Goal: Task Accomplishment & Management: Use online tool/utility

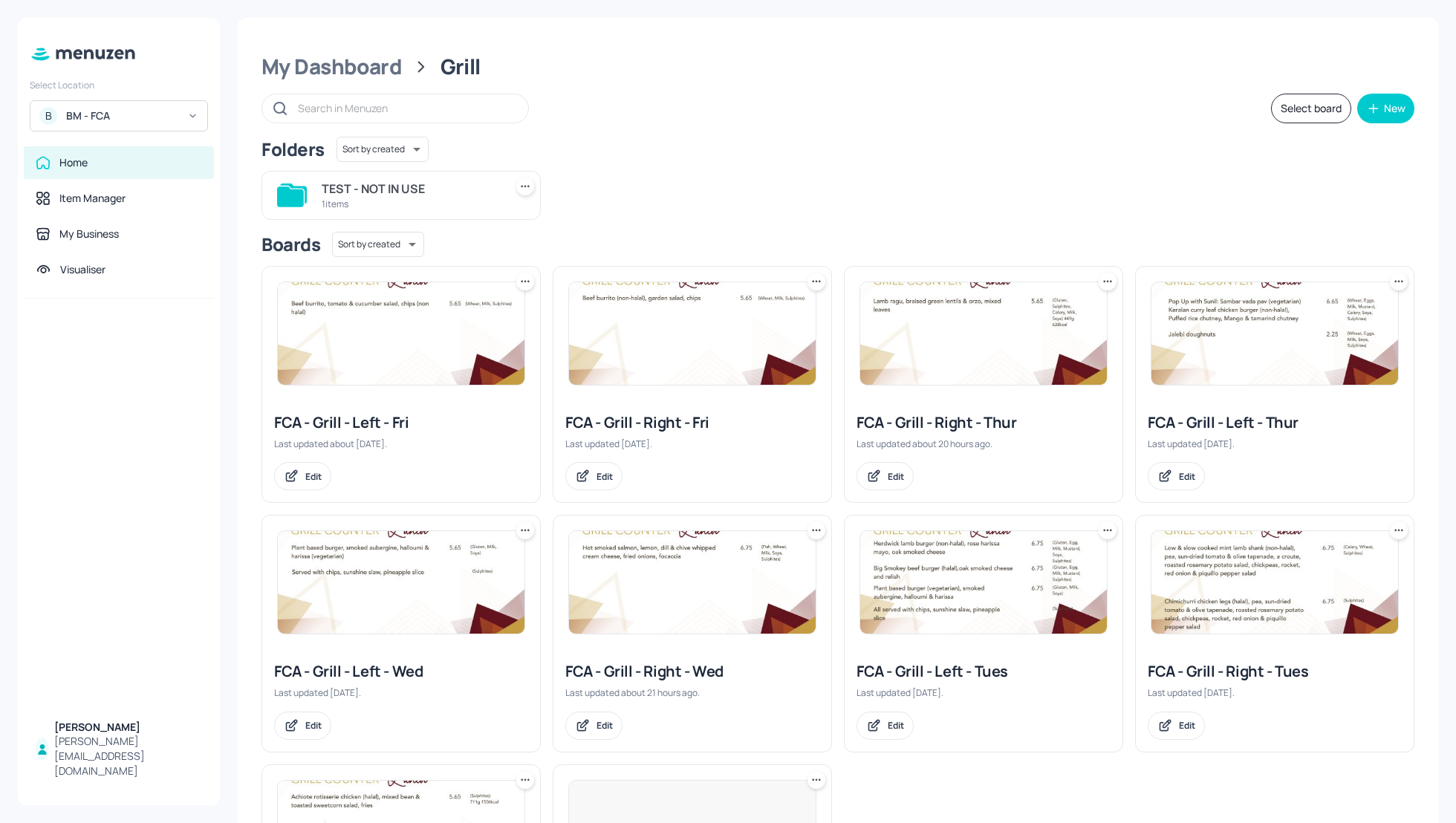
click at [100, 116] on div "BM - FCA" at bounding box center [122, 116] width 112 height 15
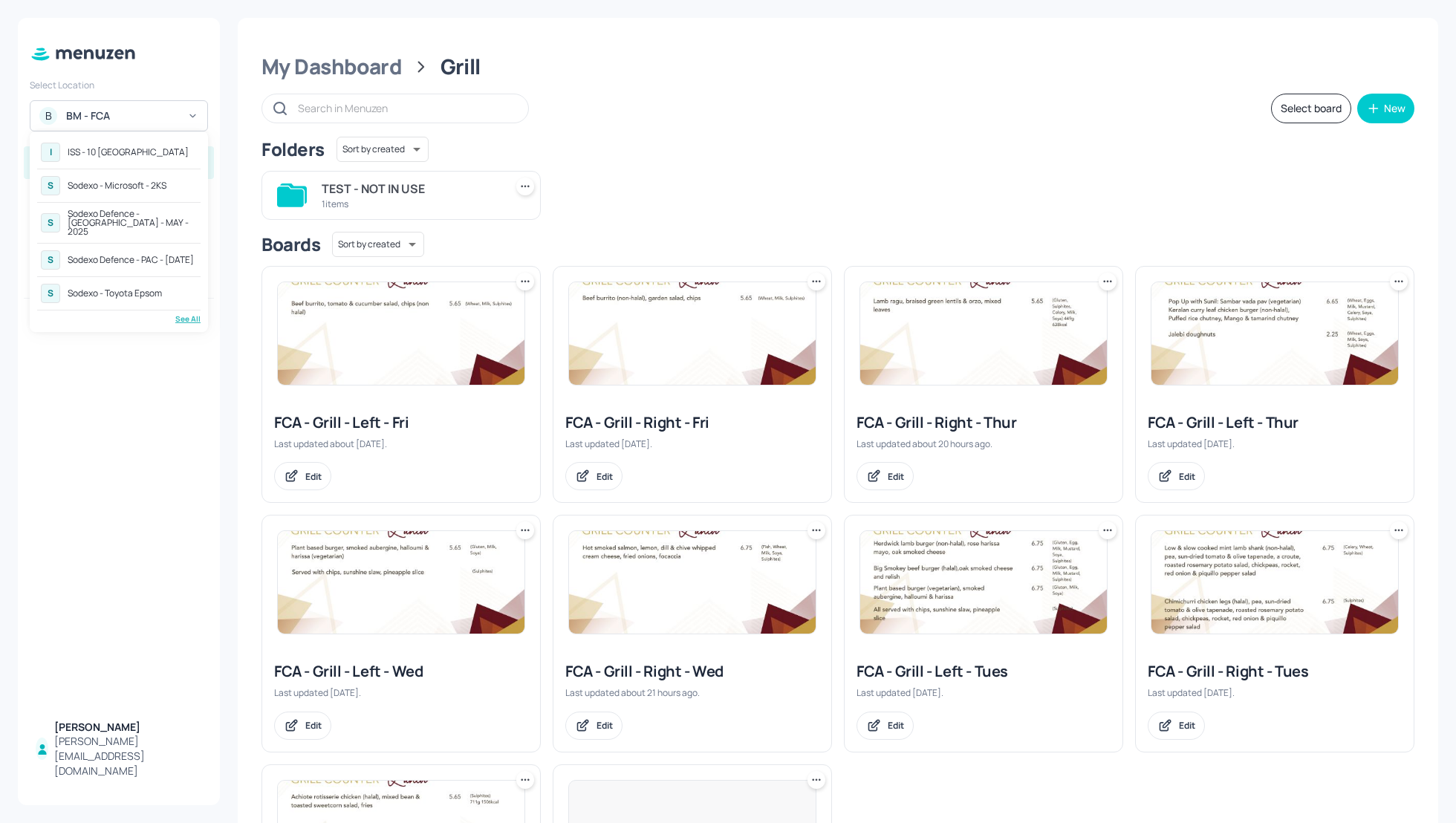
click at [190, 314] on div "See All" at bounding box center [119, 319] width 164 height 11
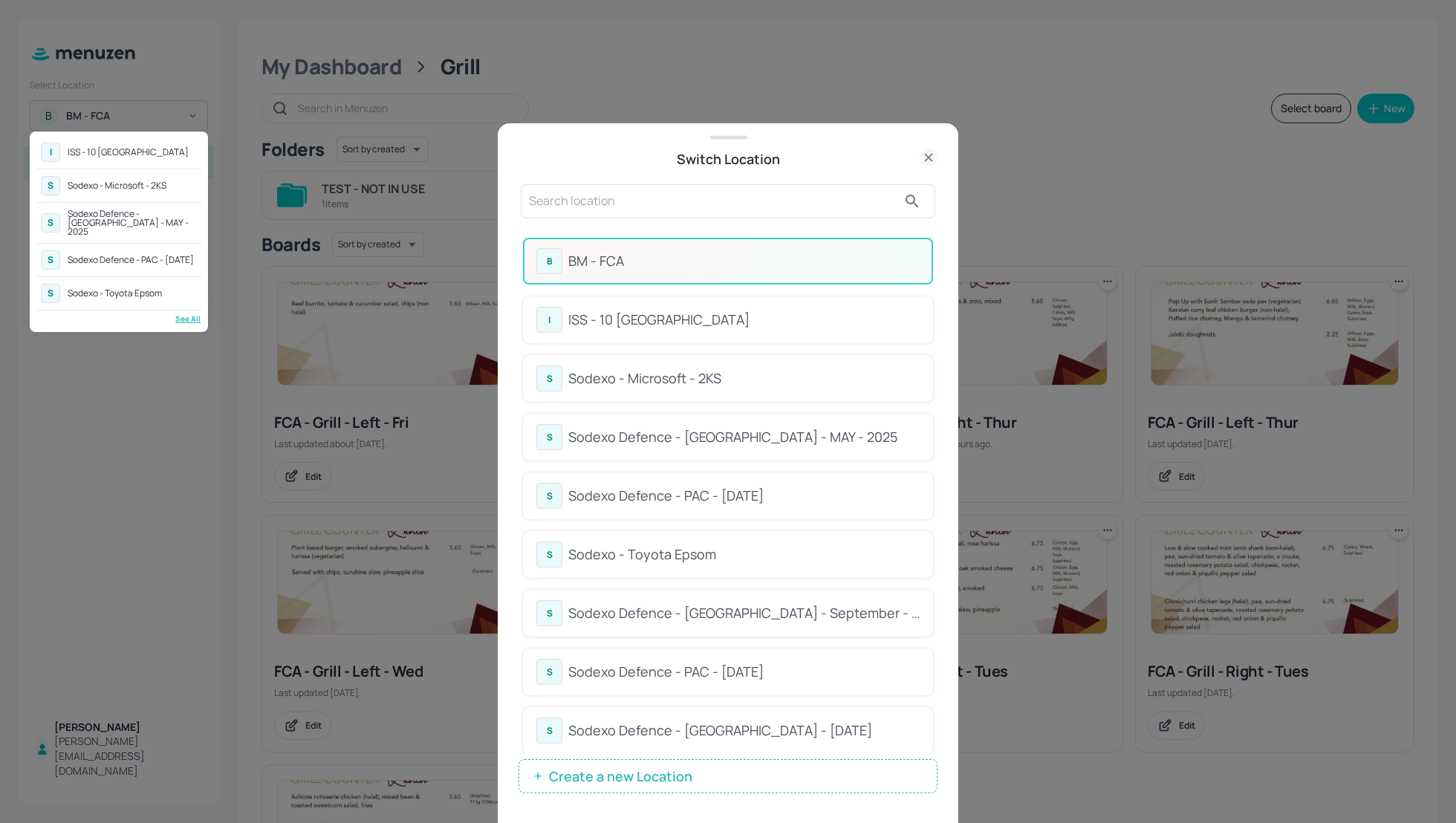
click at [936, 302] on div at bounding box center [728, 412] width 1456 height 823
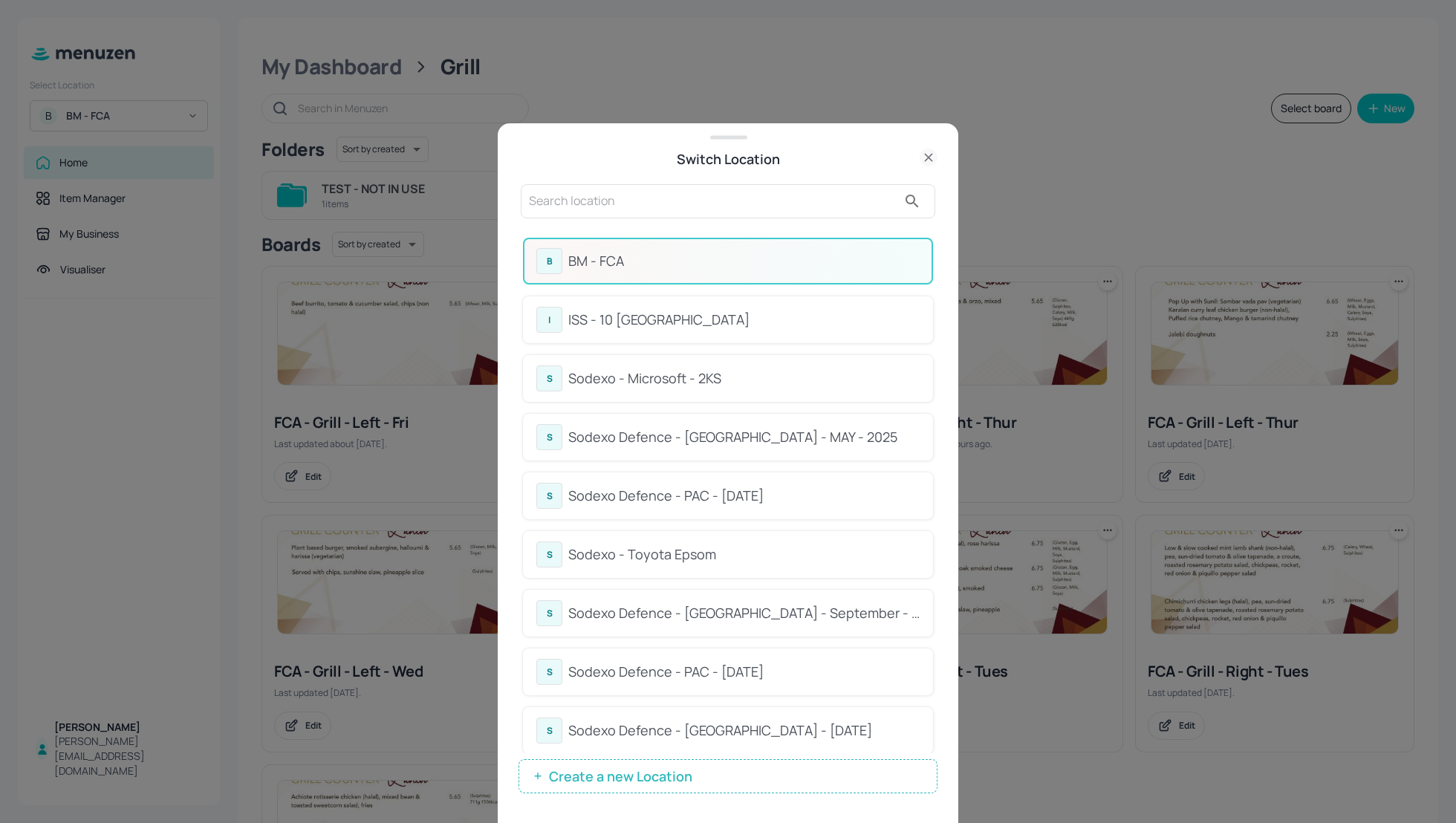
click at [636, 199] on input "text" at bounding box center [712, 201] width 369 height 24
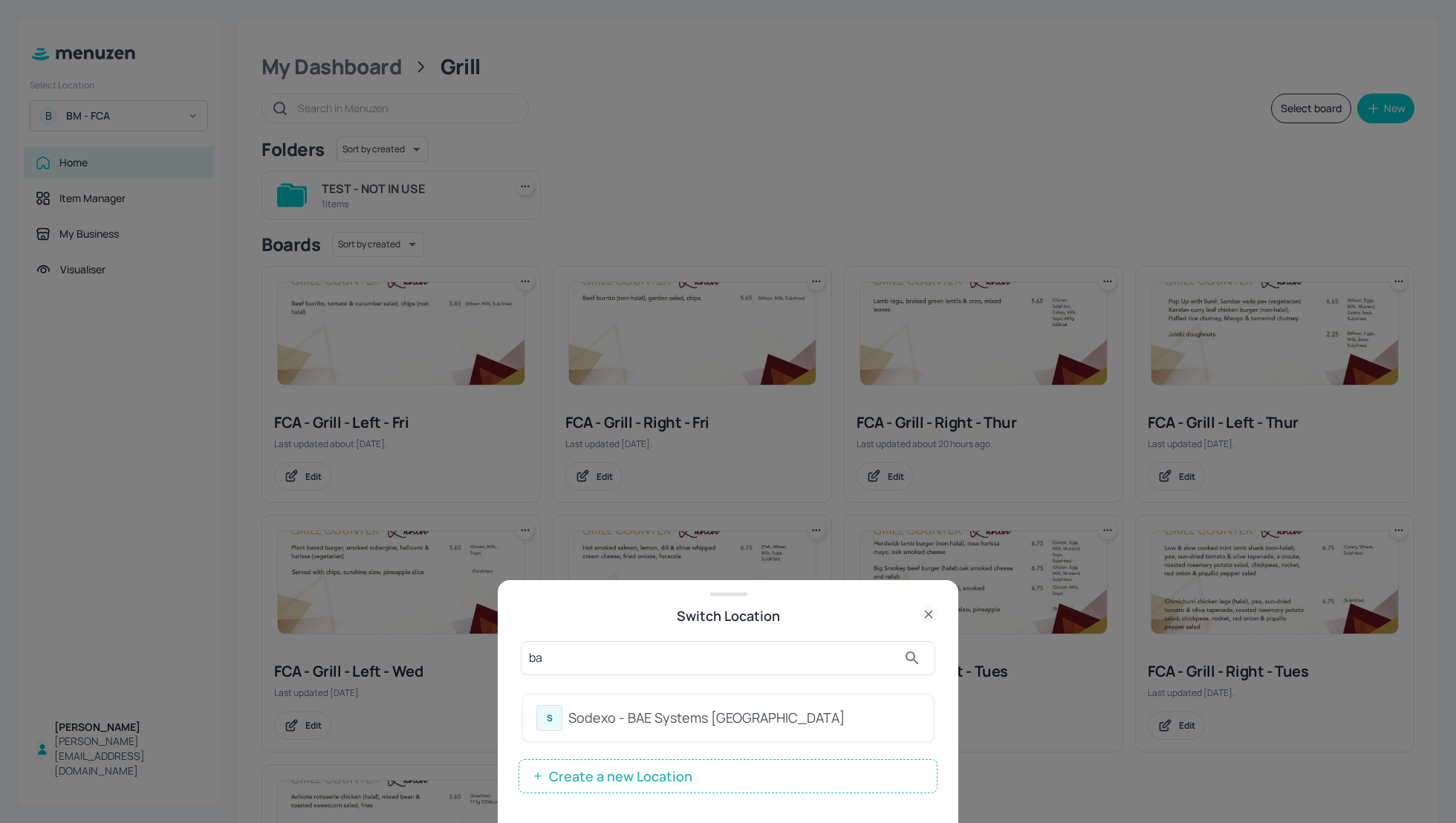
type input "ba"
click at [657, 711] on div "Sodexo - BAE Systems Guildford" at bounding box center [744, 718] width 351 height 20
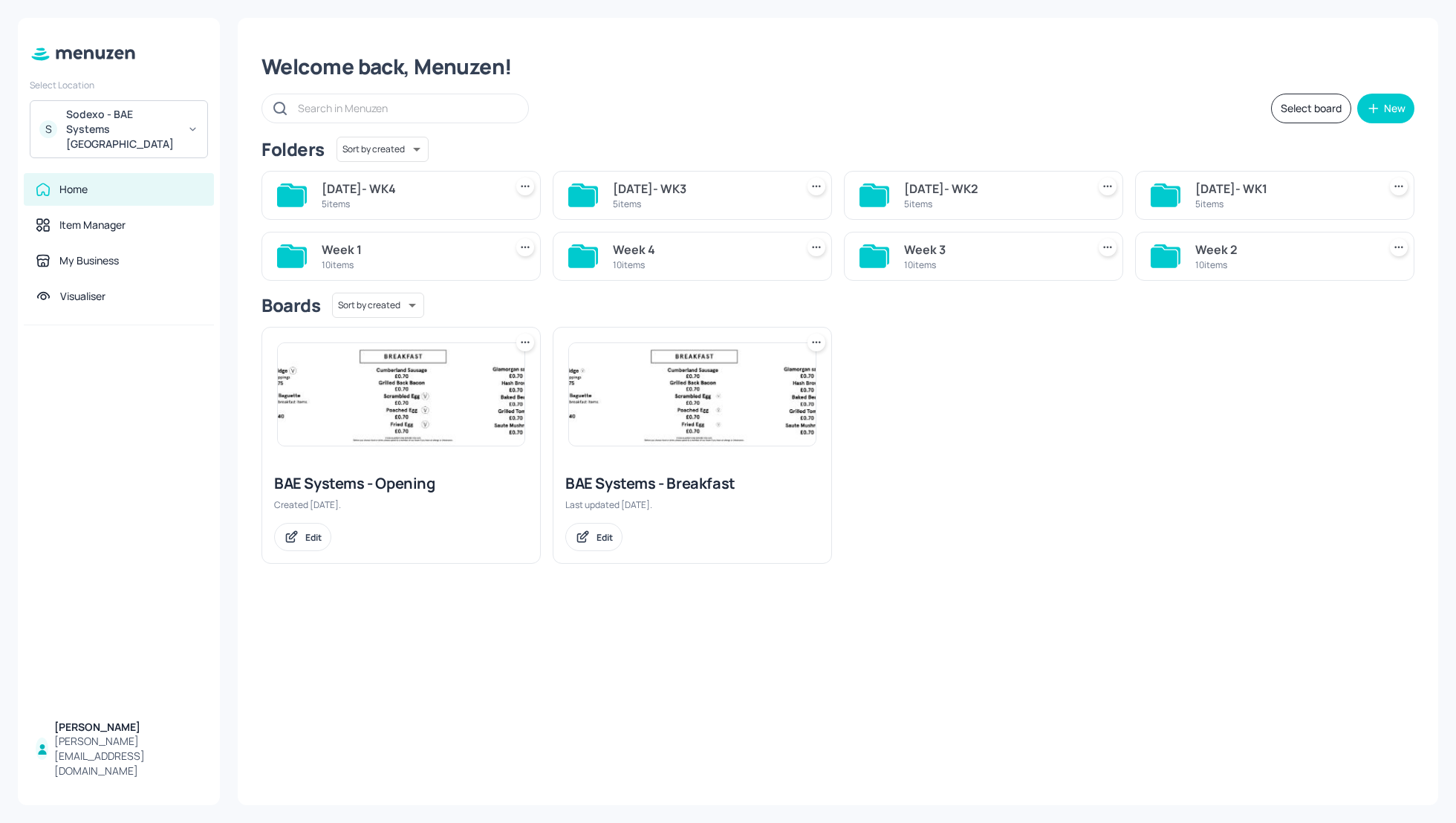
click at [341, 252] on div "Week 1" at bounding box center [410, 249] width 177 height 17
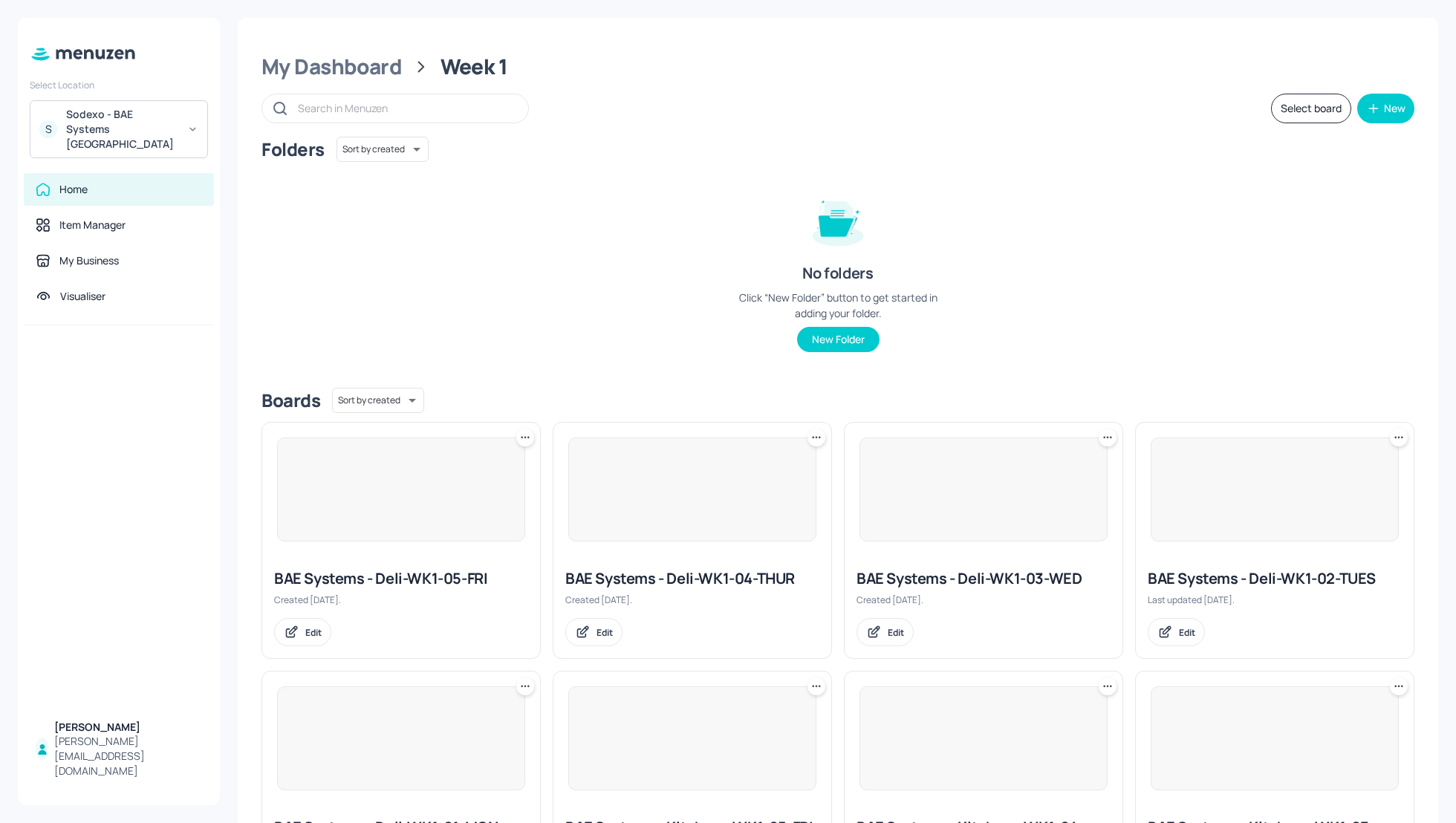
click at [1244, 278] on div "Folders Sort by created id ​ No folders Click “New Folder” button to get starte…" at bounding box center [838, 256] width 1153 height 240
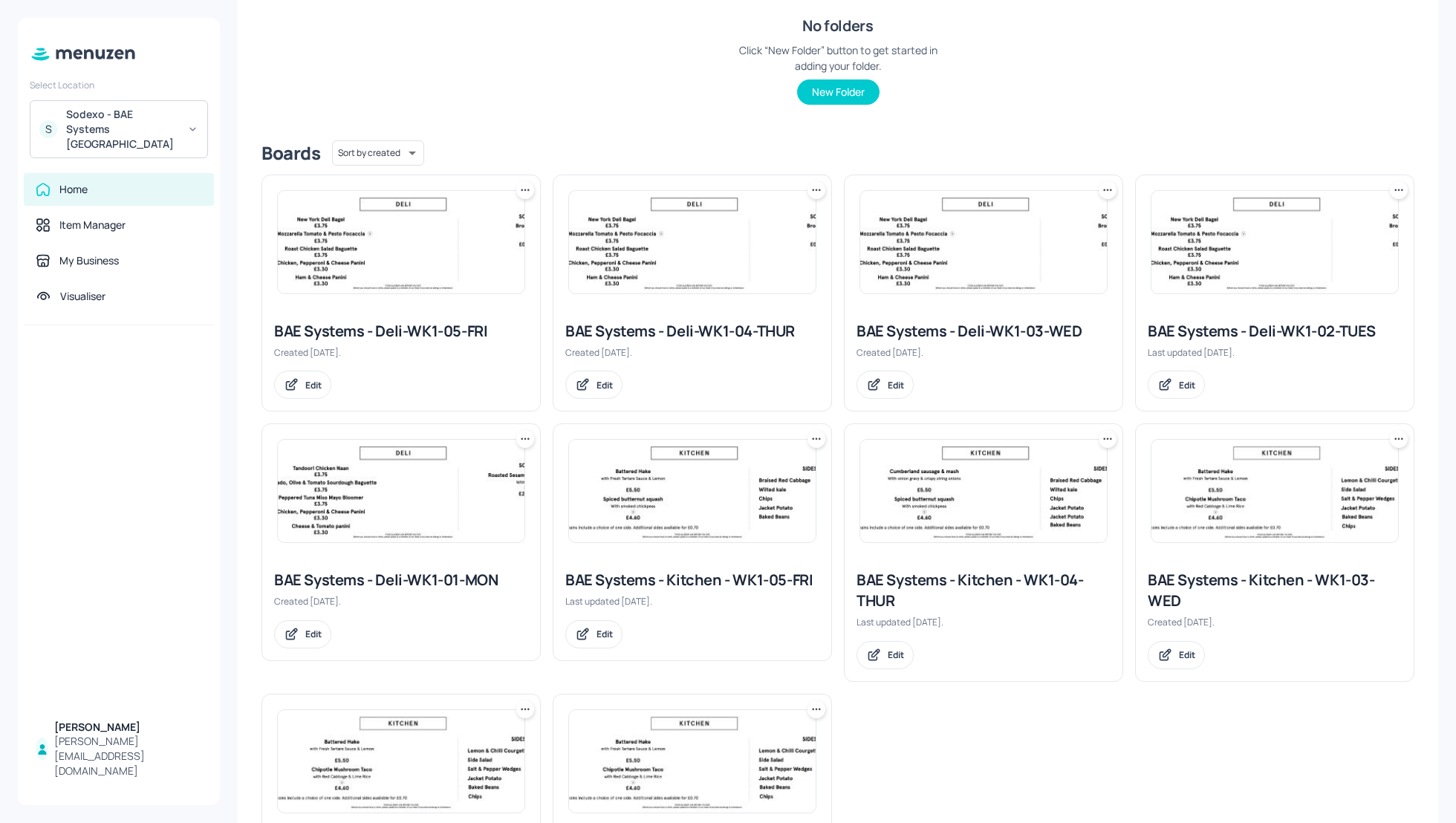
scroll to position [277, 0]
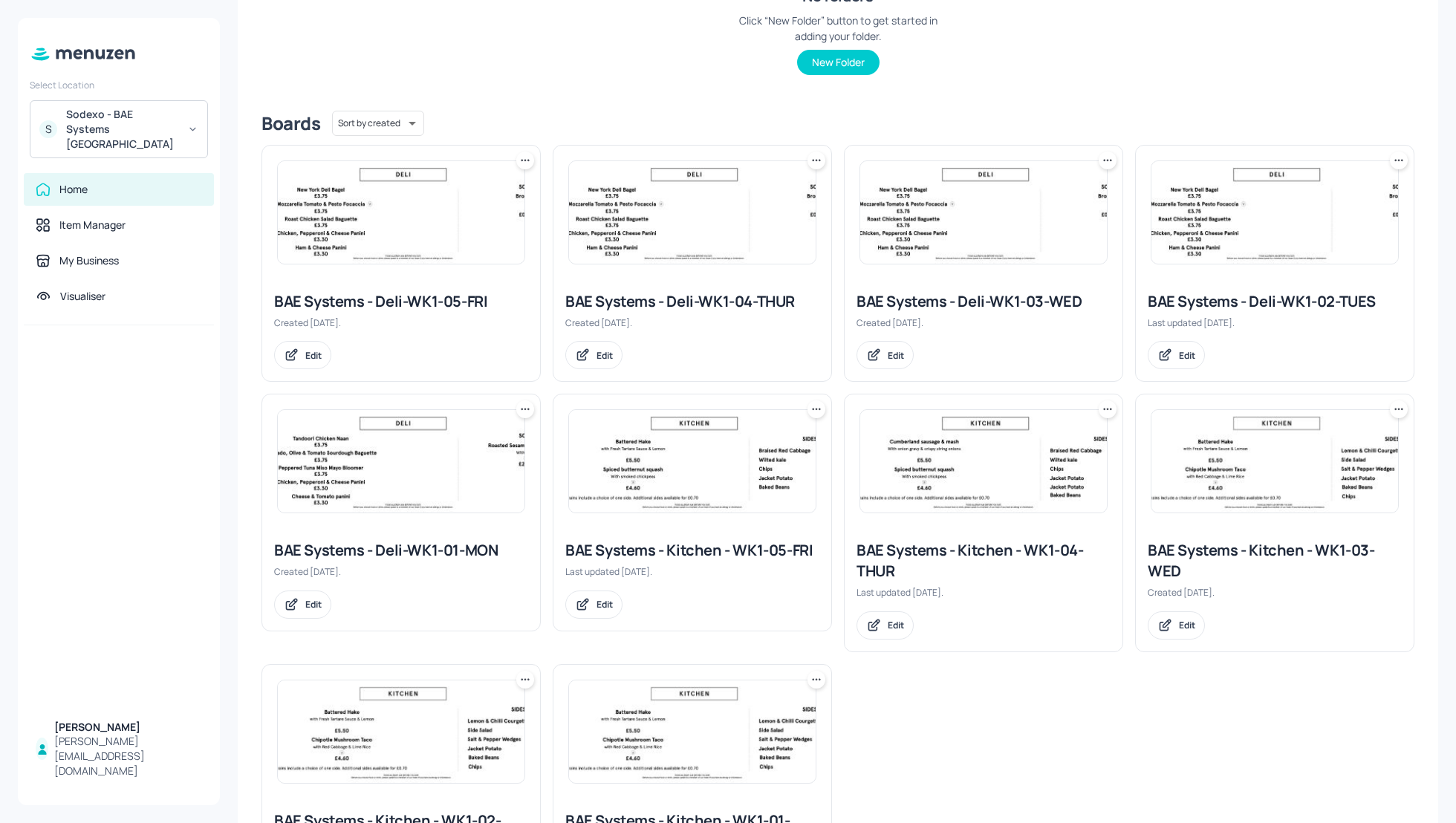
click at [658, 306] on div "BAE Systems - Deli-WK1-04-THUR" at bounding box center [692, 301] width 254 height 21
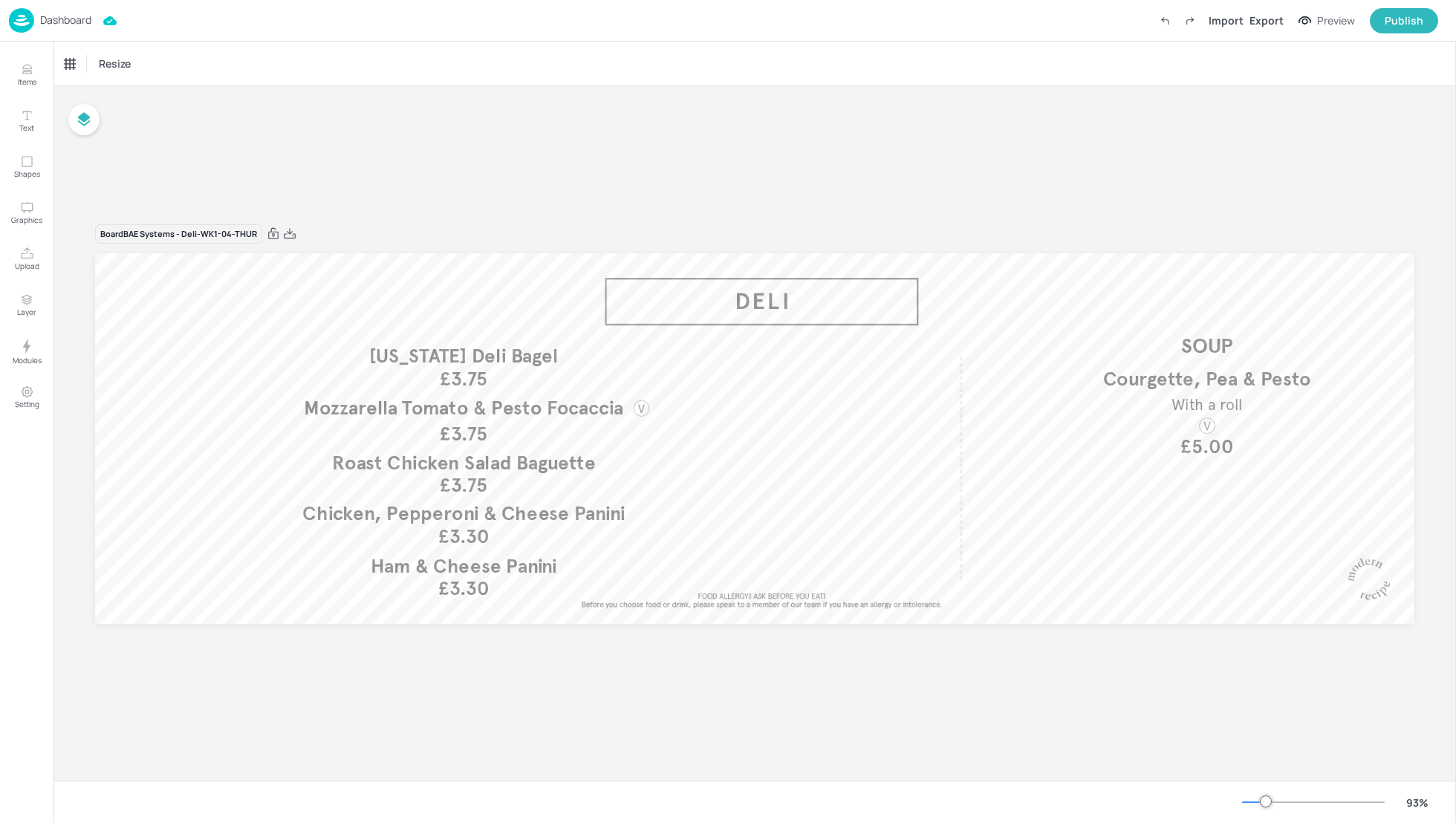
click at [62, 19] on p "Dashboard" at bounding box center [66, 19] width 51 height 10
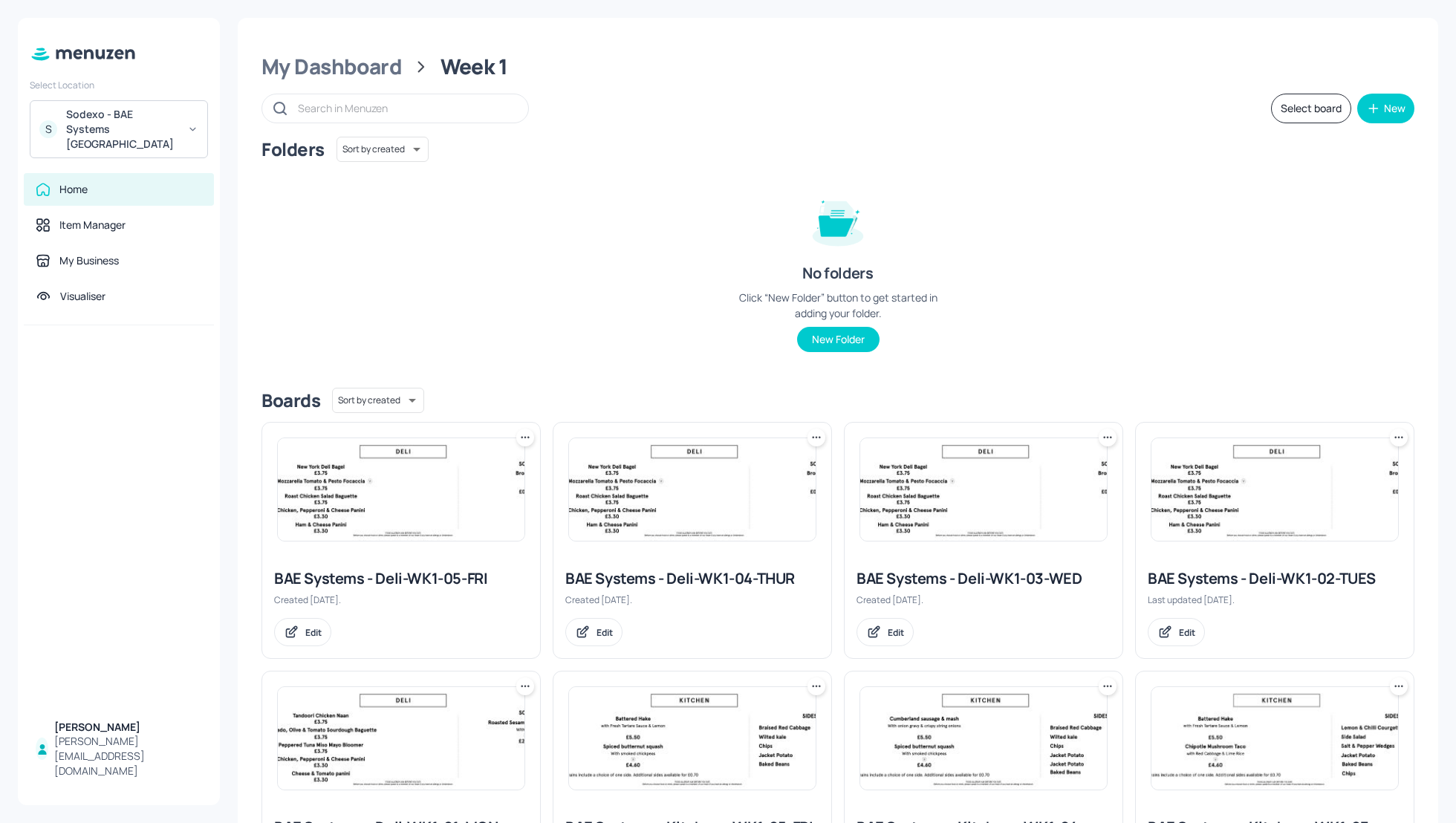
click at [1140, 219] on div "Folders Sort by created id ​ No folders Click “New Folder” button to get starte…" at bounding box center [838, 256] width 1153 height 240
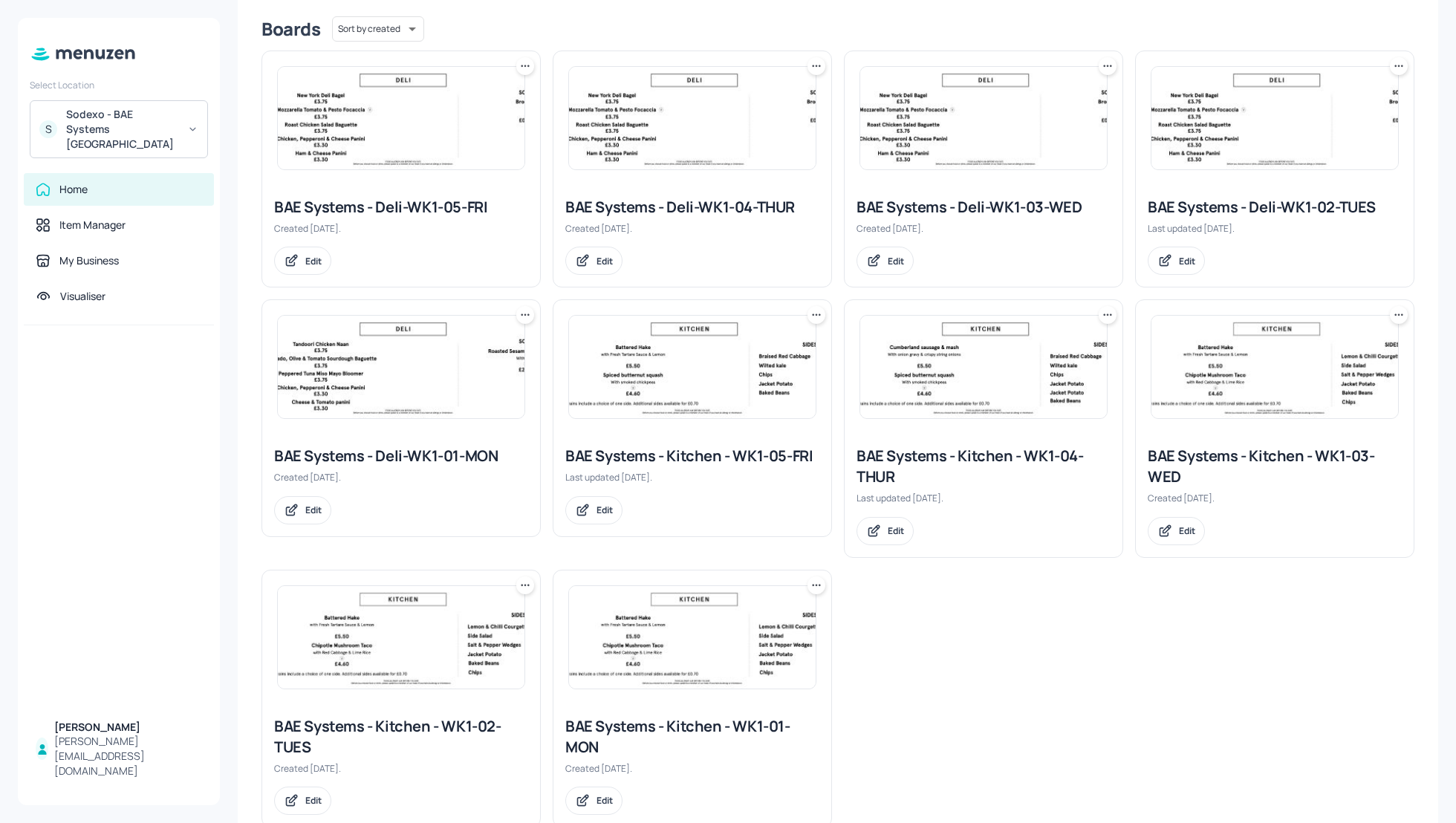
scroll to position [369, 0]
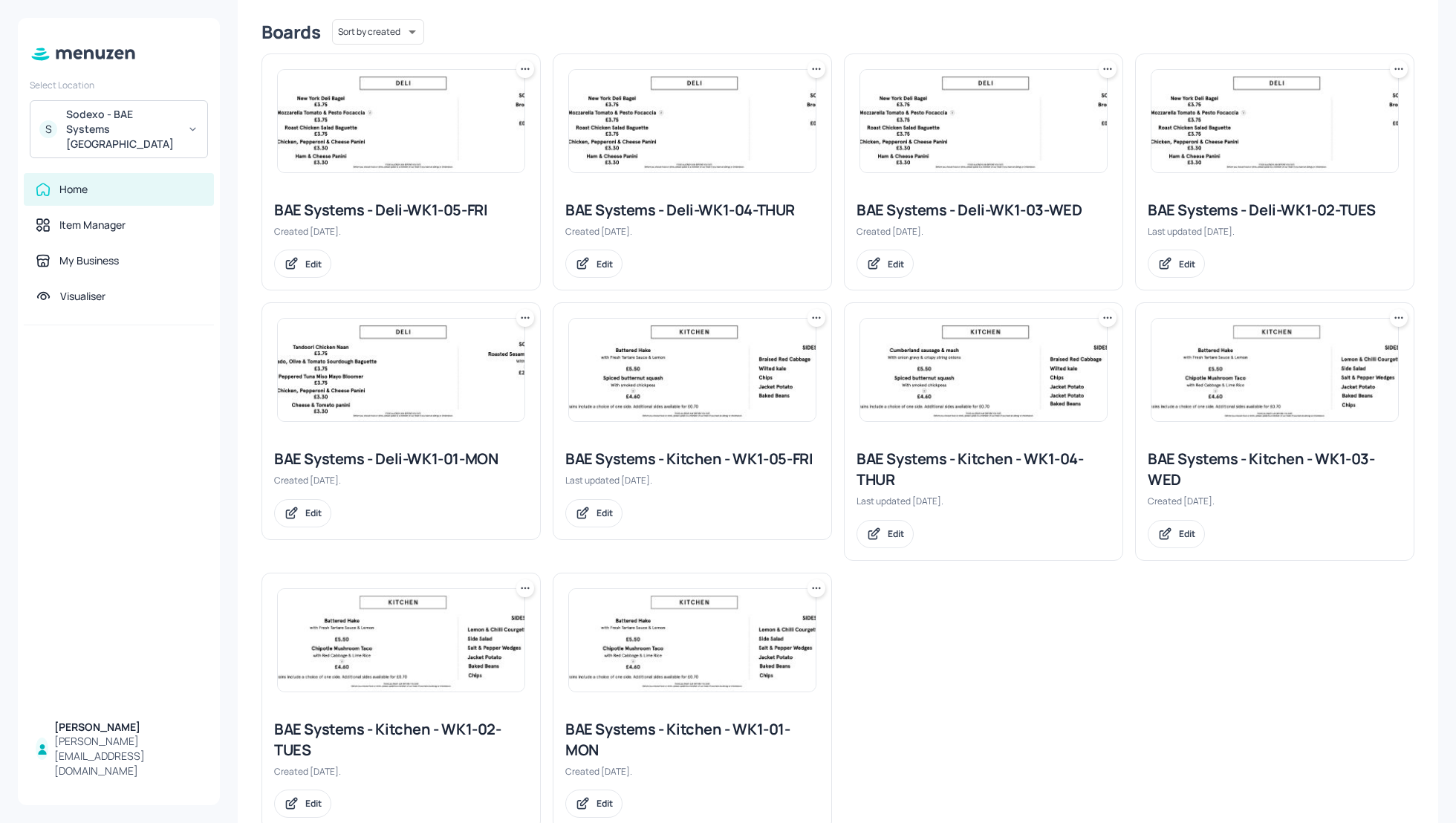
click at [912, 454] on div "BAE Systems - Kitchen - WK1-04-THUR" at bounding box center [983, 469] width 254 height 41
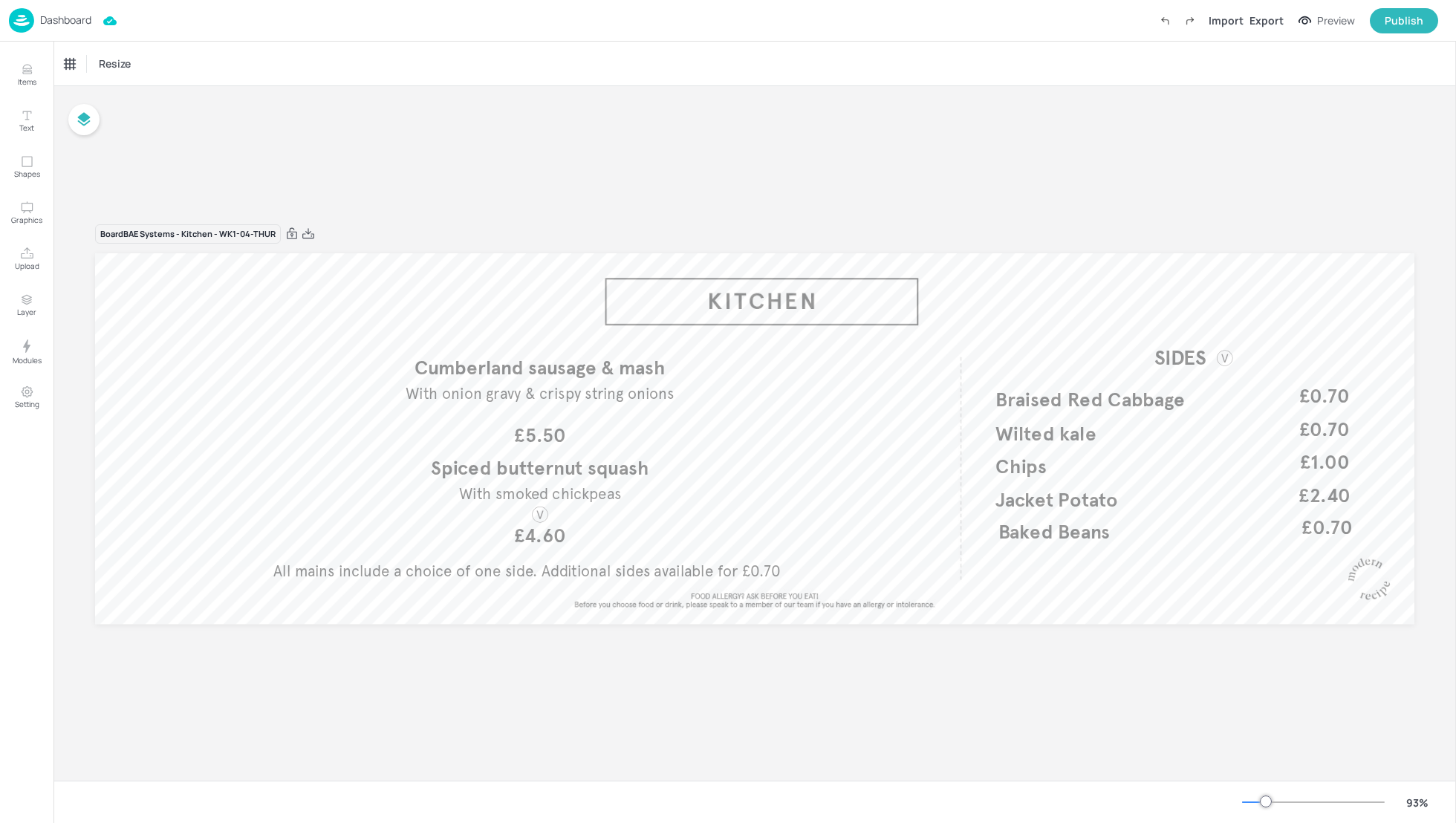
click at [1058, 680] on div "Board BAE Systems - Kitchen - WK1-04-THUR All mains include a choice of one sid…" at bounding box center [754, 433] width 1402 height 694
click at [70, 17] on p "Dashboard" at bounding box center [66, 19] width 51 height 10
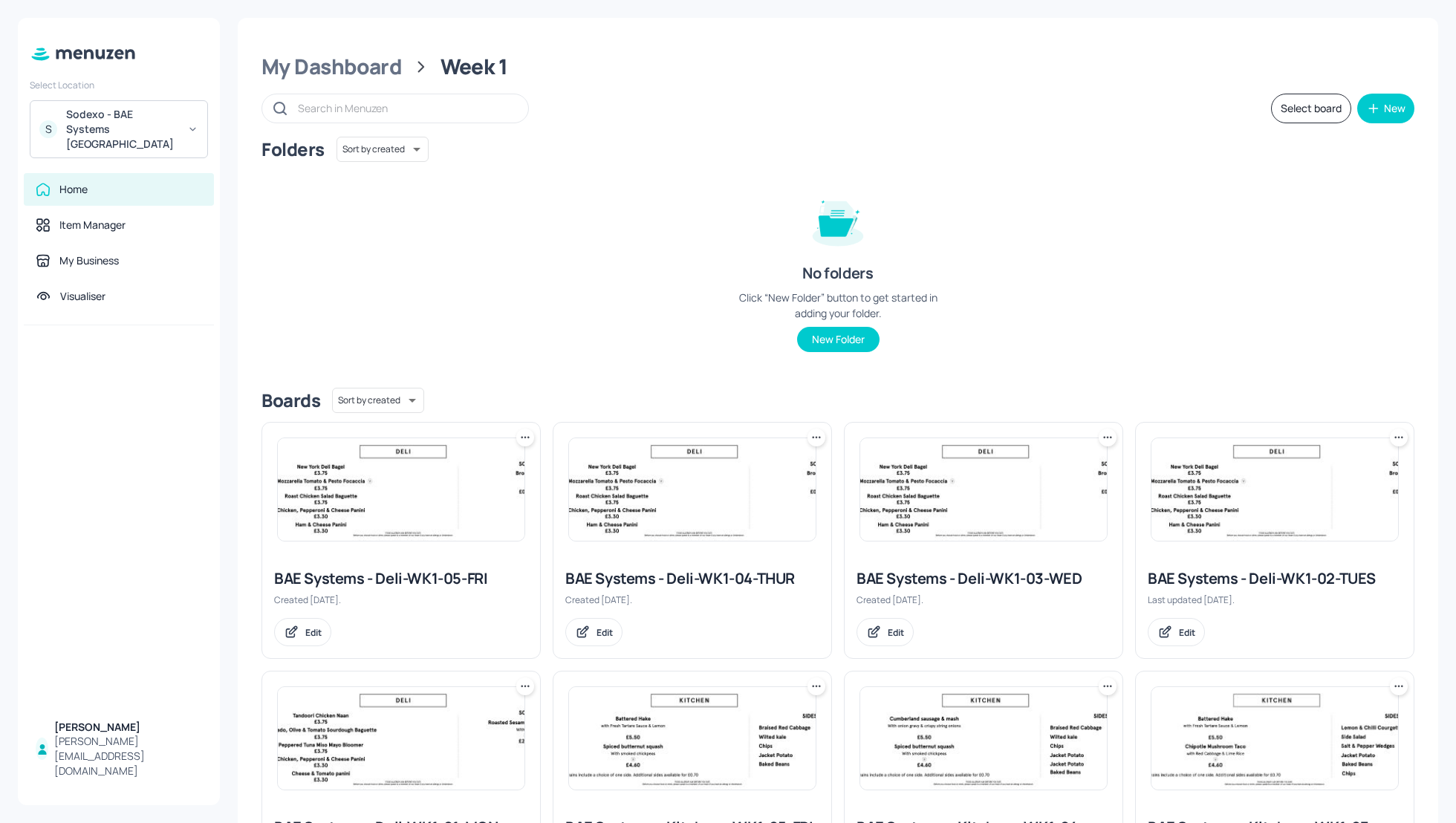
click at [1104, 263] on div "Folders Sort by created id ​ No folders Click “New Folder” button to get starte…" at bounding box center [838, 256] width 1153 height 240
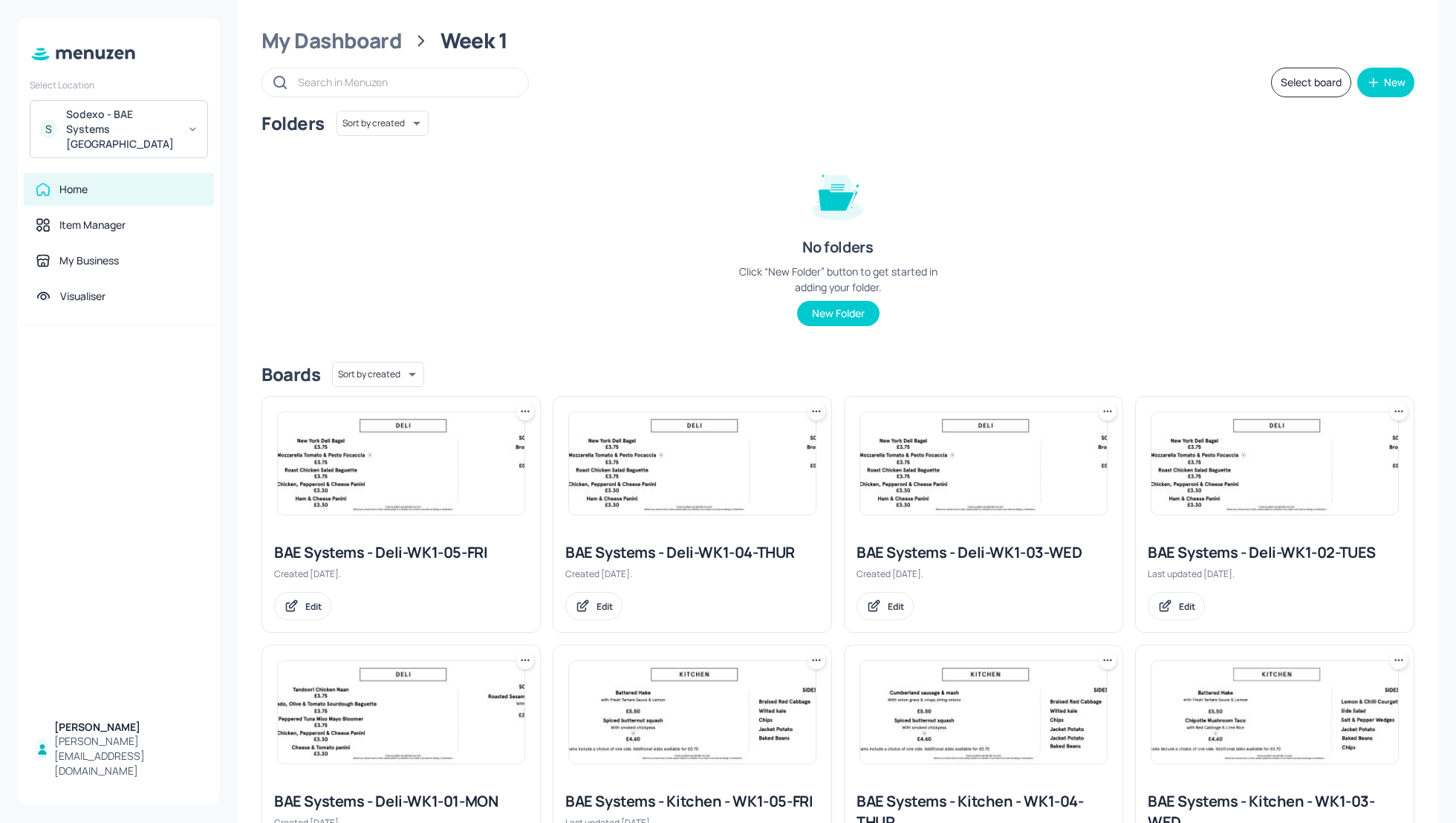
scroll to position [12, 0]
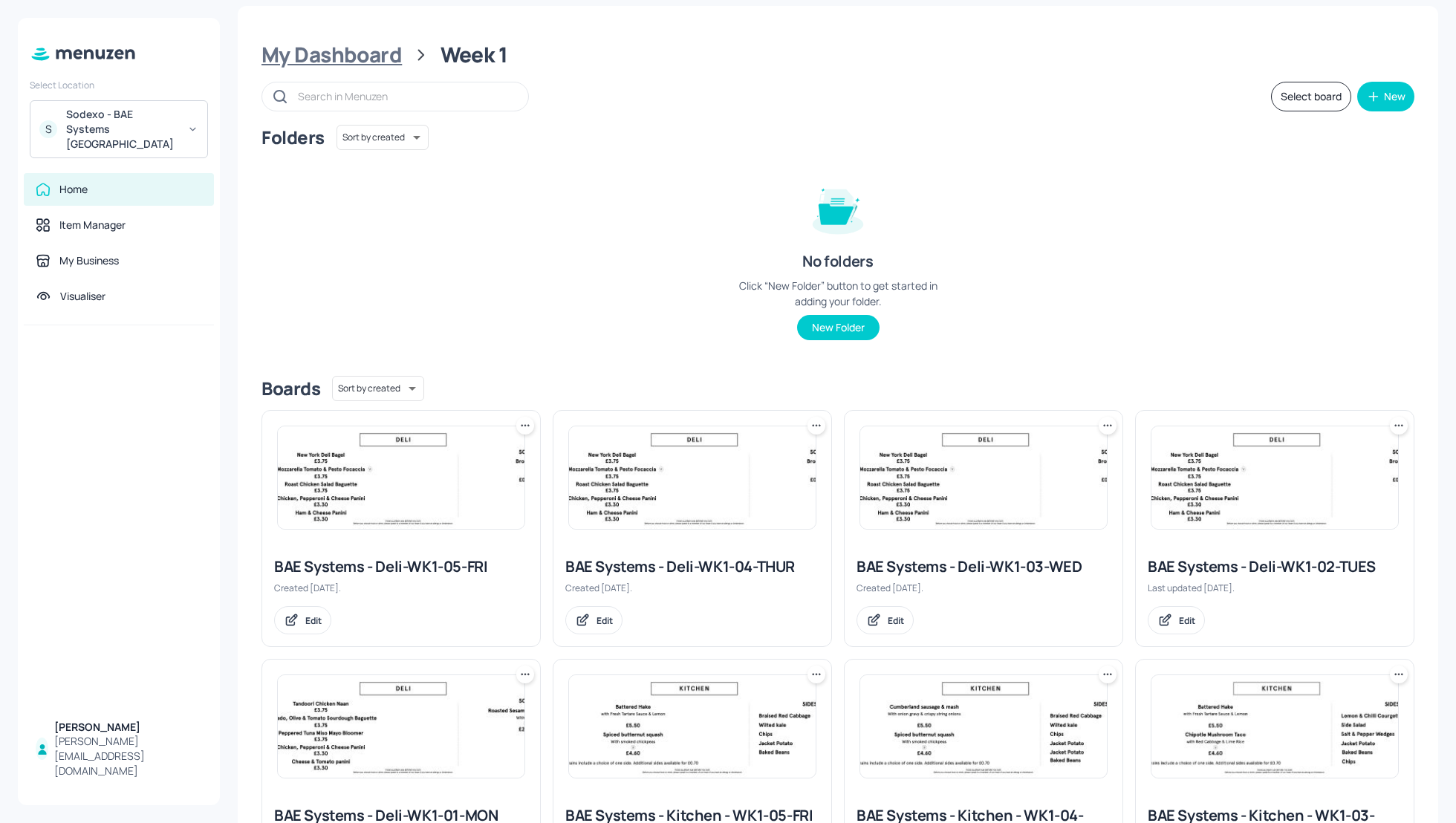
click at [299, 58] on div "My Dashboard" at bounding box center [332, 54] width 141 height 27
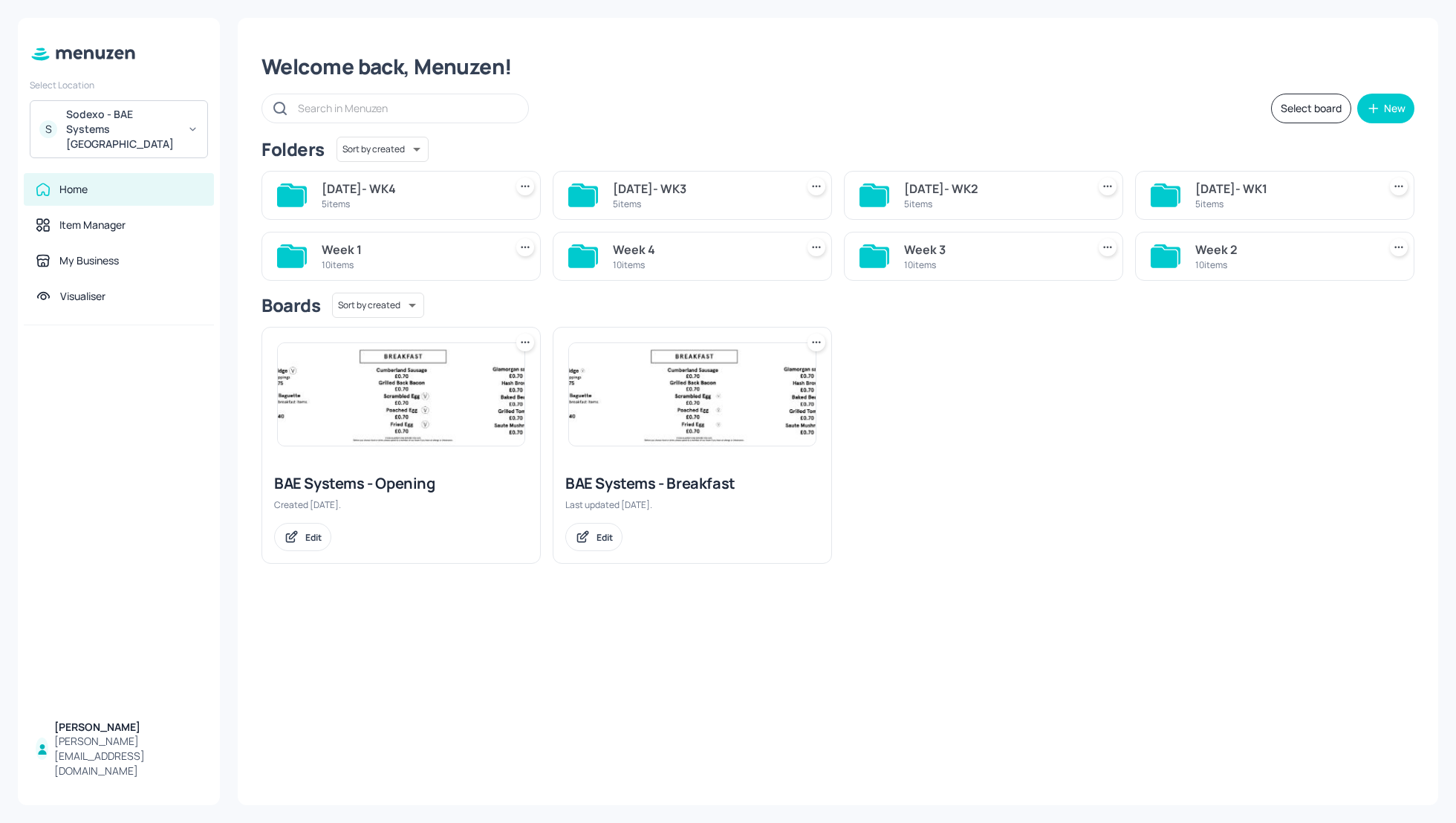
click at [1210, 187] on div "MARCH 2025- WK1" at bounding box center [1283, 188] width 177 height 17
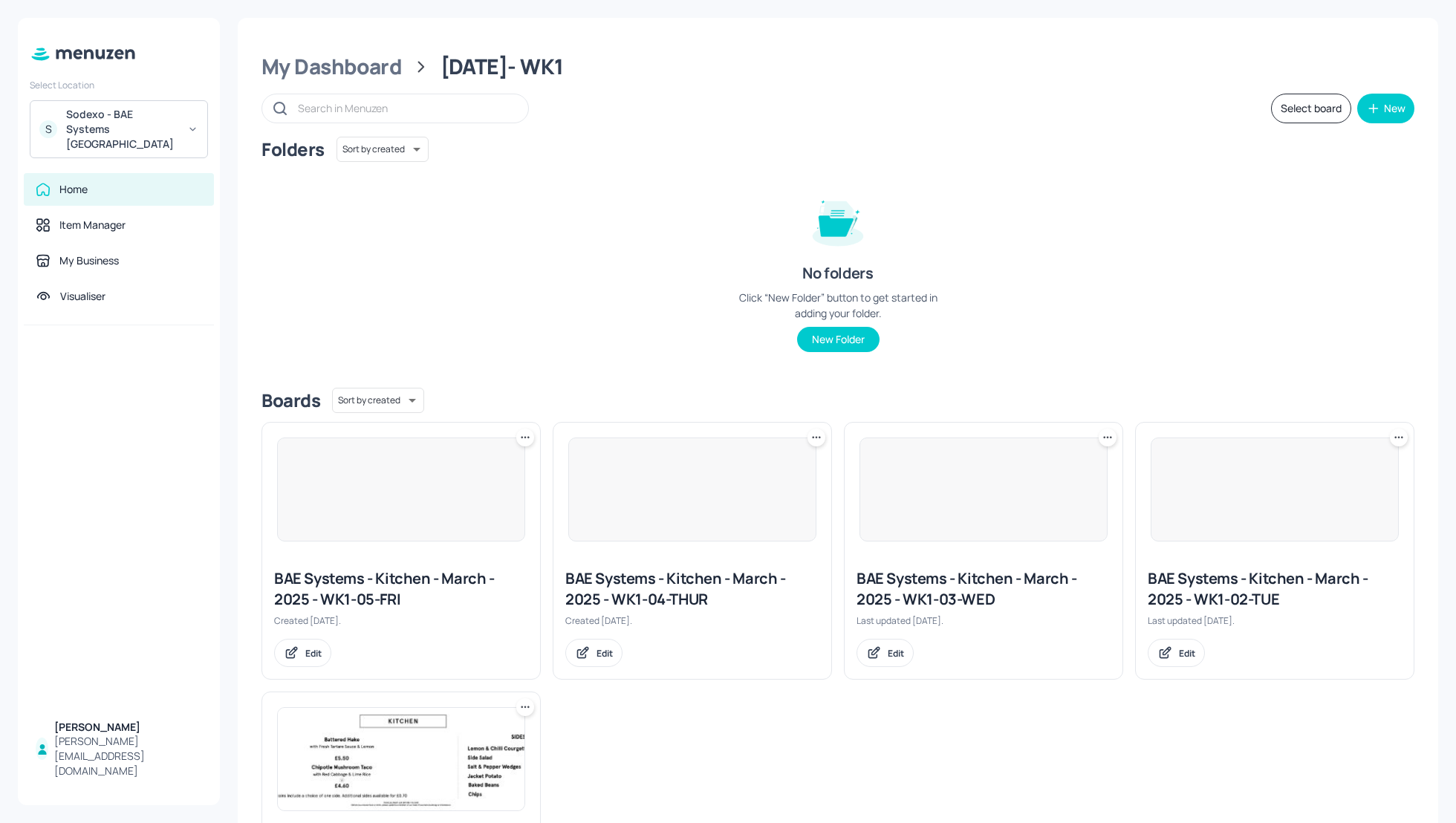
click at [1074, 183] on div "Folders Sort by created id ​ No folders Click “New Folder” button to get starte…" at bounding box center [838, 256] width 1153 height 240
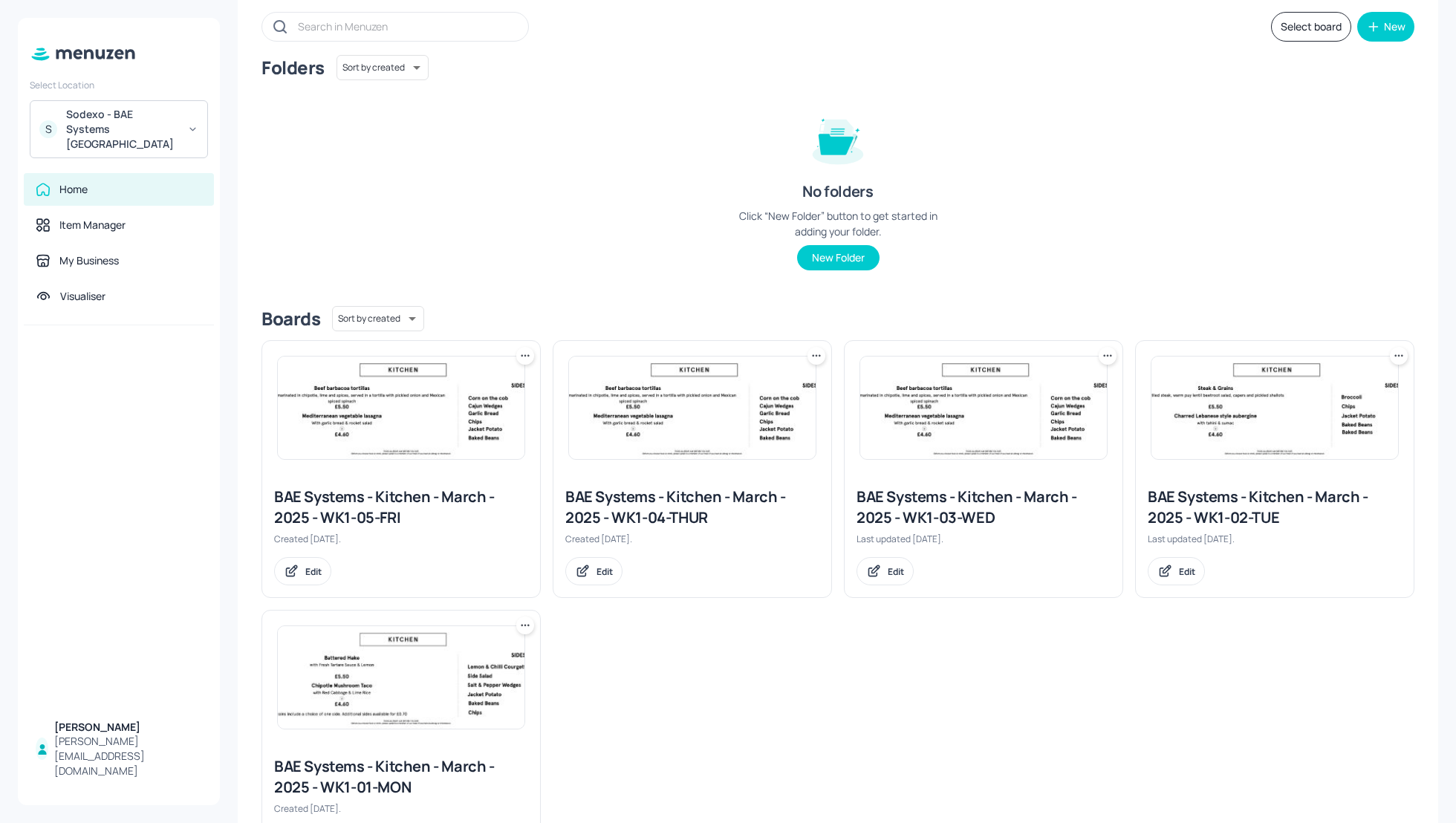
scroll to position [119, 0]
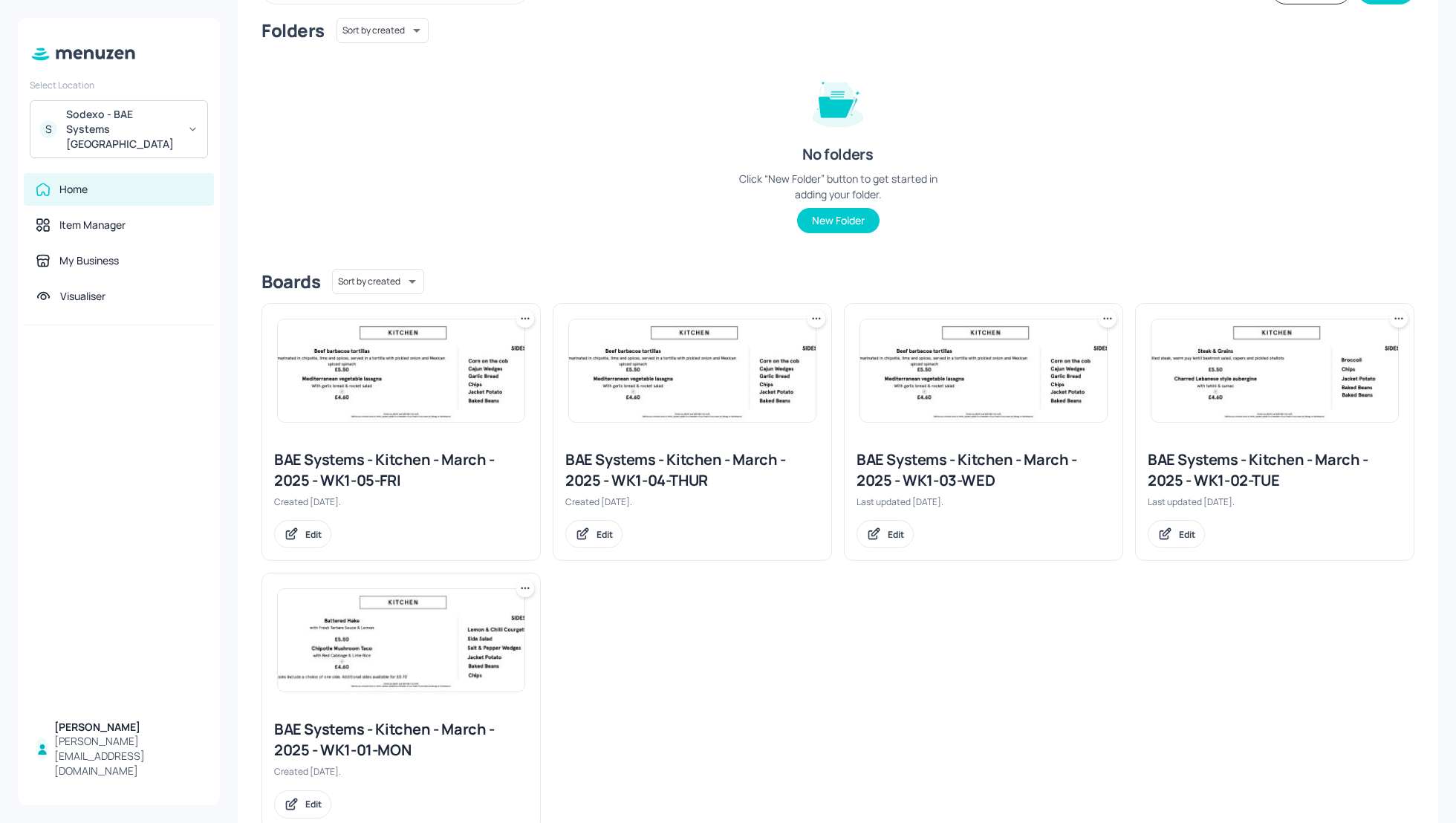
click at [698, 465] on div "BAE Systems - Kitchen - March - 2025 - WK1-04-THUR" at bounding box center [692, 469] width 254 height 41
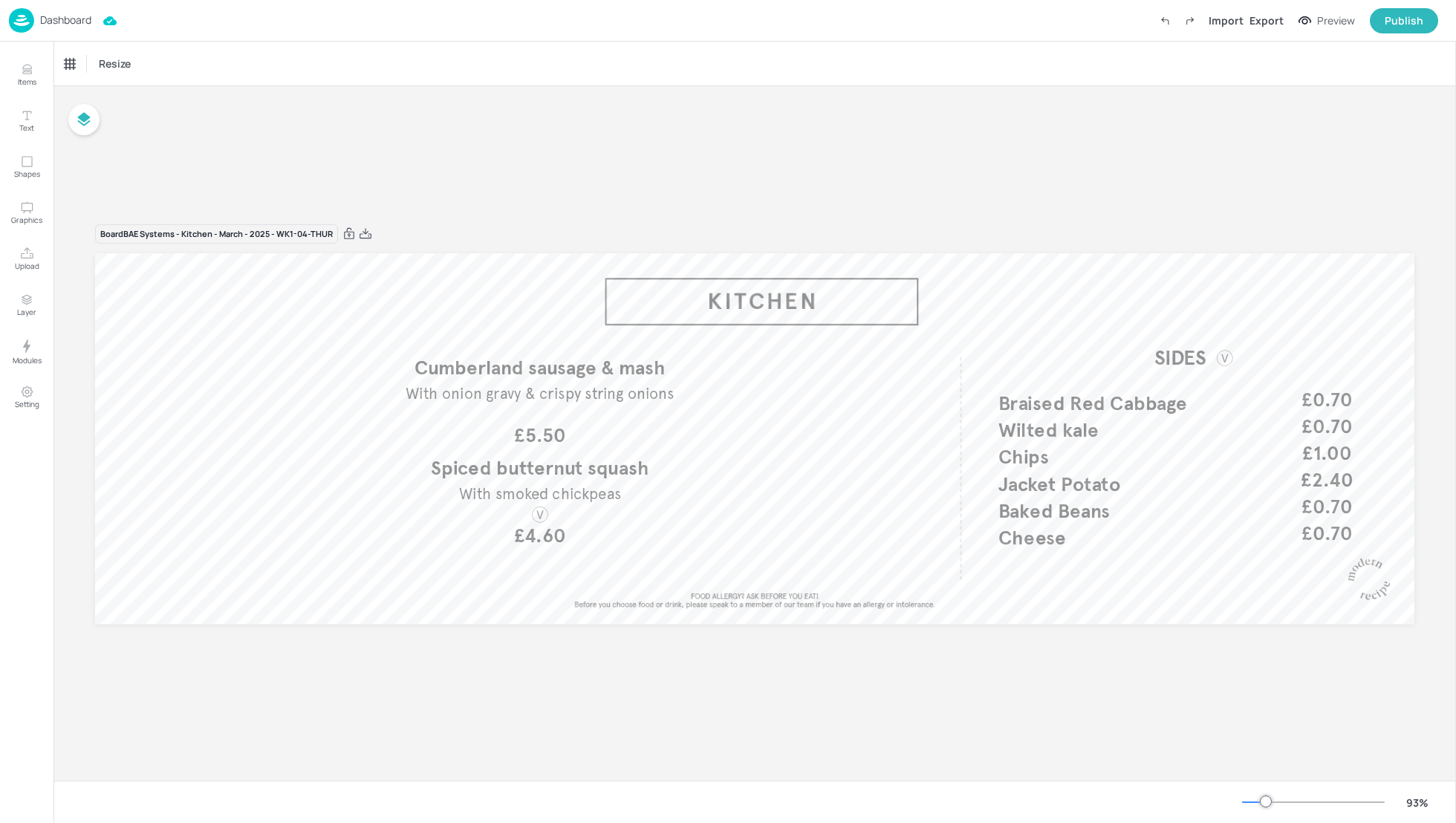
click at [60, 19] on p "Dashboard" at bounding box center [66, 19] width 51 height 10
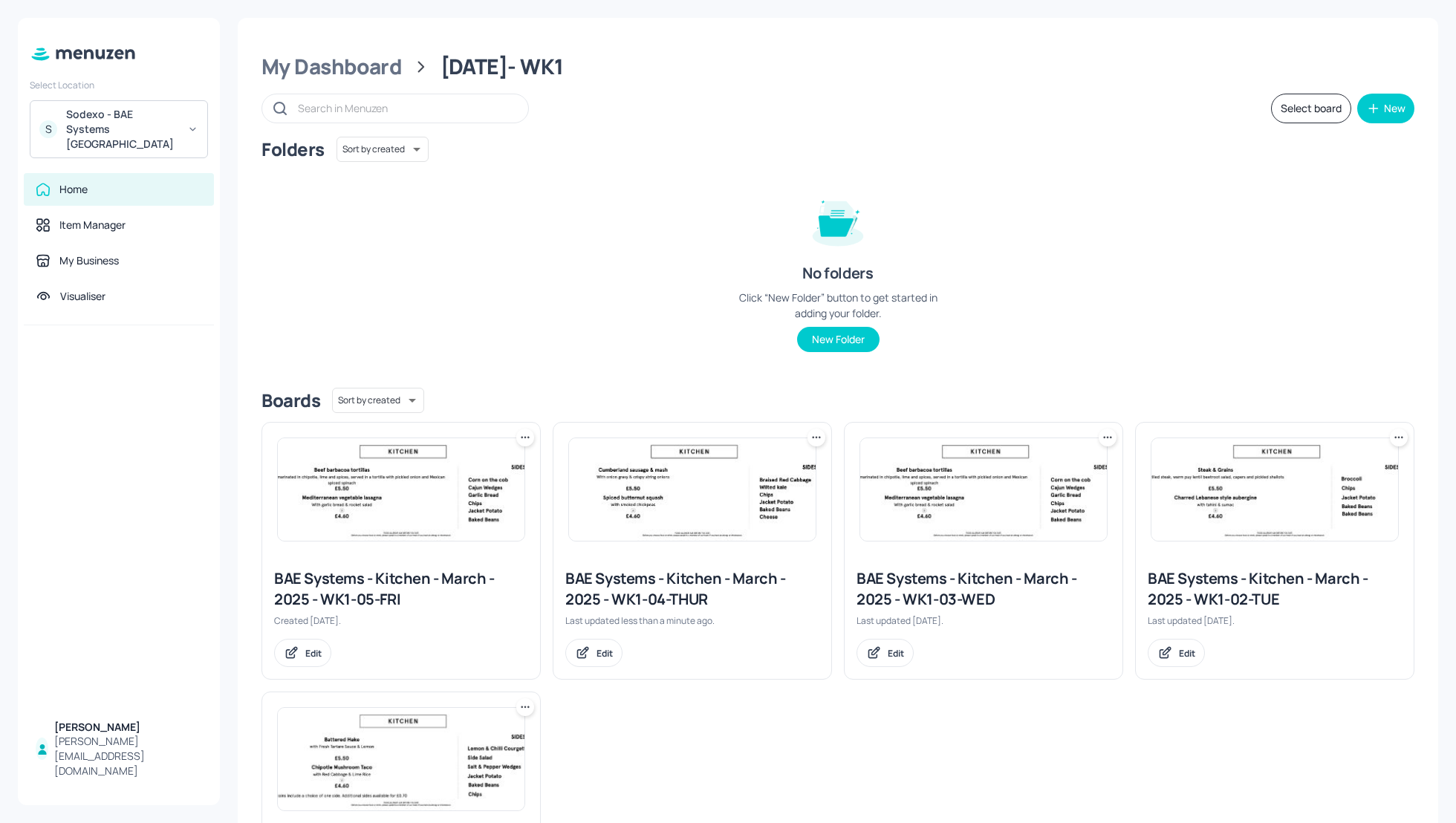
click at [509, 294] on div "Folders Sort by created id ​ No folders Click “New Folder” button to get starte…" at bounding box center [838, 256] width 1153 height 240
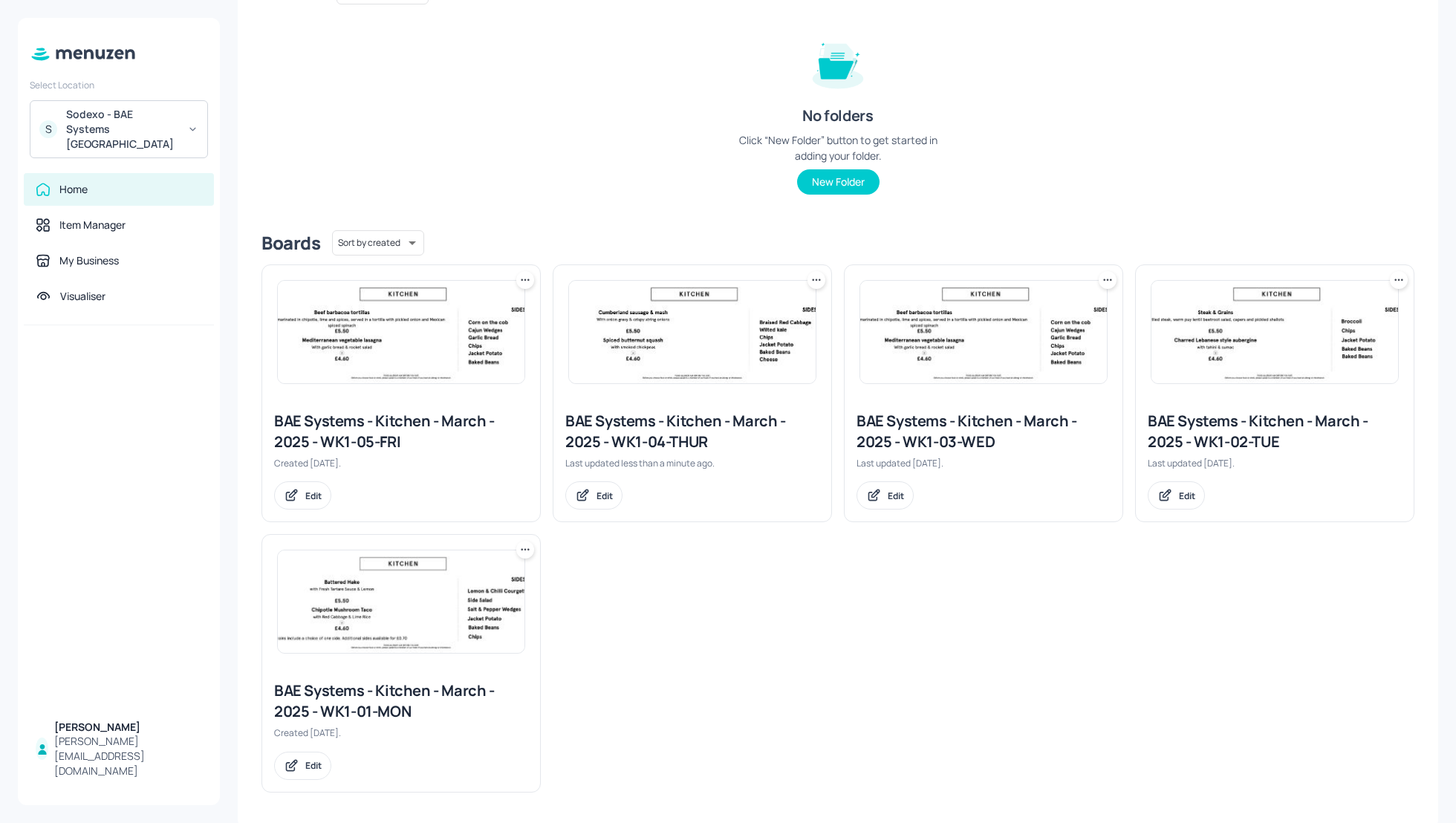
scroll to position [158, 0]
click at [812, 279] on icon at bounding box center [816, 279] width 15 height 15
click at [747, 336] on p "Duplicate" at bounding box center [741, 334] width 40 height 14
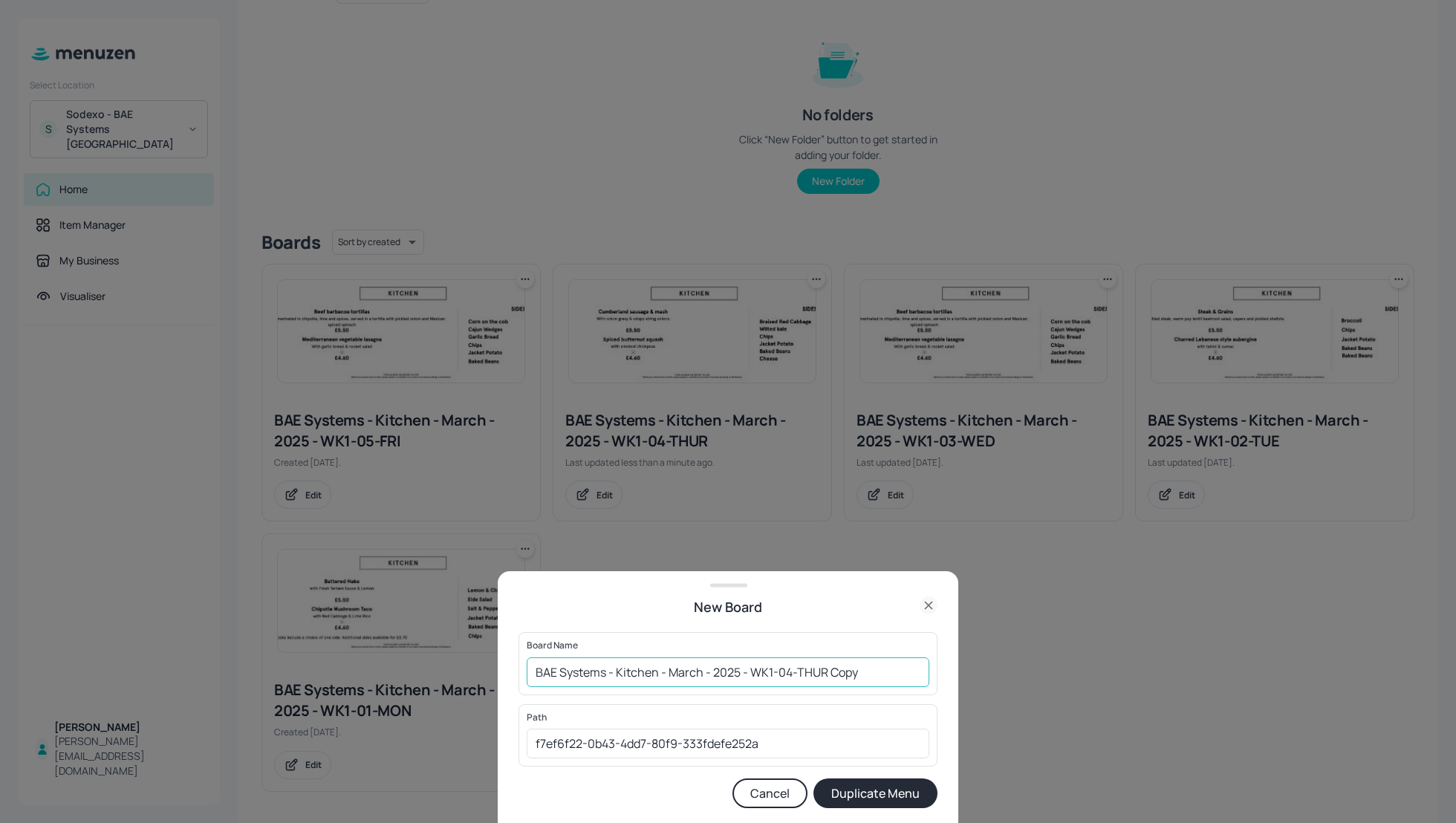
click at [532, 672] on input "BAE Systems - Kitchen - March - 2025 - WK1-04-THUR Copy" at bounding box center [728, 672] width 402 height 29
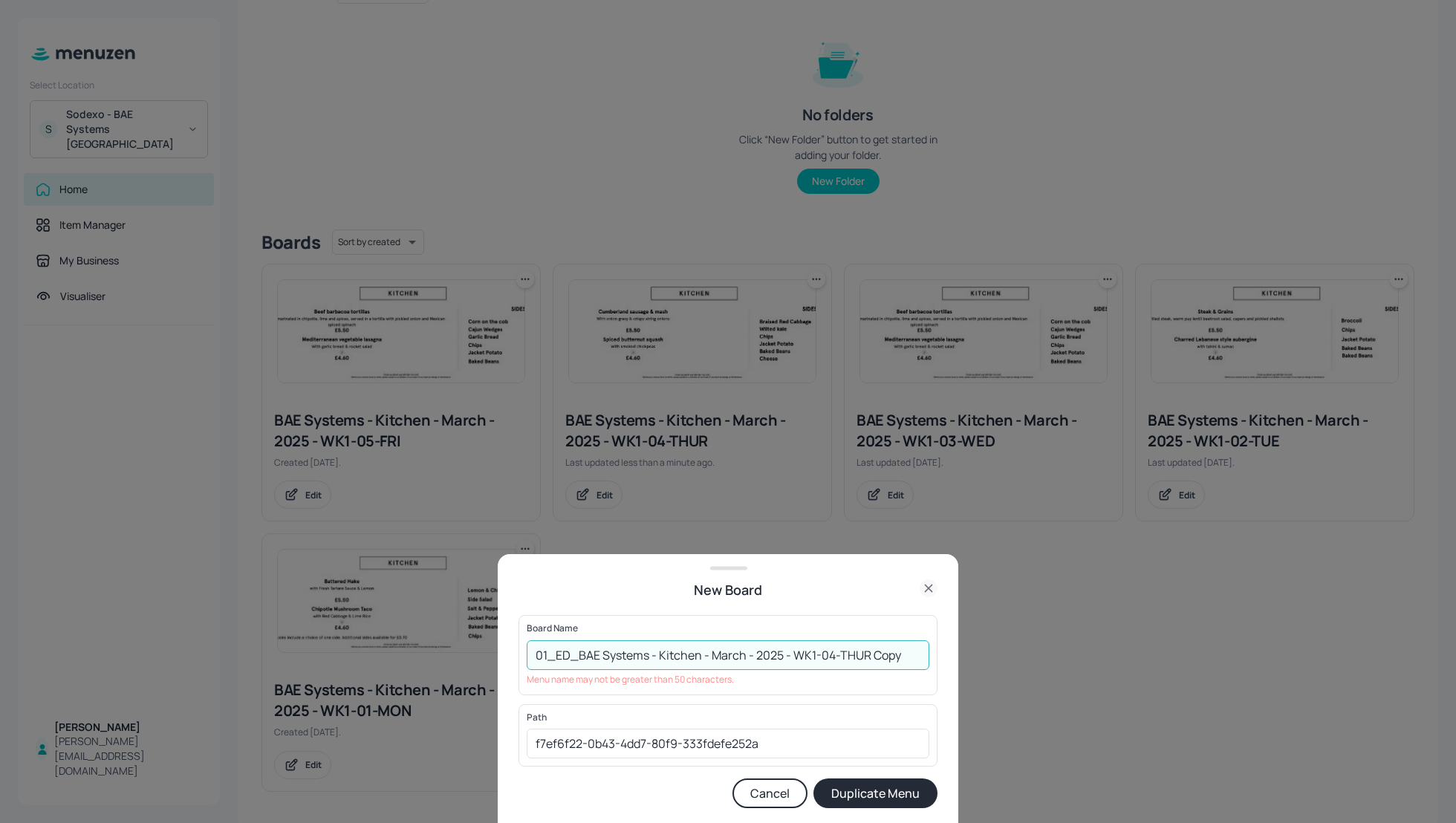
click at [920, 652] on input "01_ED_BAE Systems - Kitchen - March - 2025 - WK1-04-THUR Copy" at bounding box center [728, 655] width 402 height 29
click at [569, 654] on input "01_ED_BAE Systems - Kitchen - March - 2025 - WK1-04-THUR" at bounding box center [728, 655] width 402 height 29
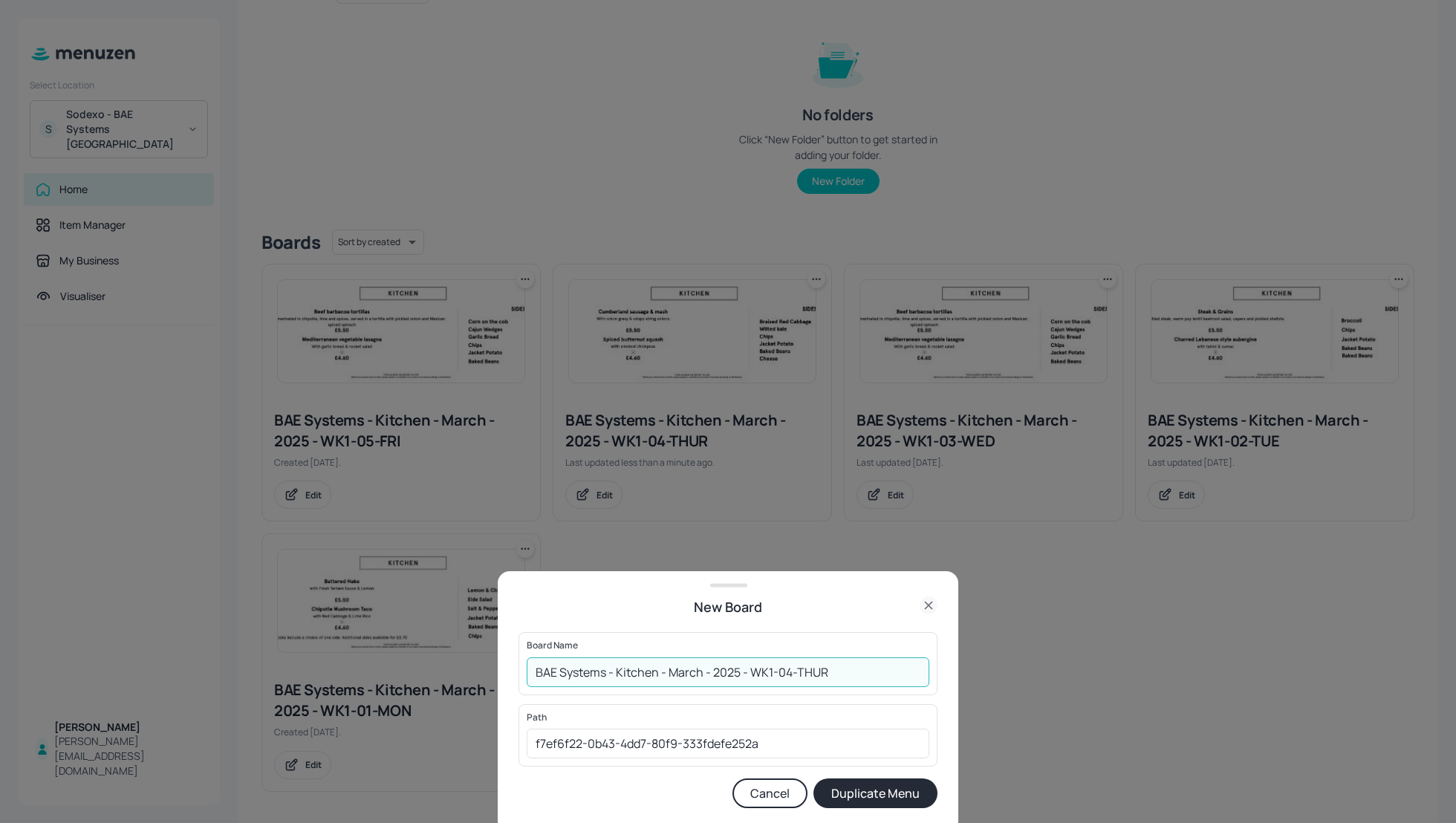
click at [848, 669] on input "BAE Systems - Kitchen - March - 2025 - WK1-04-THUR" at bounding box center [728, 672] width 402 height 29
type input "BAE Systems - Kitchen - March - 2025 - WK1-04-1408"
click at [892, 789] on button "Duplicate Menu" at bounding box center [875, 793] width 124 height 29
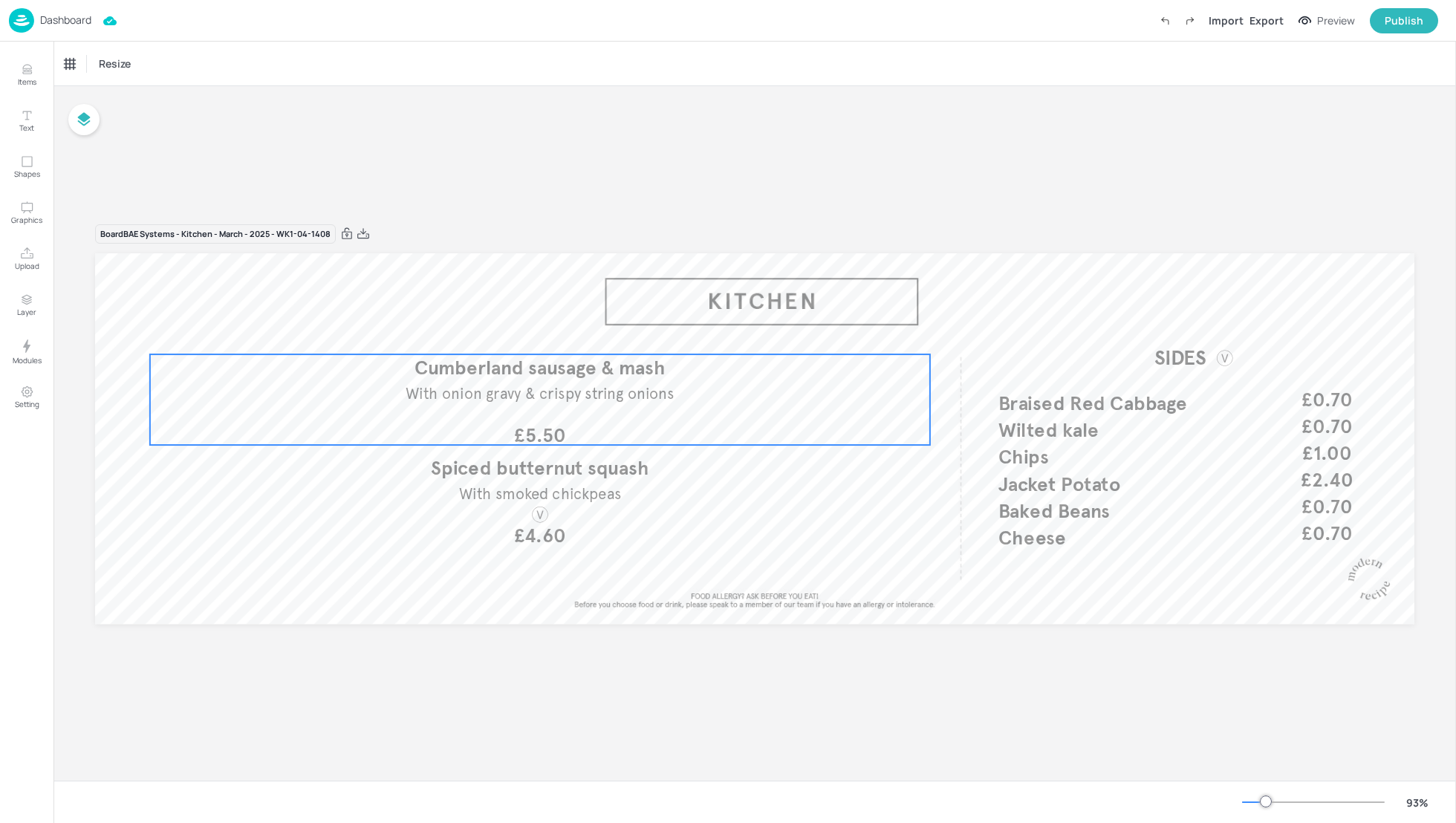
click at [563, 392] on span "With onion gravy & crispy string onions" at bounding box center [540, 393] width 269 height 18
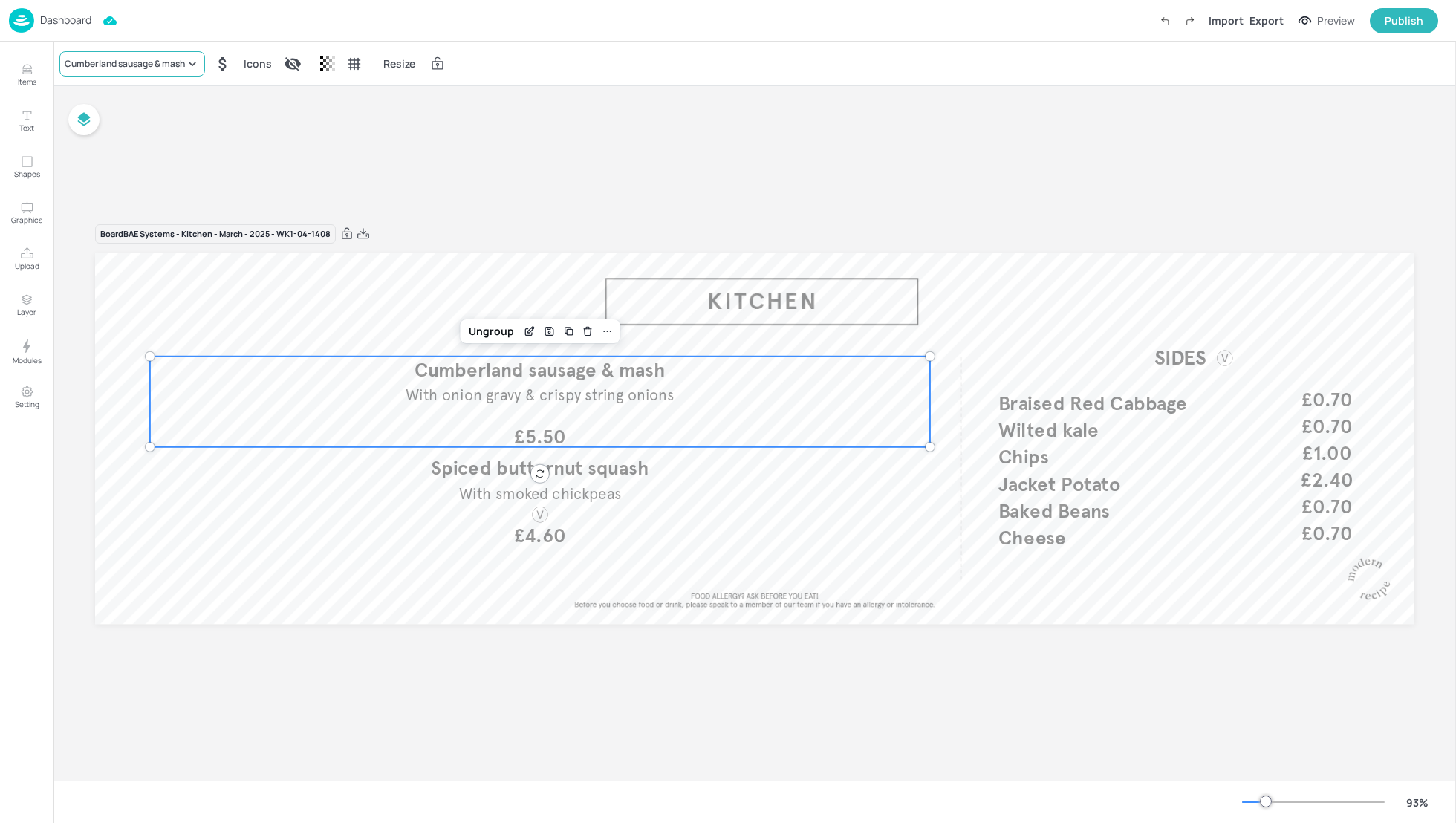
click at [134, 62] on div "Cumberland sausage & mash" at bounding box center [125, 64] width 121 height 14
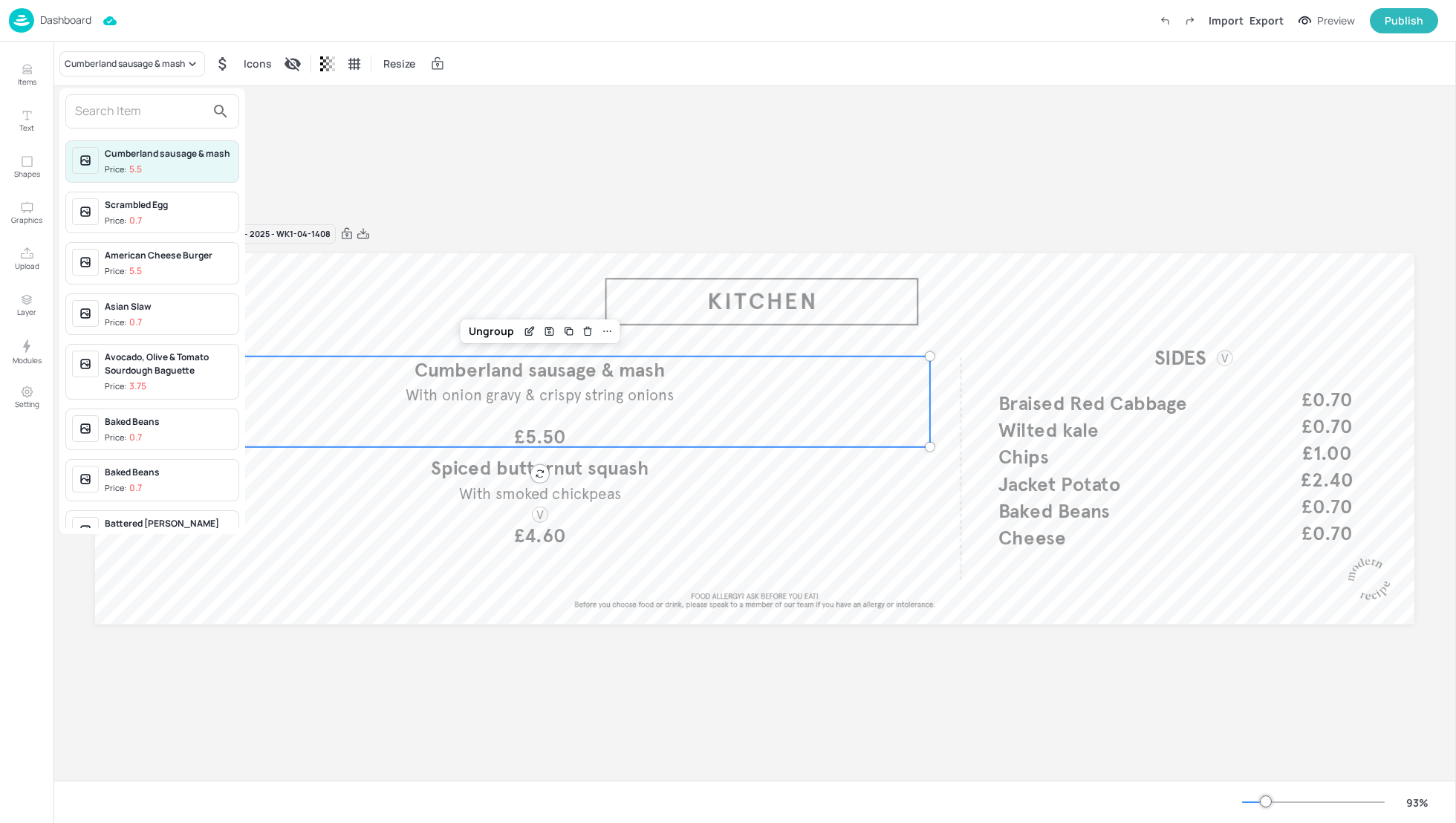
click at [114, 108] on input "text" at bounding box center [140, 112] width 131 height 24
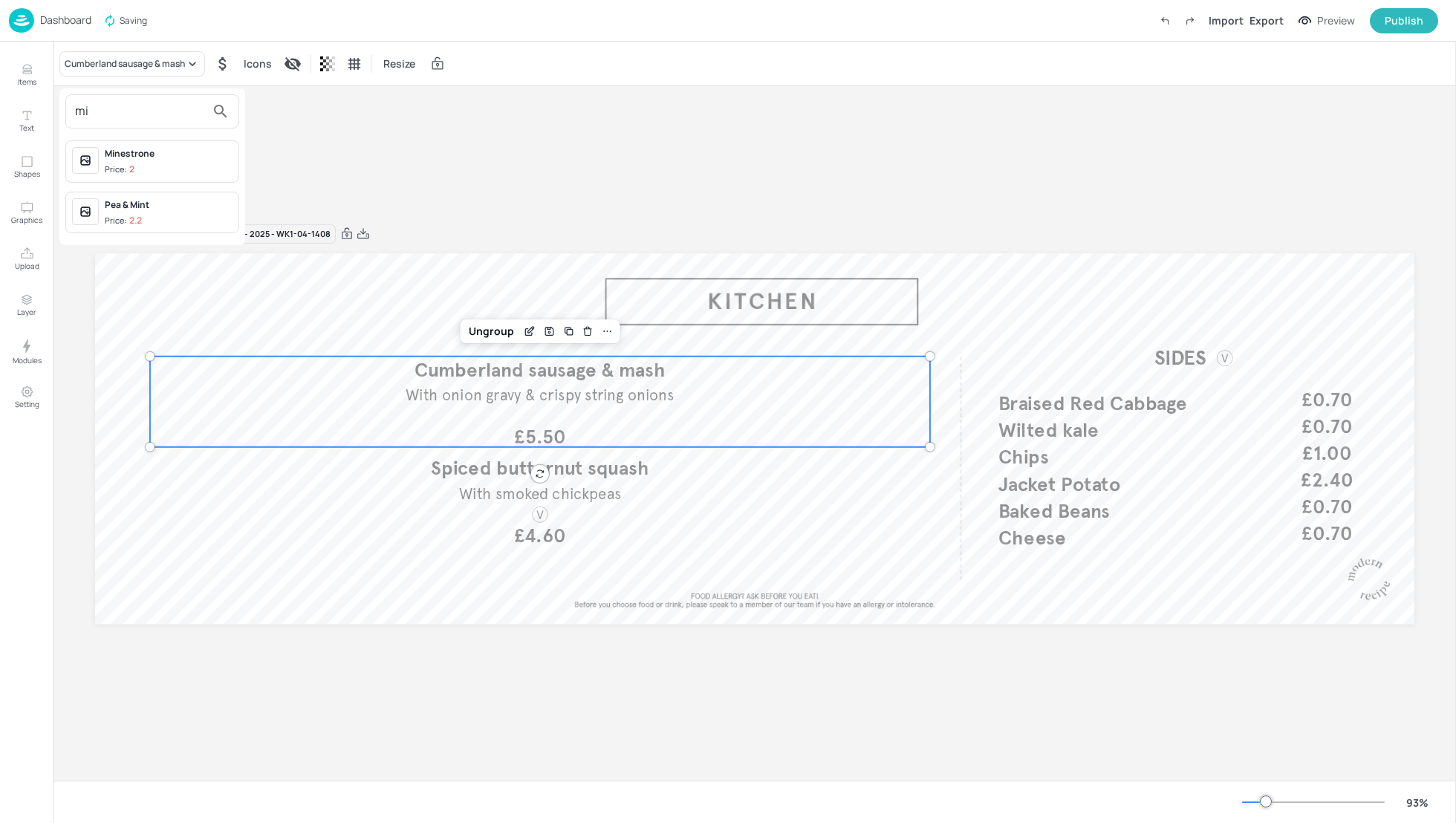
type input "m"
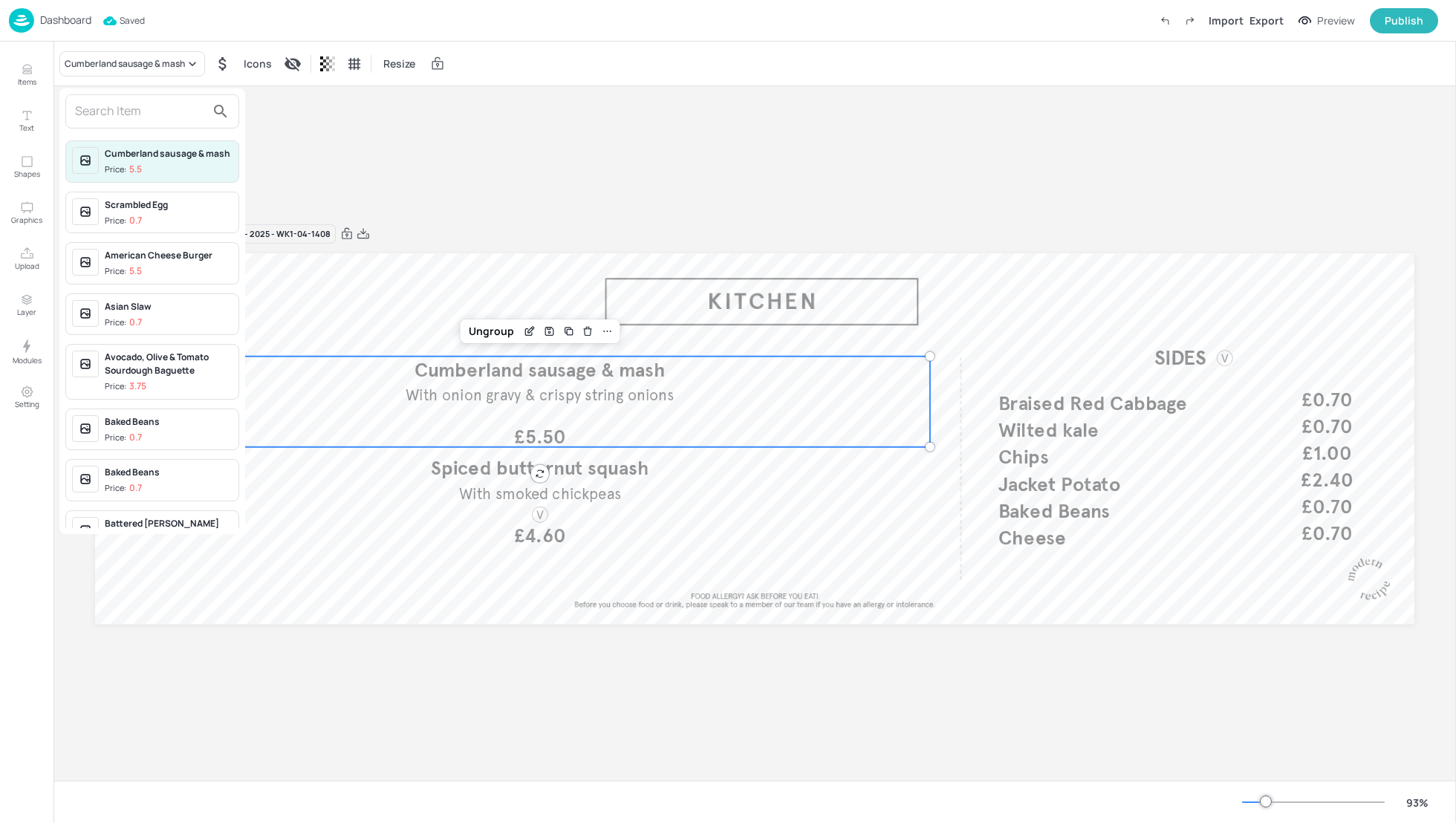
click at [417, 151] on div at bounding box center [728, 412] width 1456 height 823
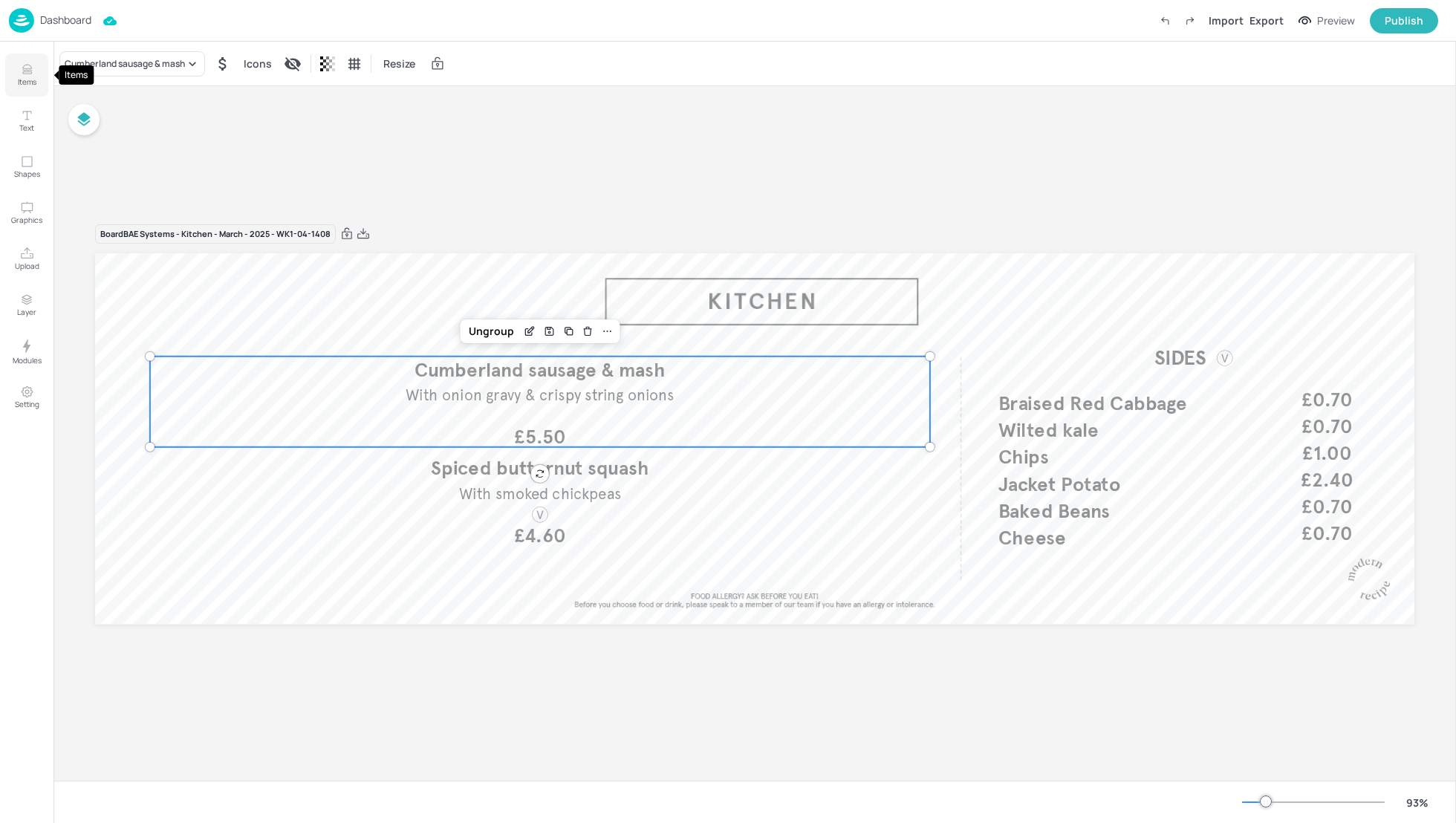
click at [34, 77] on p "Items" at bounding box center [27, 81] width 18 height 10
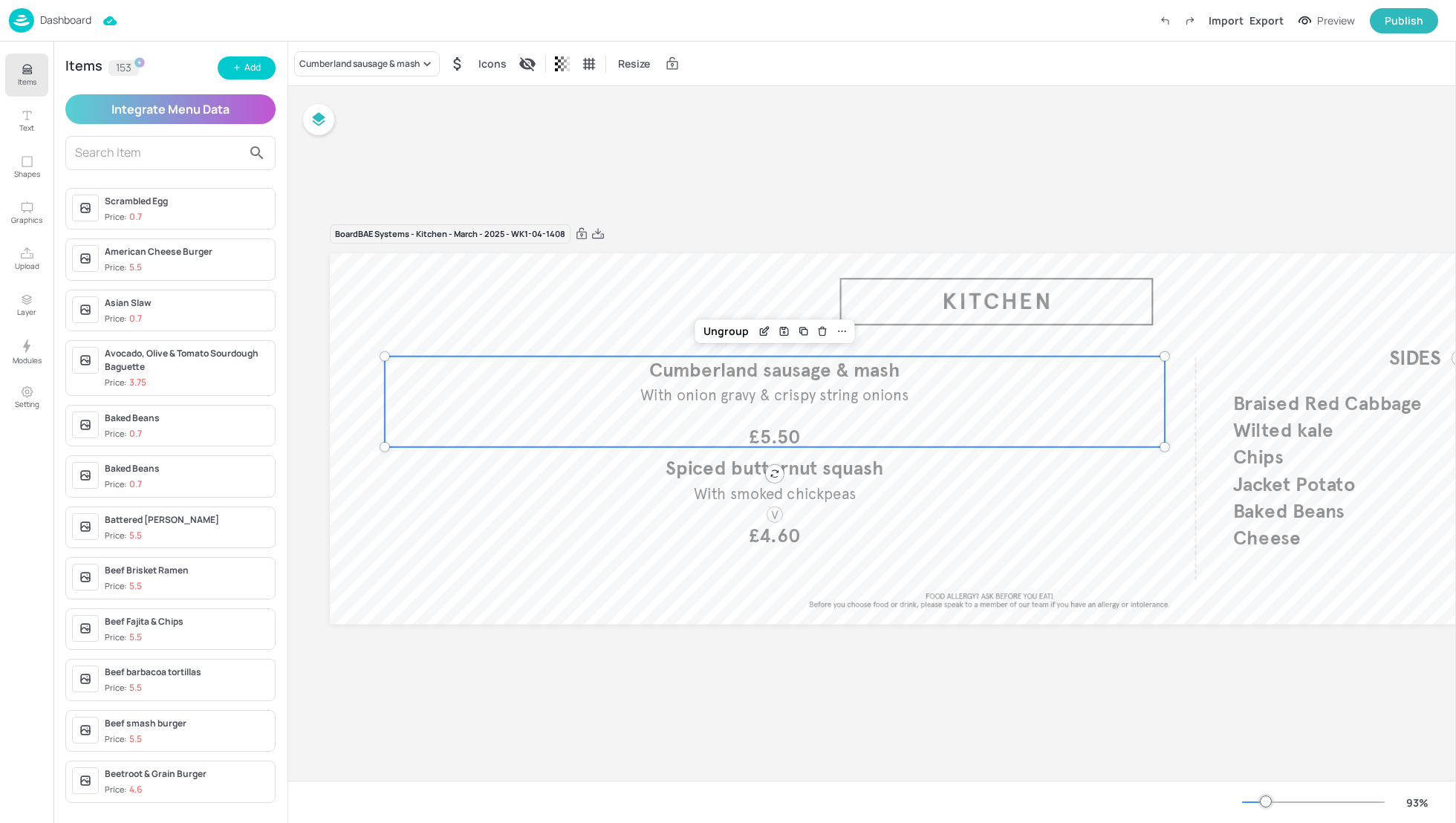
click at [88, 158] on input "text" at bounding box center [158, 153] width 167 height 24
click at [111, 155] on input "text" at bounding box center [158, 153] width 167 height 24
click at [23, 72] on icon "Items" at bounding box center [27, 73] width 9 height 2
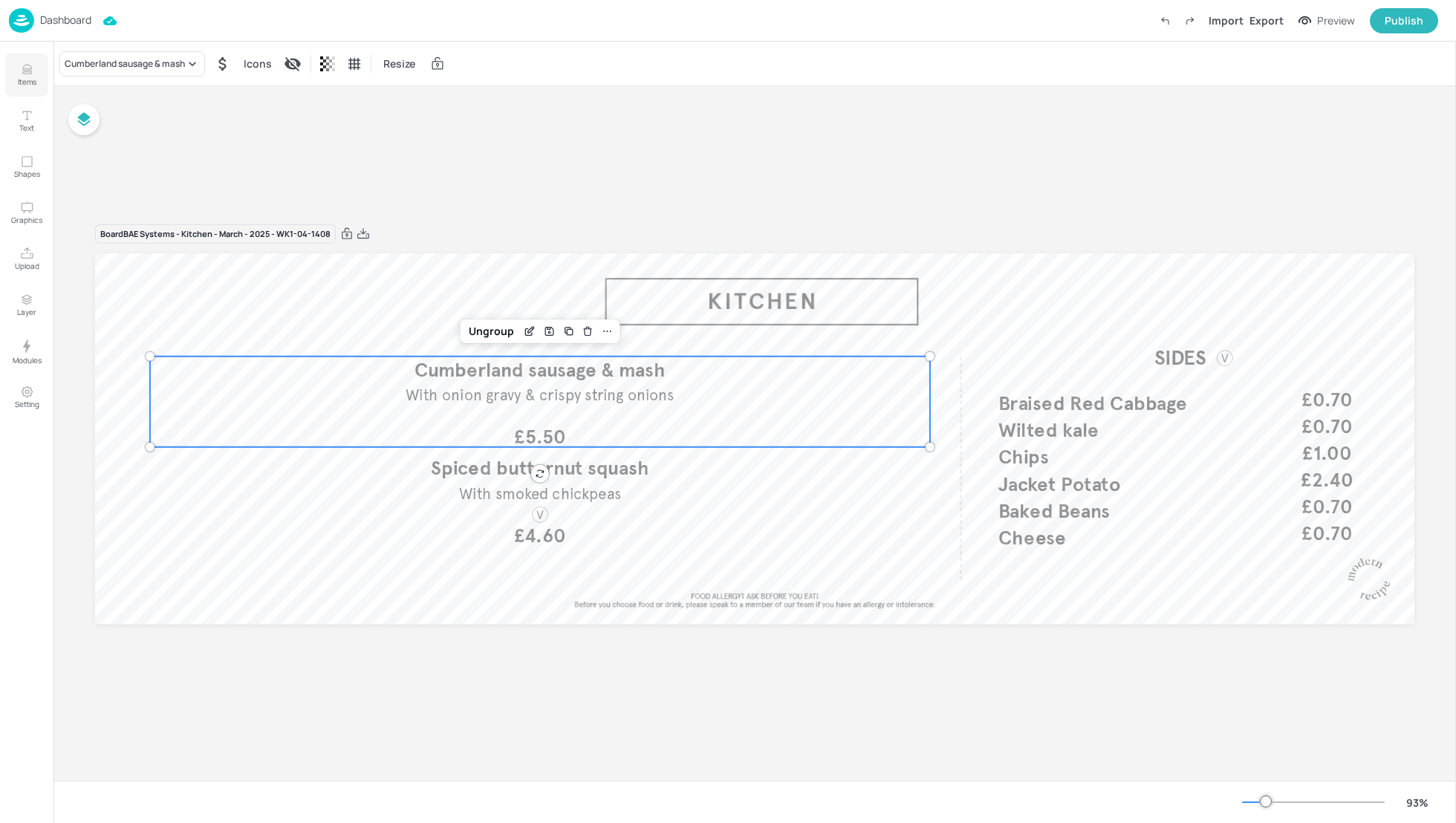
click at [31, 83] on p "Items" at bounding box center [27, 81] width 18 height 10
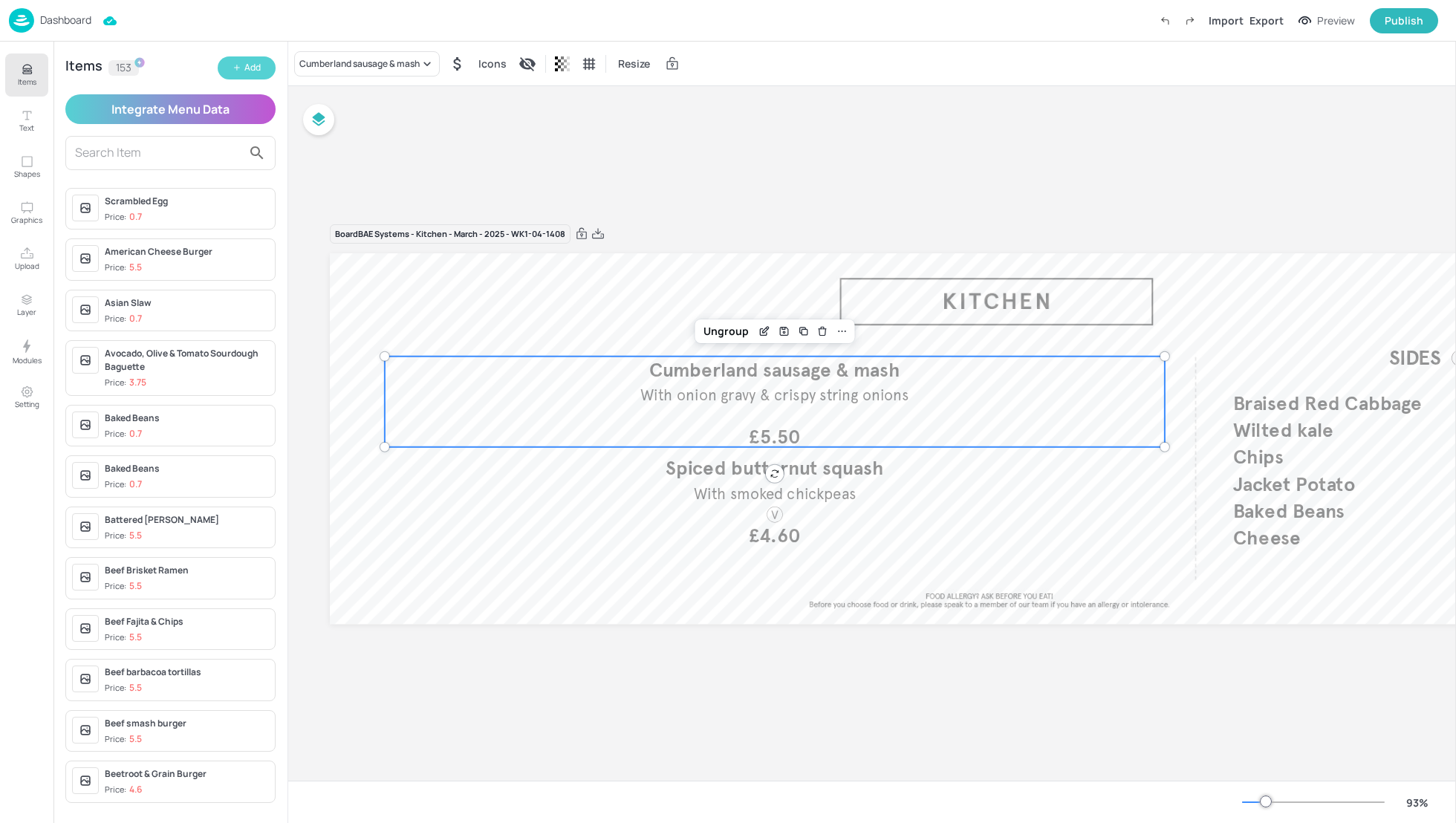
click at [232, 69] on icon "button" at bounding box center [237, 68] width 9 height 9
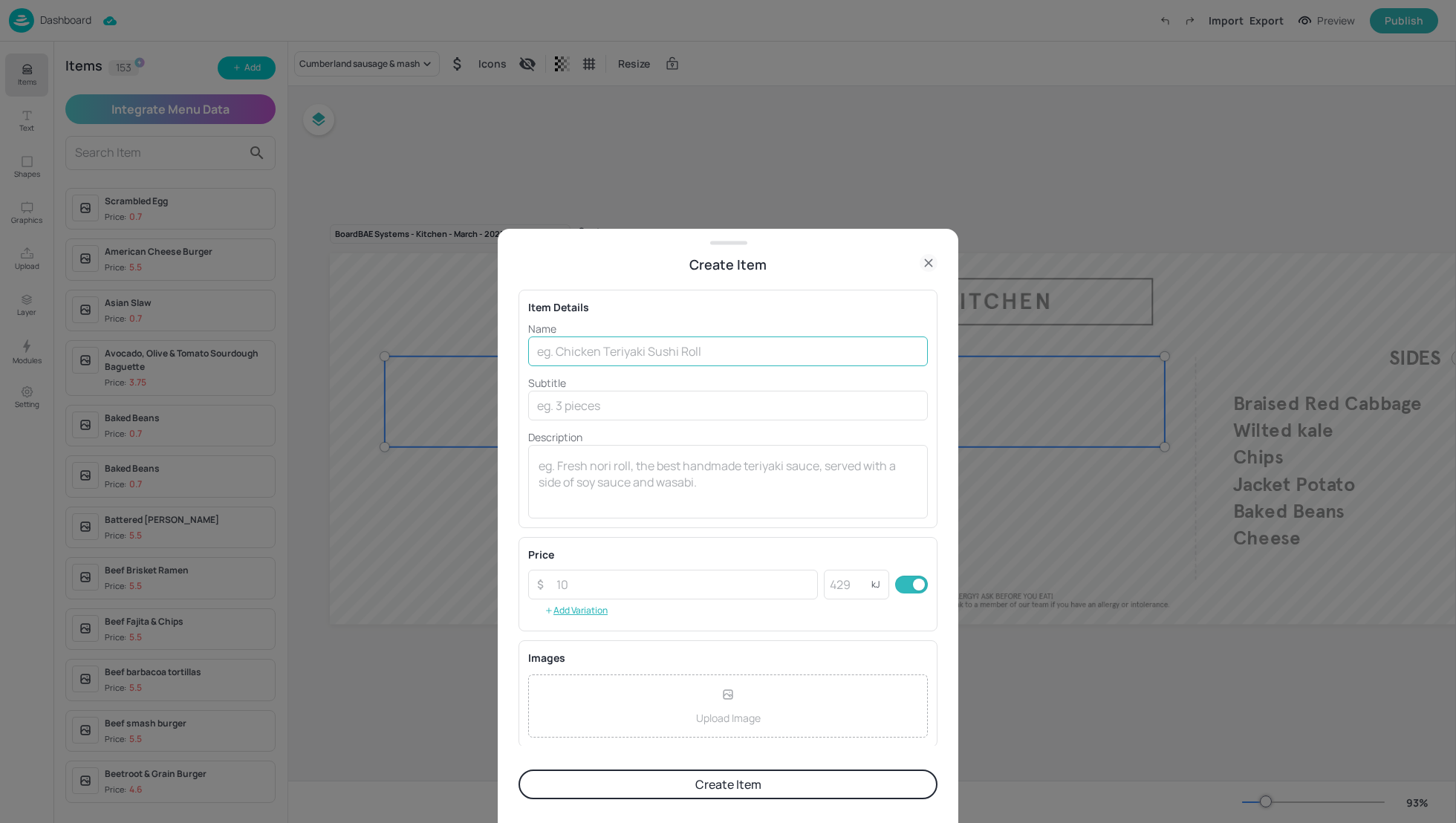
click at [560, 347] on input "text" at bounding box center [727, 351] width 400 height 29
type input "Minced Beef & Onion"
click at [840, 583] on input "number" at bounding box center [848, 584] width 48 height 29
type input "642"
click at [686, 780] on button "Create Item" at bounding box center [728, 784] width 419 height 29
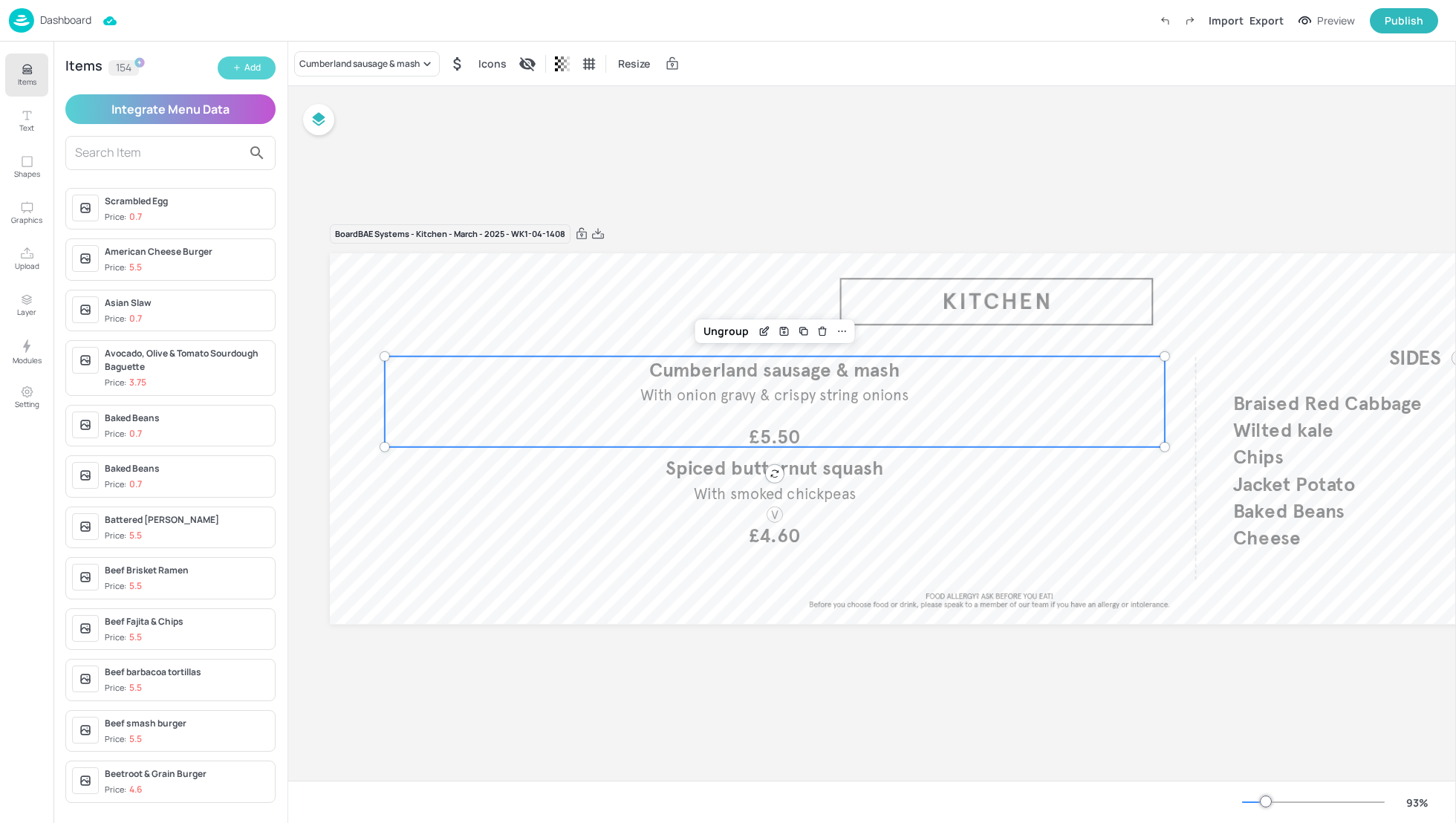
click at [252, 62] on div "Add" at bounding box center [252, 68] width 16 height 14
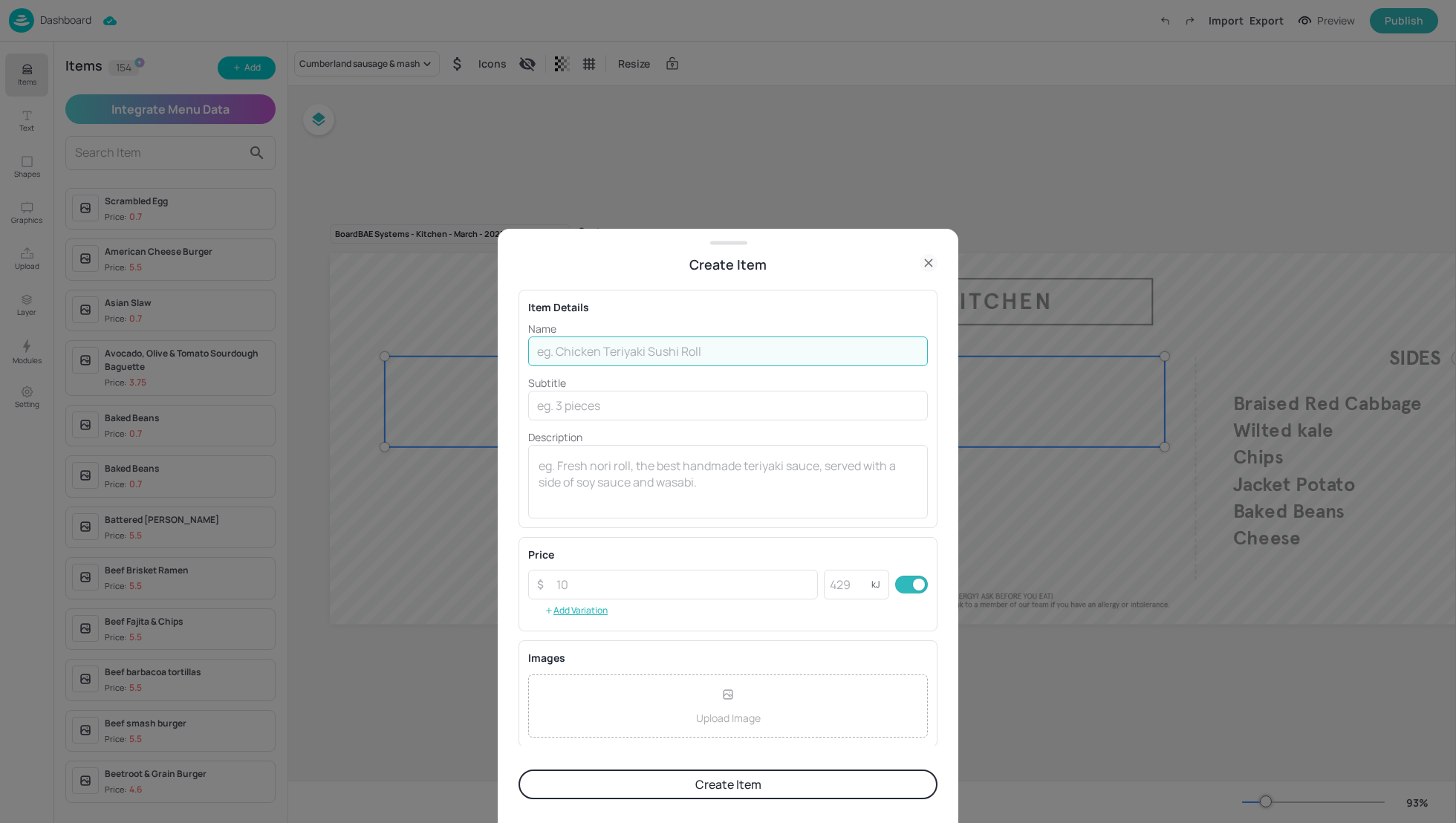
click at [600, 344] on input "text" at bounding box center [727, 351] width 400 height 29
click at [586, 354] on input "text" at bounding box center [727, 351] width 400 height 29
type input "Chicken &"
click at [927, 263] on icon at bounding box center [927, 262] width 17 height 17
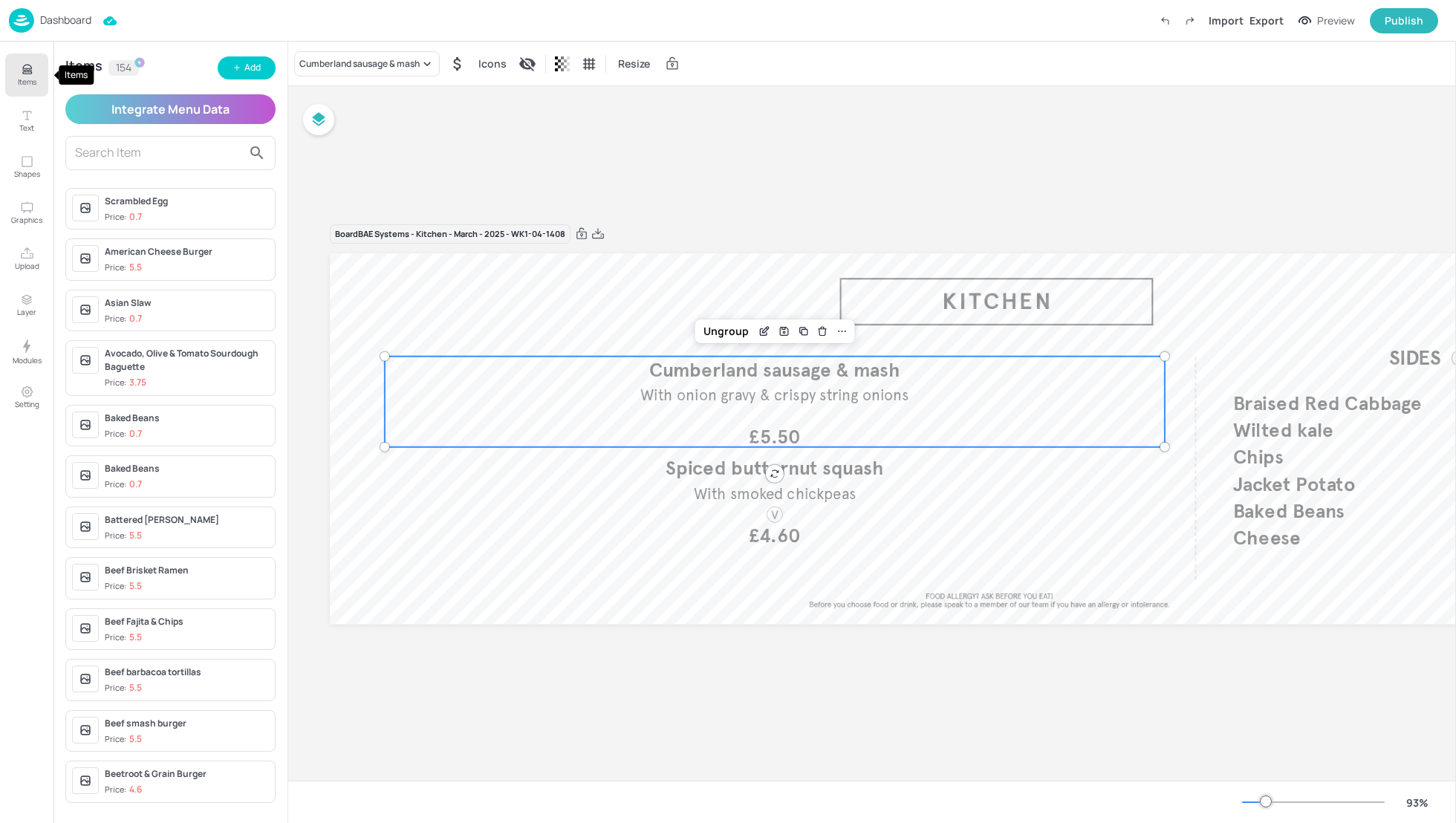
click at [10, 76] on button "Items" at bounding box center [27, 74] width 43 height 43
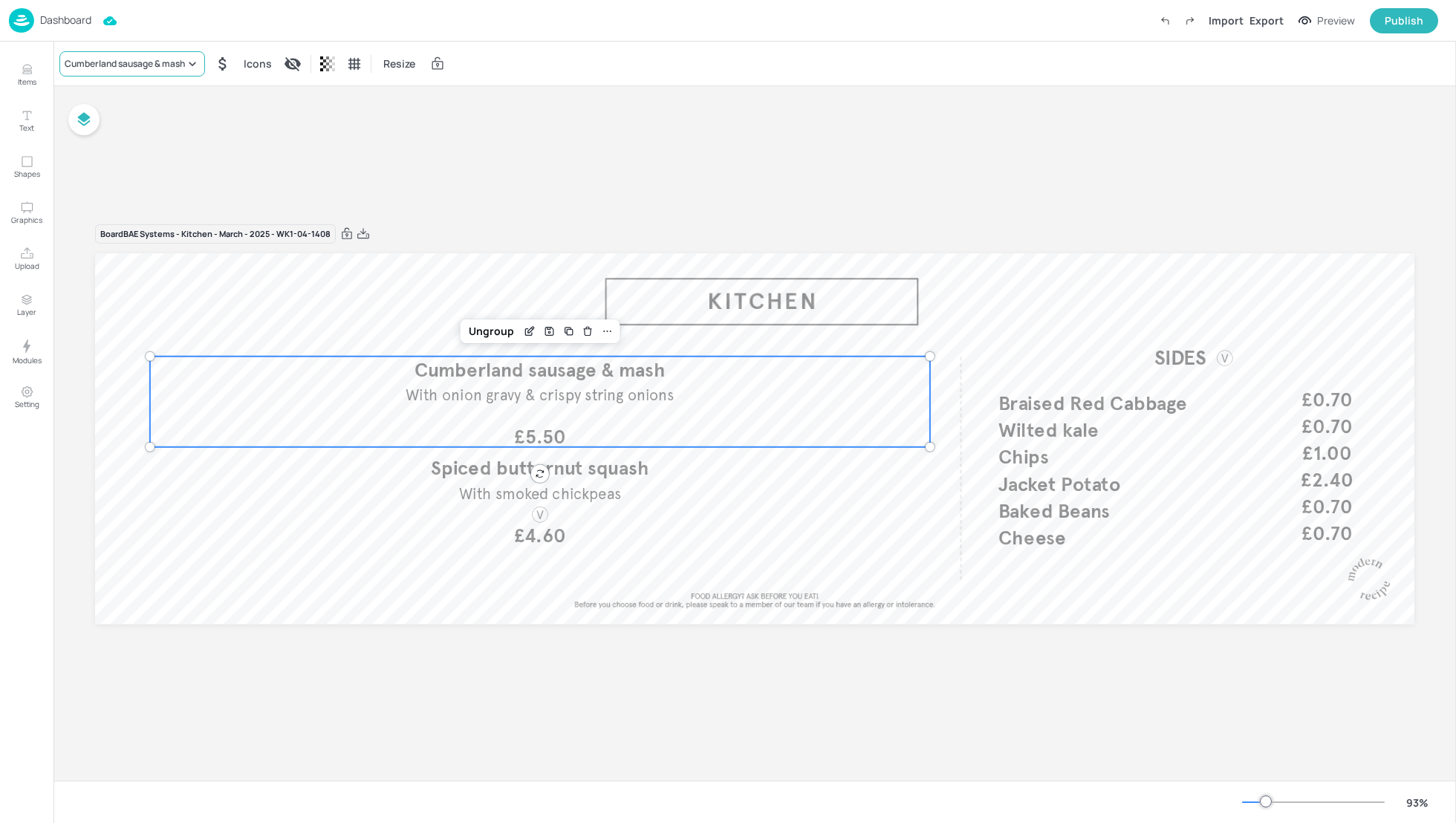
click at [141, 69] on div "Cumberland sausage & mash" at bounding box center [125, 64] width 121 height 14
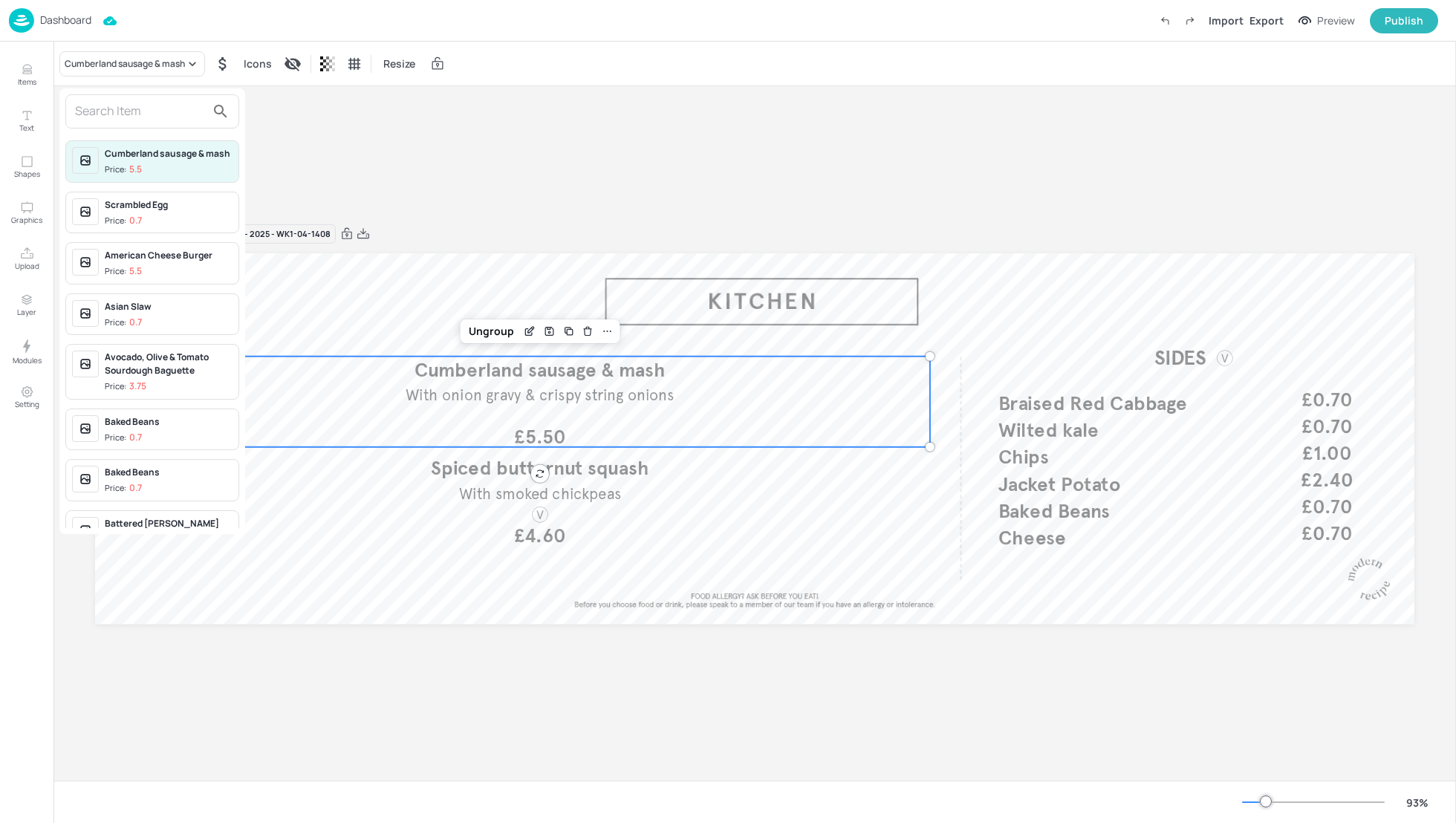
click at [123, 120] on input "text" at bounding box center [140, 112] width 131 height 24
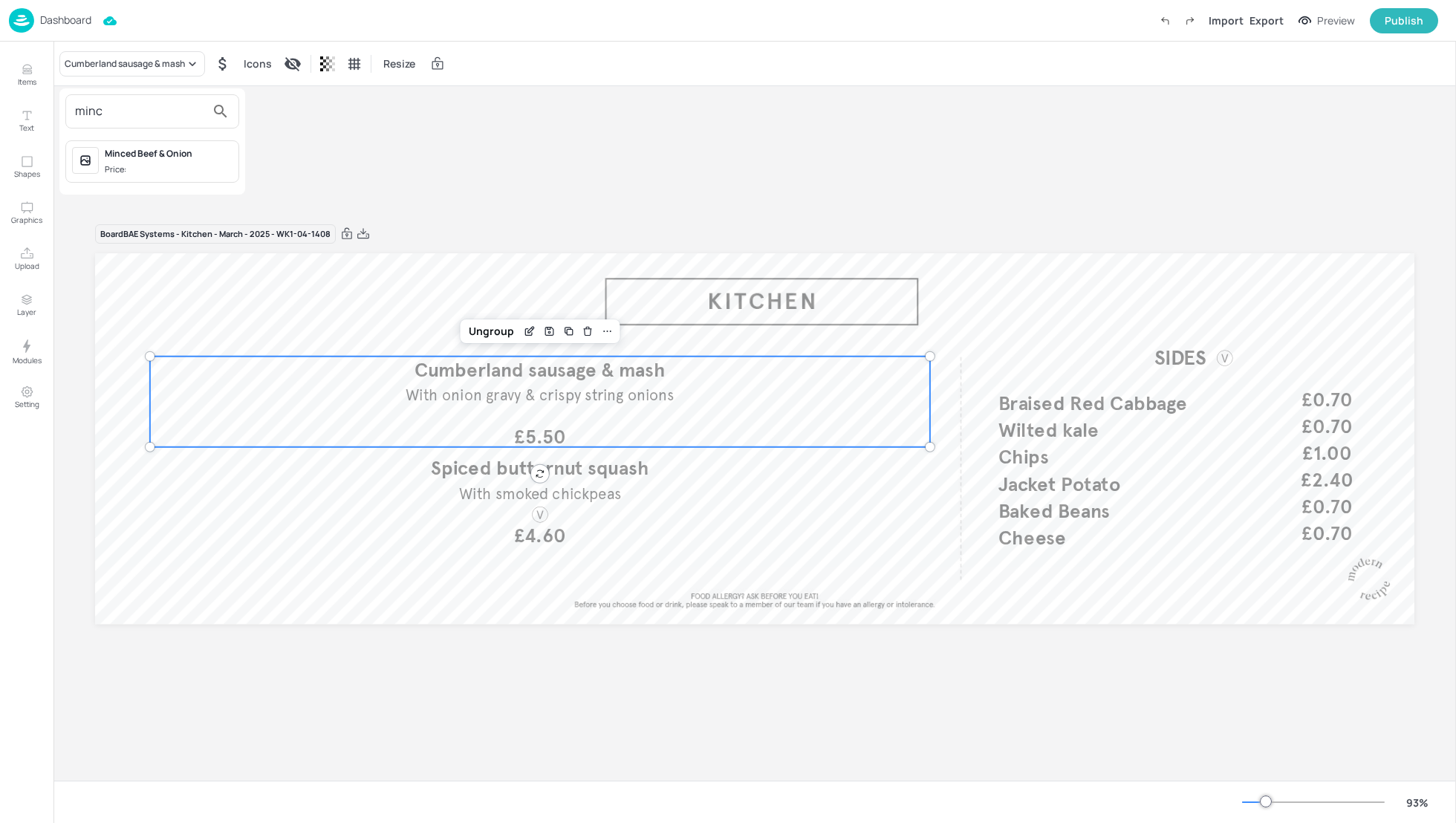
type input "minc"
click at [152, 160] on div "Minced Beef & Onion Price:" at bounding box center [169, 162] width 128 height 29
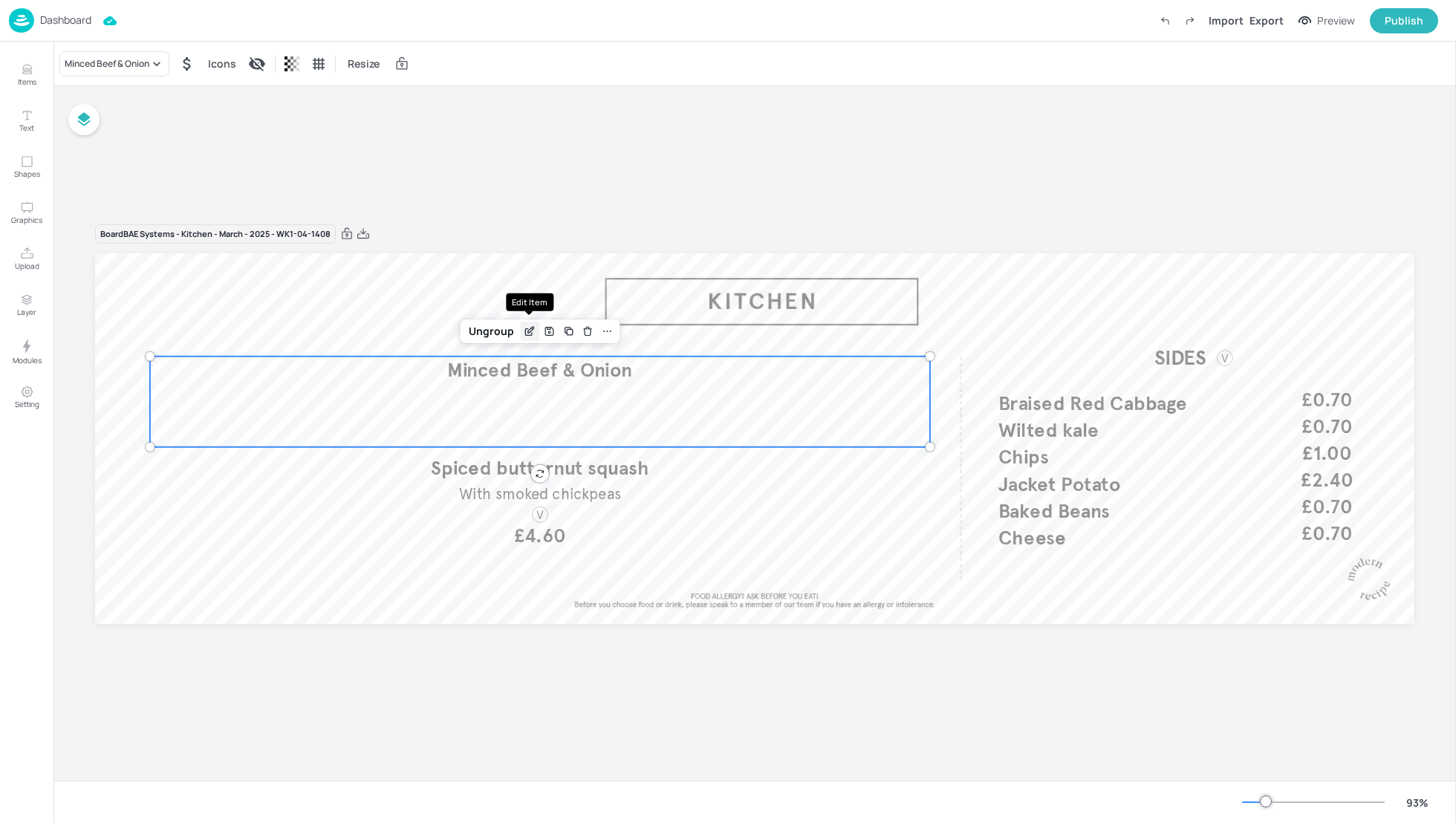
click at [527, 334] on icon "Edit Item" at bounding box center [530, 331] width 13 height 12
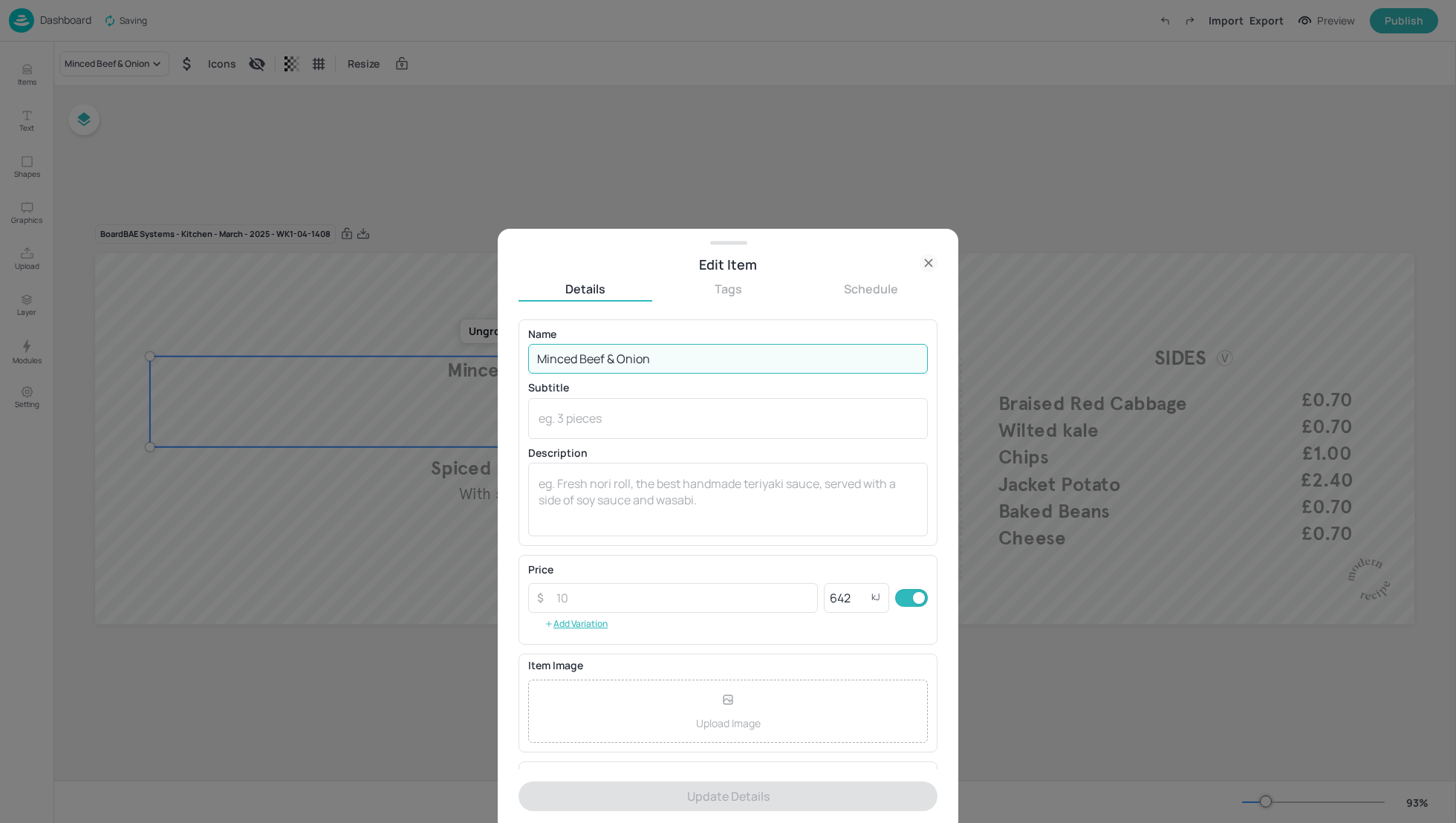
click at [683, 353] on input "Minced Beef & Onion" at bounding box center [727, 358] width 400 height 29
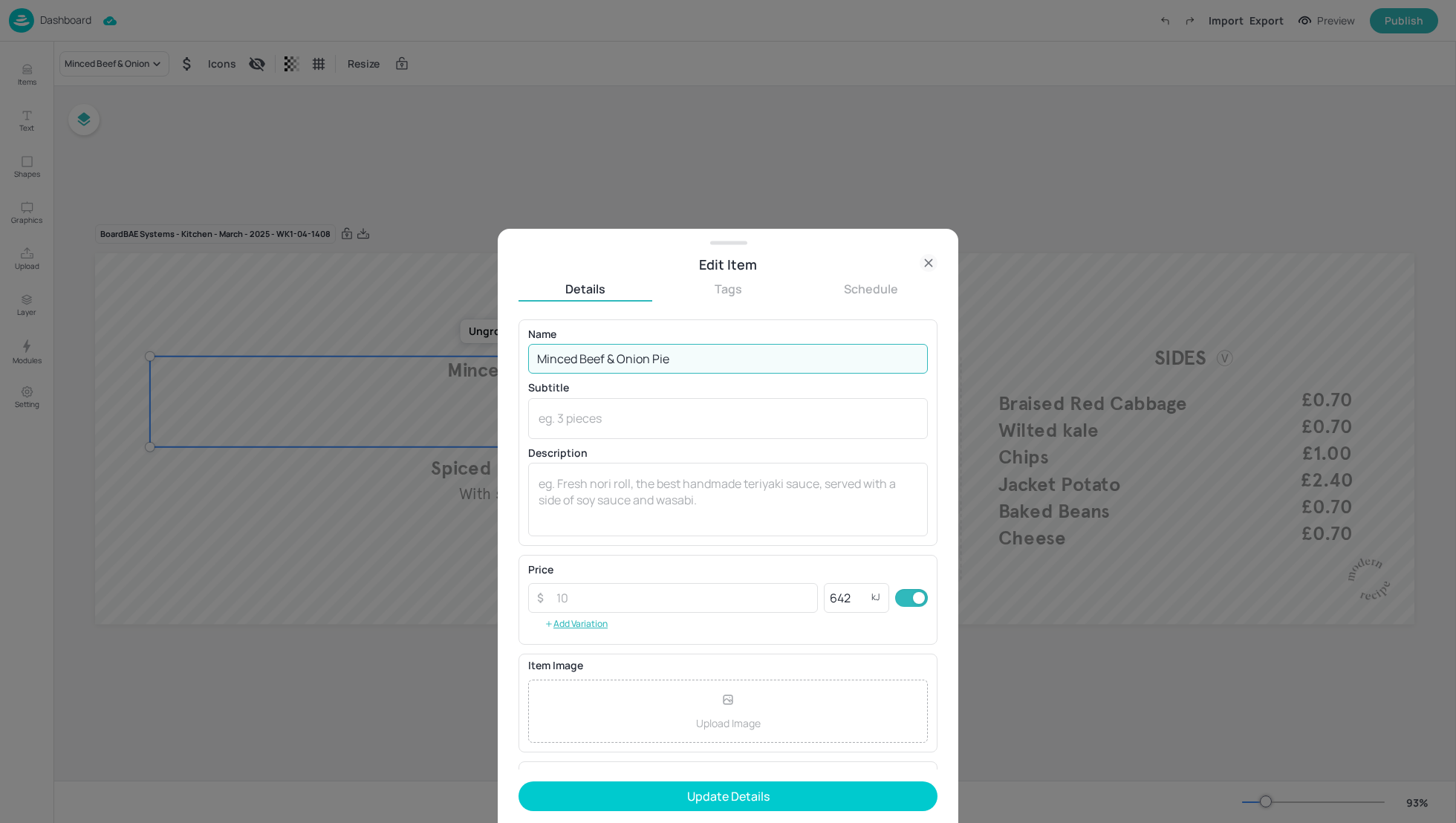
type input "Minced Beef & Onion Pie"
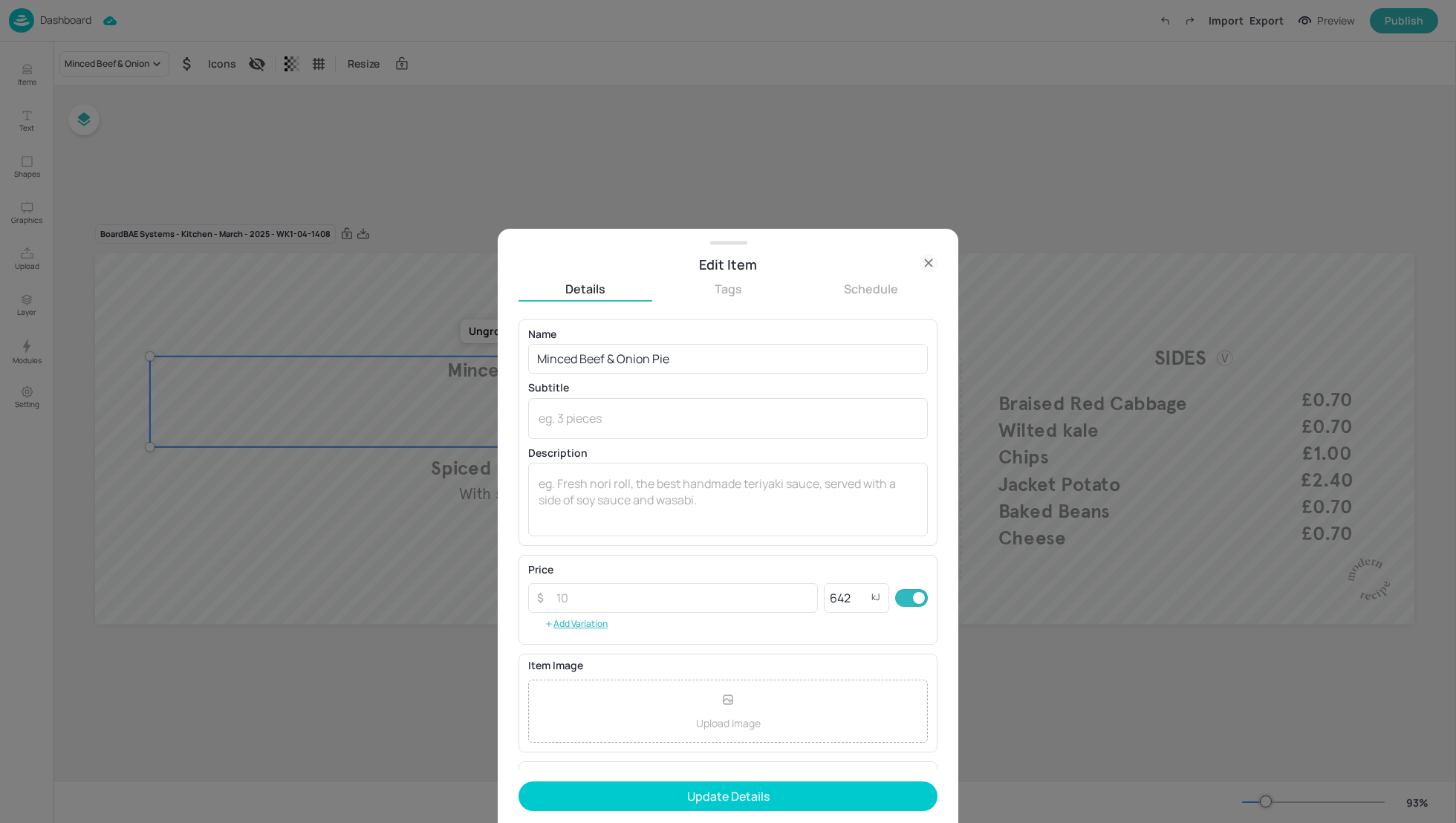
click at [926, 258] on icon at bounding box center [927, 262] width 17 height 17
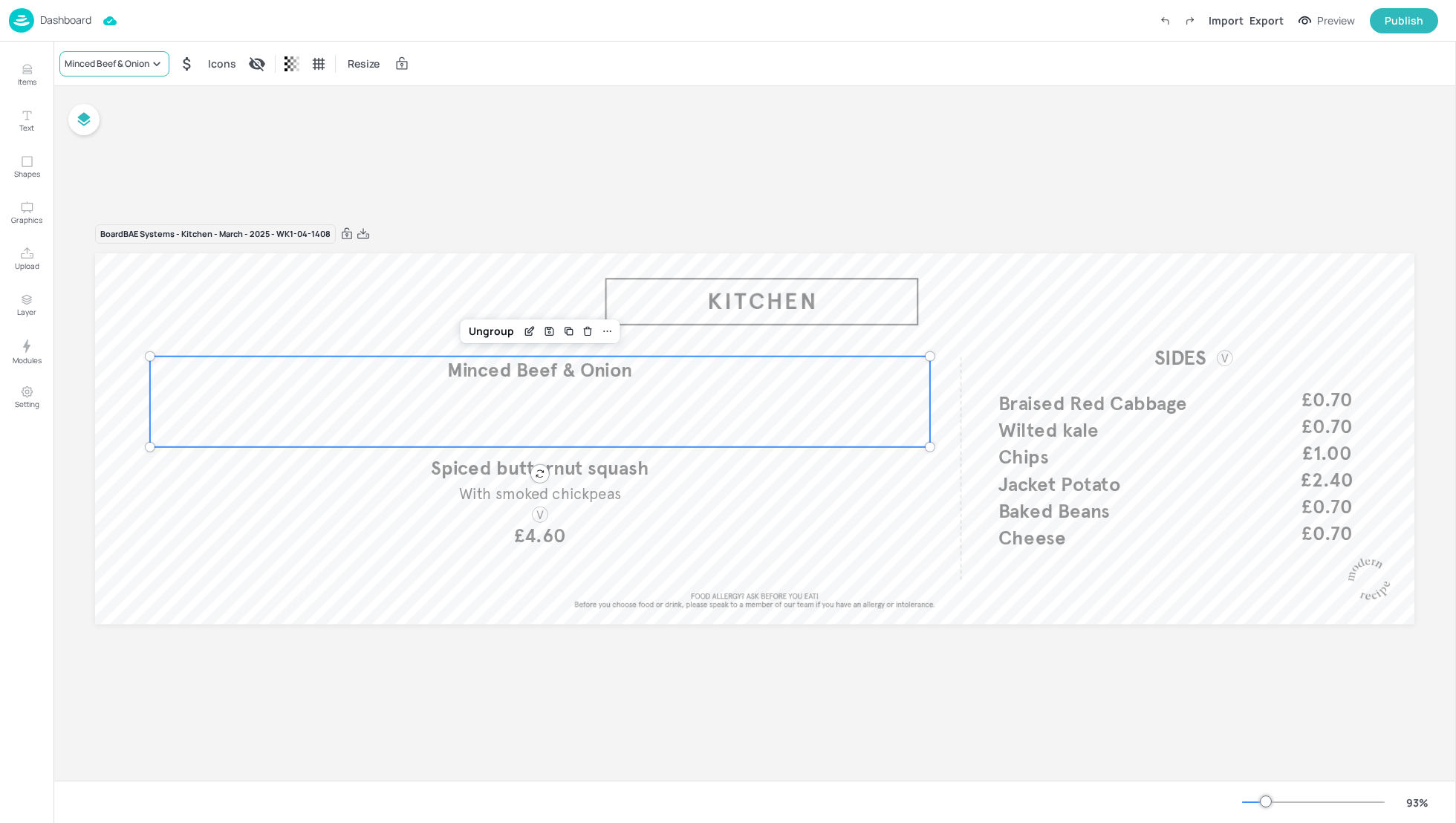
click at [97, 66] on div "Minced Beef & Onion" at bounding box center [107, 64] width 85 height 14
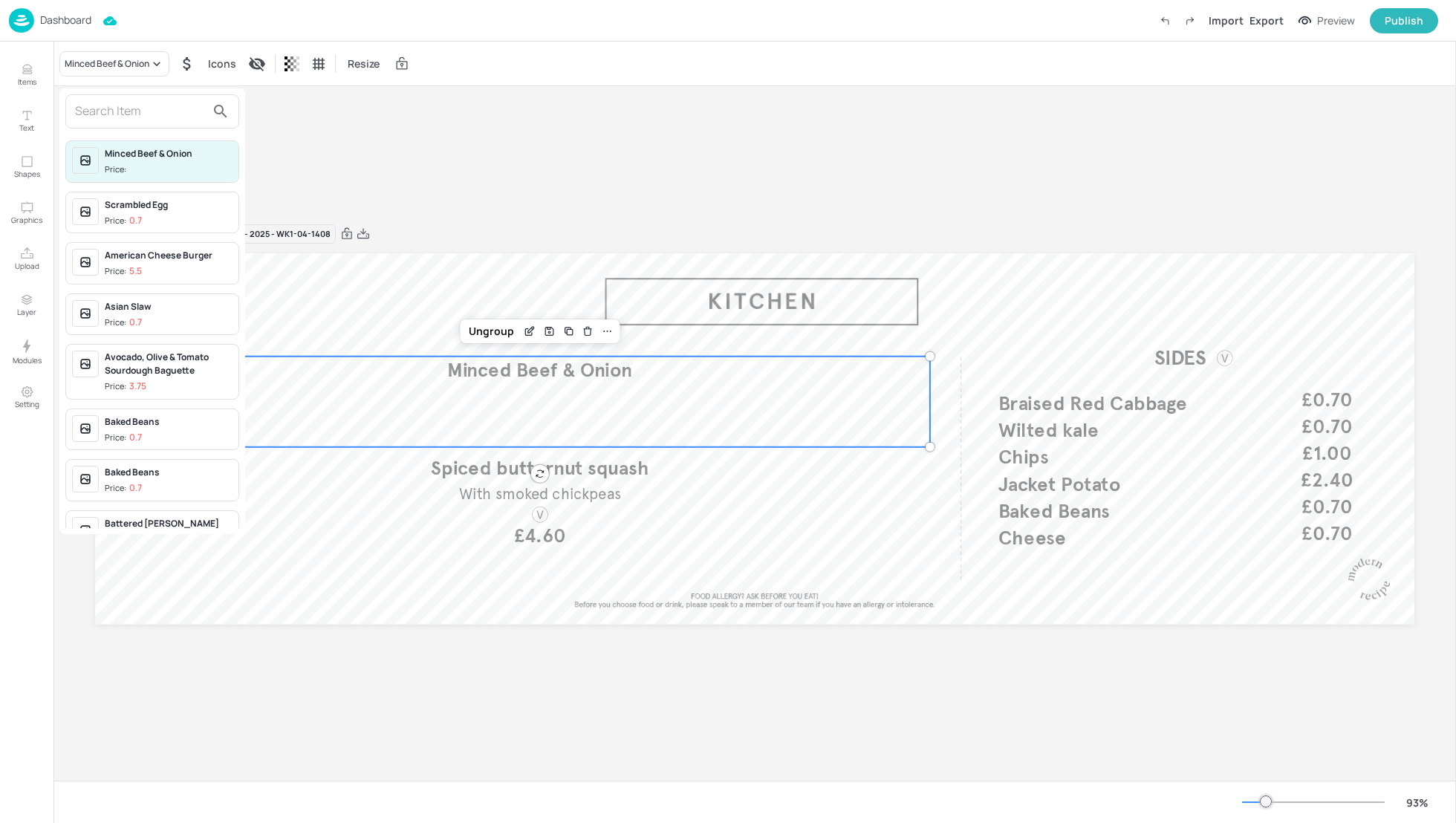
click at [98, 105] on input "text" at bounding box center [140, 112] width 131 height 24
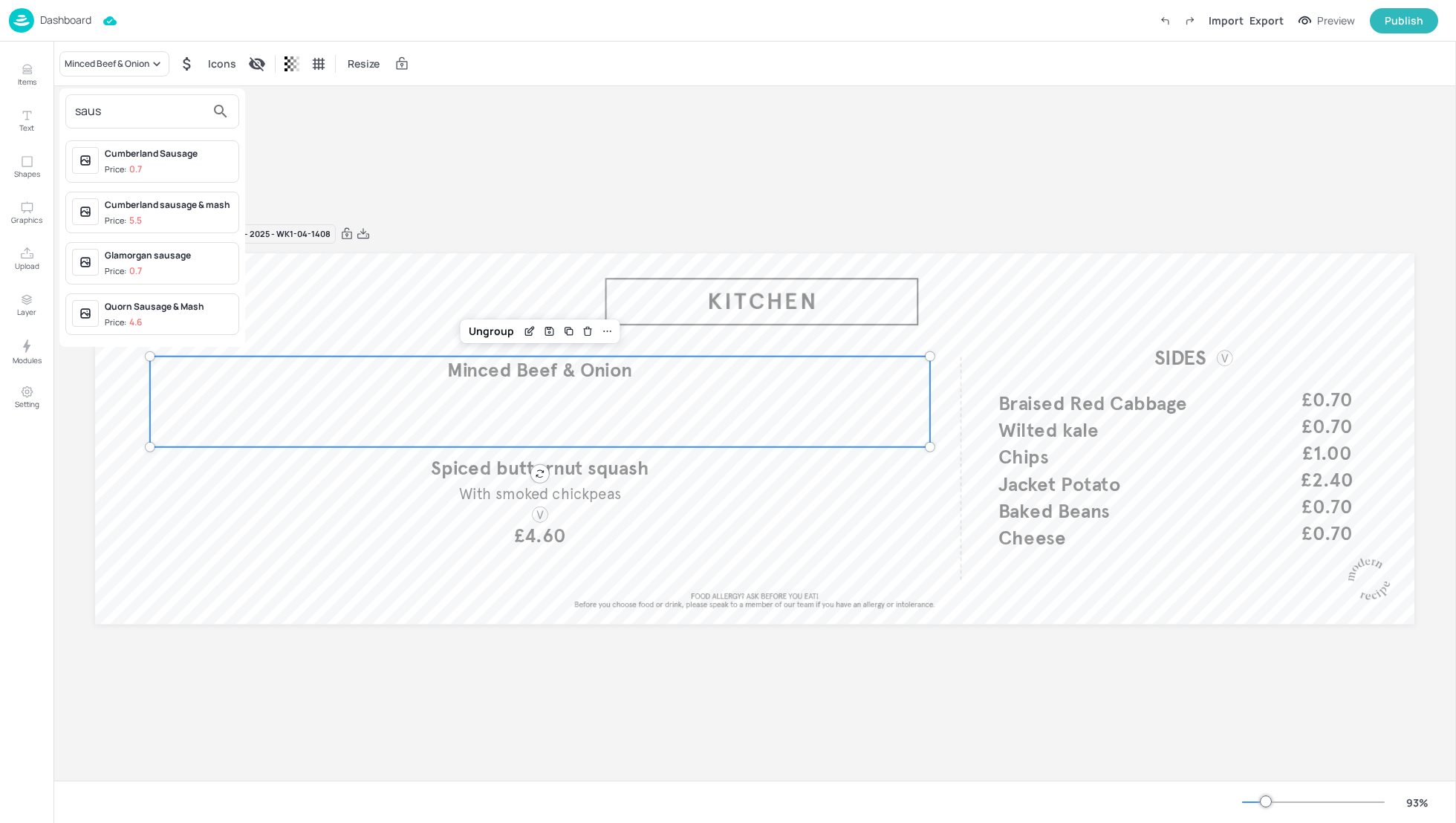
type input "saus"
click at [530, 200] on div at bounding box center [728, 412] width 1456 height 823
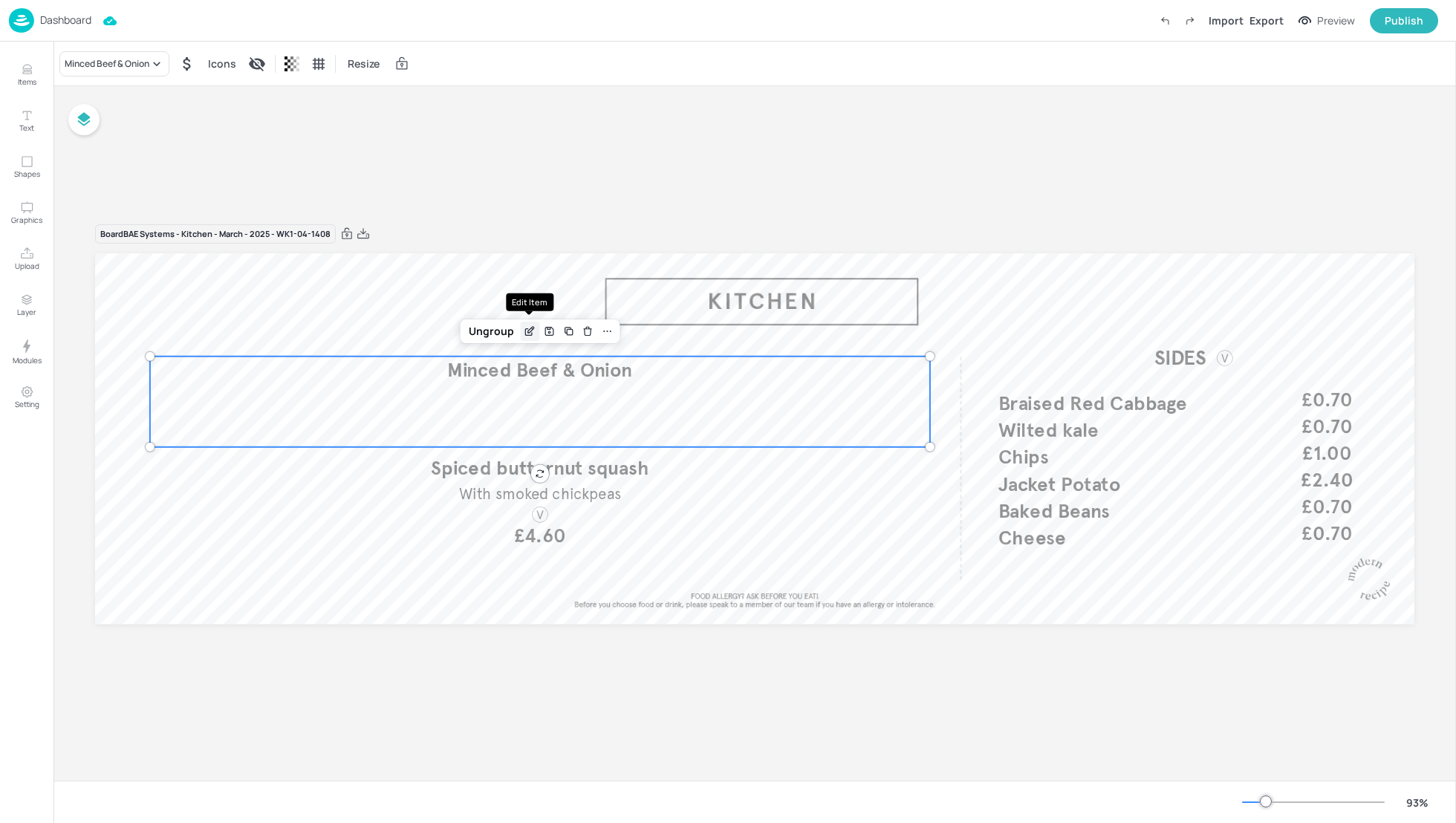
click at [530, 331] on icon "Edit Item" at bounding box center [530, 329] width 5 height 5
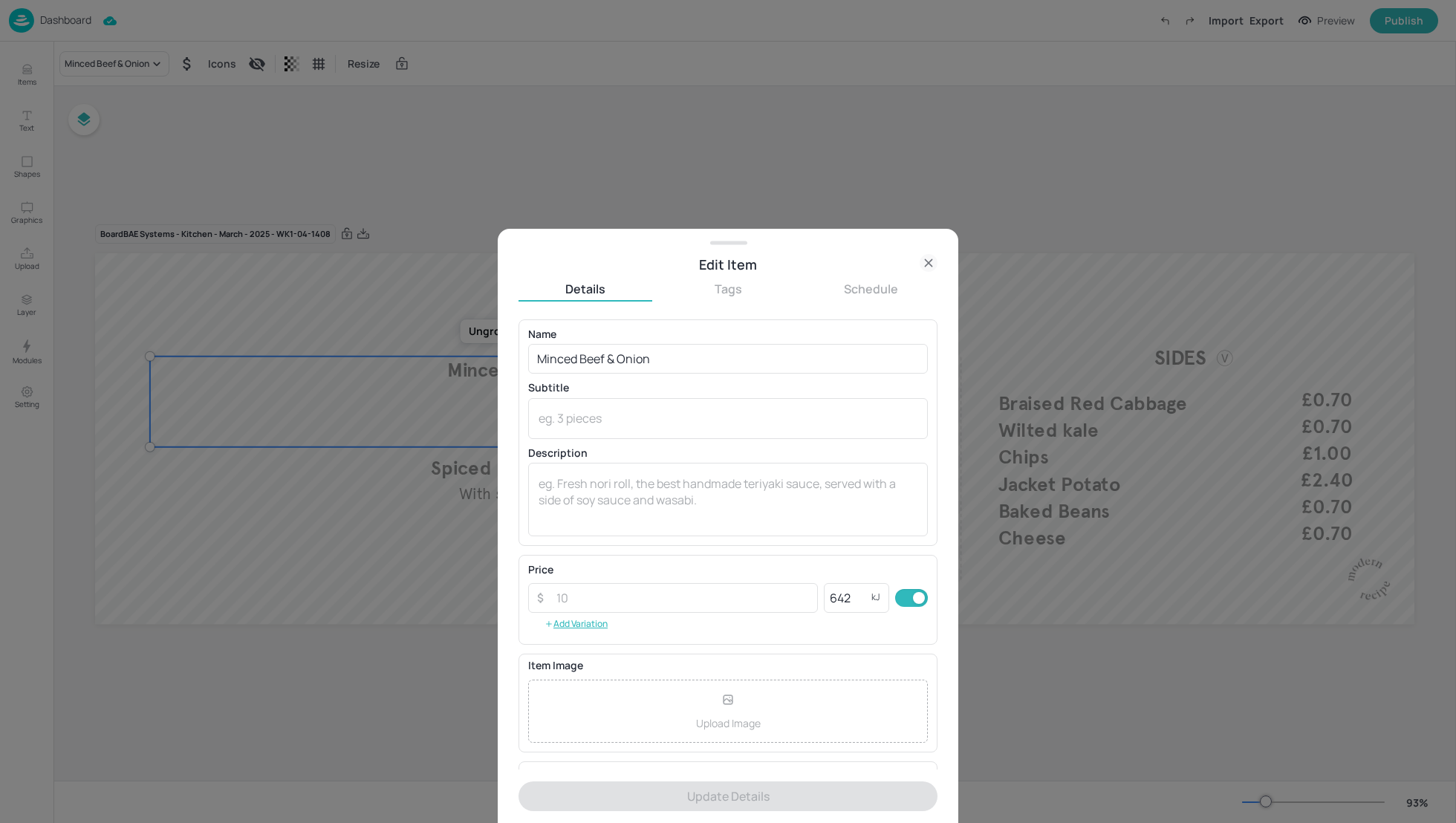
click at [927, 257] on icon at bounding box center [927, 262] width 17 height 17
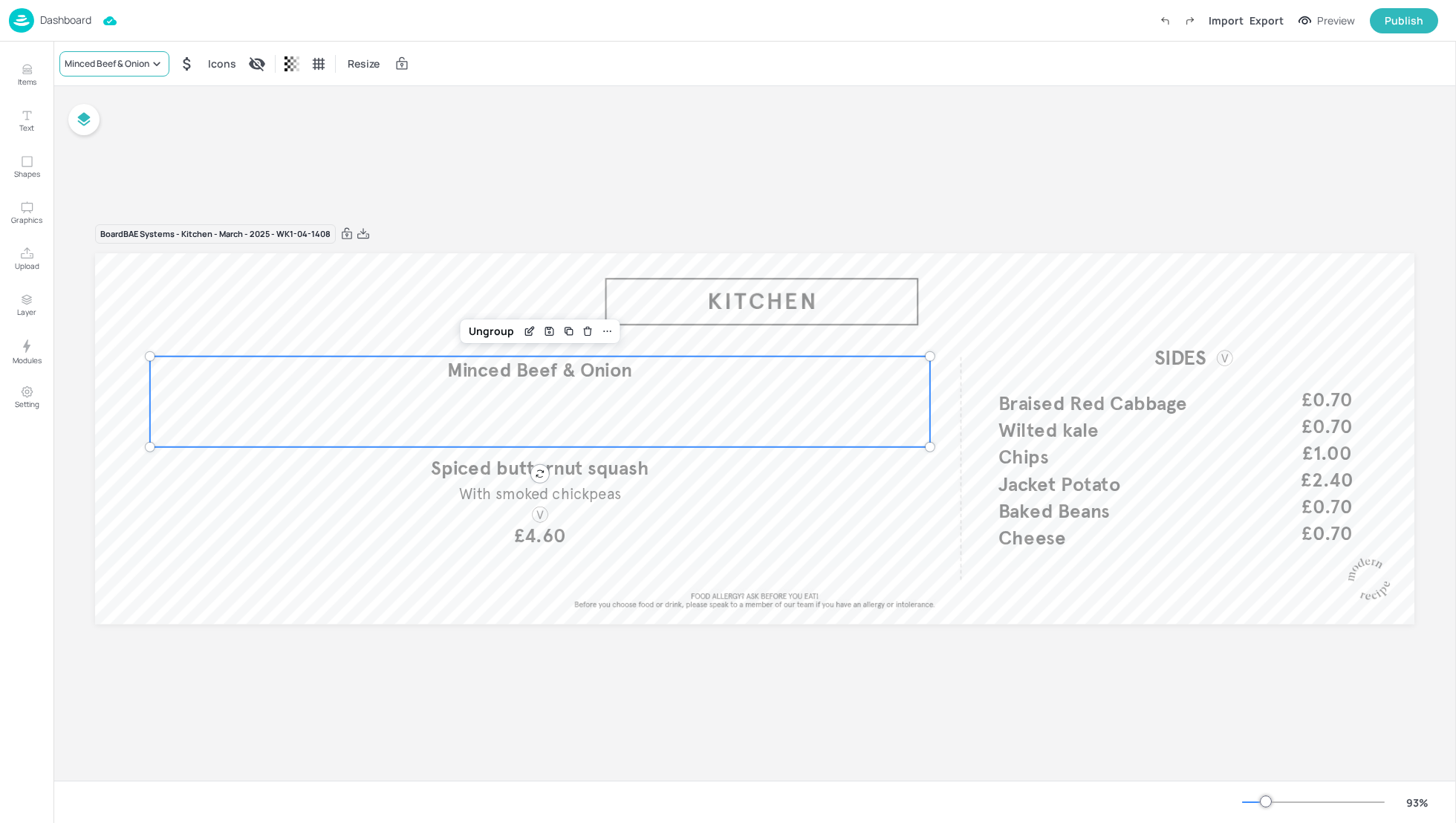
click at [94, 61] on div "Minced Beef & Onion" at bounding box center [107, 64] width 85 height 14
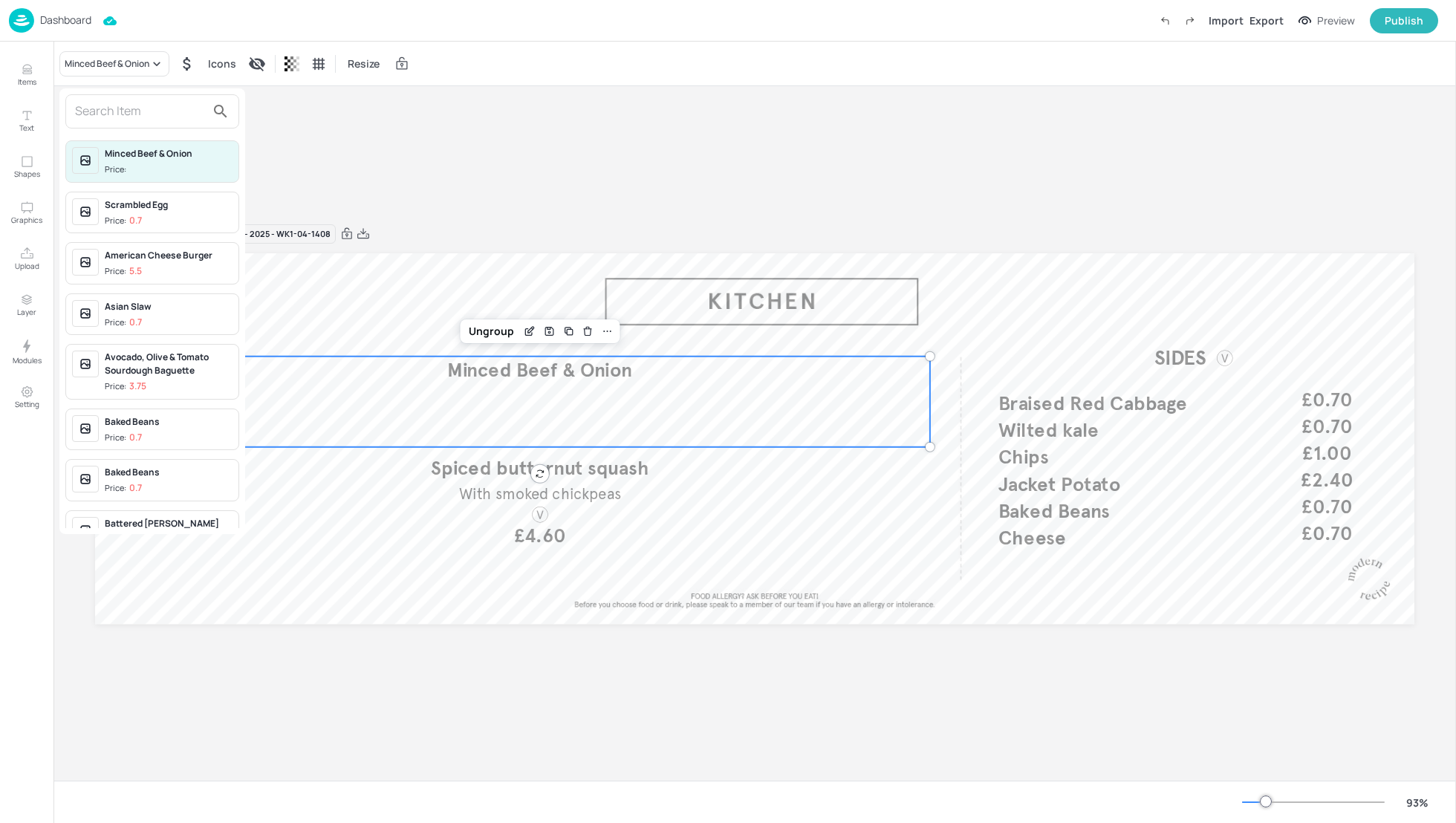
click at [98, 110] on input "text" at bounding box center [140, 112] width 131 height 24
type input "b"
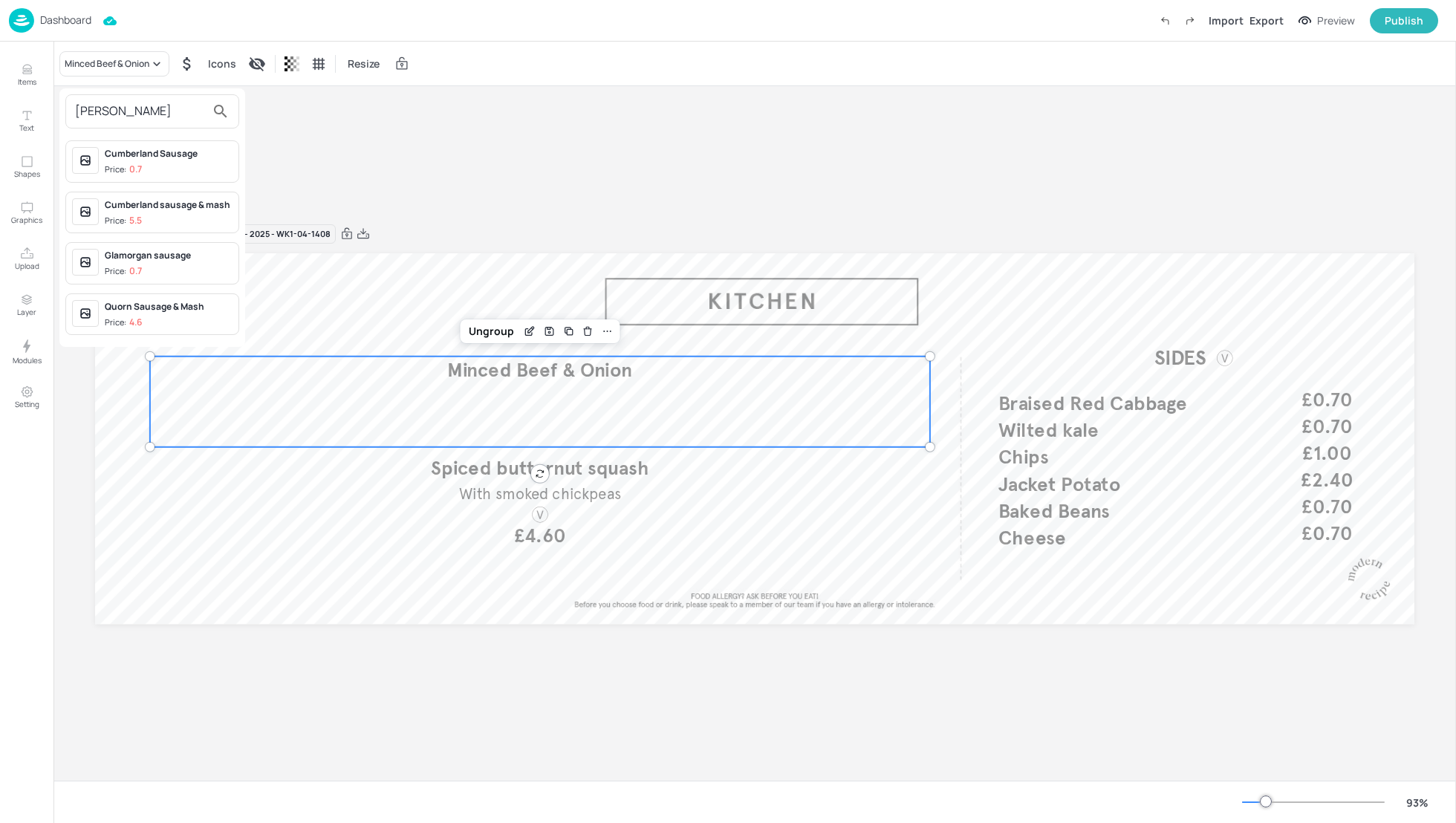
type input "sausa"
click at [153, 215] on span "Price: 5.5" at bounding box center [169, 221] width 128 height 13
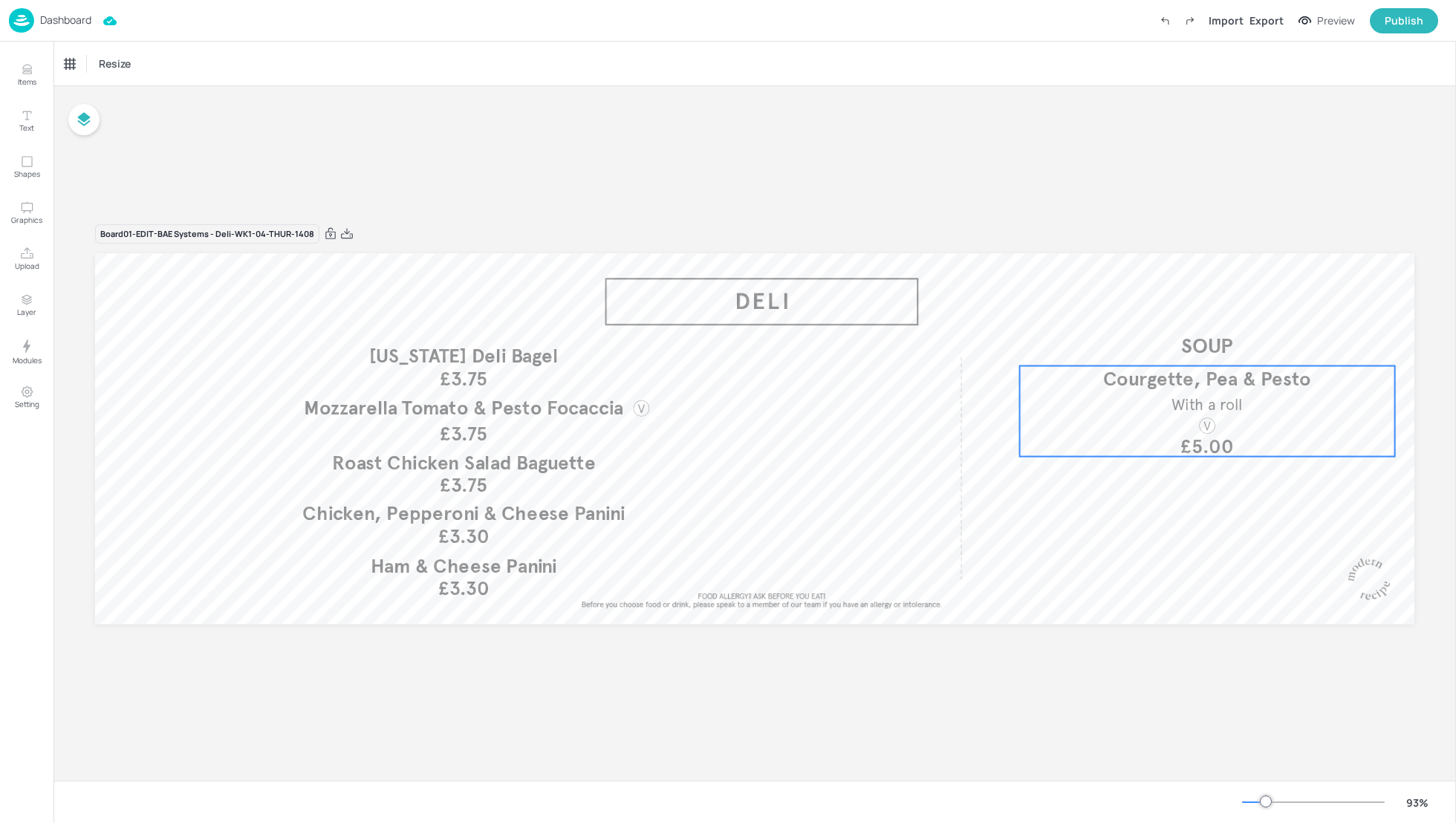
click at [1233, 390] on span "Courgette, Pea & Pesto" at bounding box center [1206, 379] width 208 height 24
click at [141, 67] on div "Courgette, Pea & Pesto" at bounding box center [113, 64] width 97 height 14
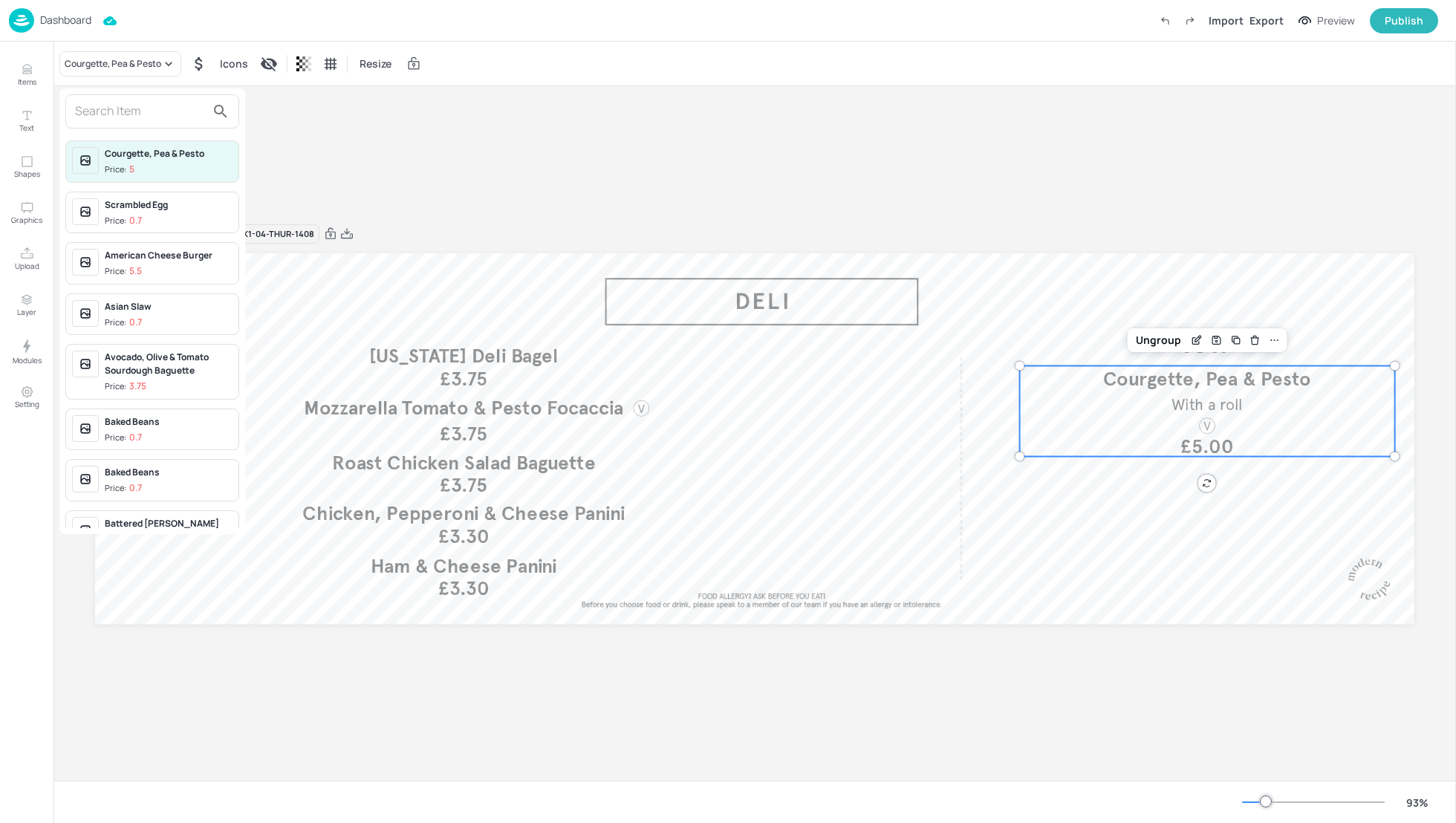
click at [106, 111] on input "text" at bounding box center [140, 112] width 131 height 24
click at [1161, 222] on div at bounding box center [728, 412] width 1456 height 823
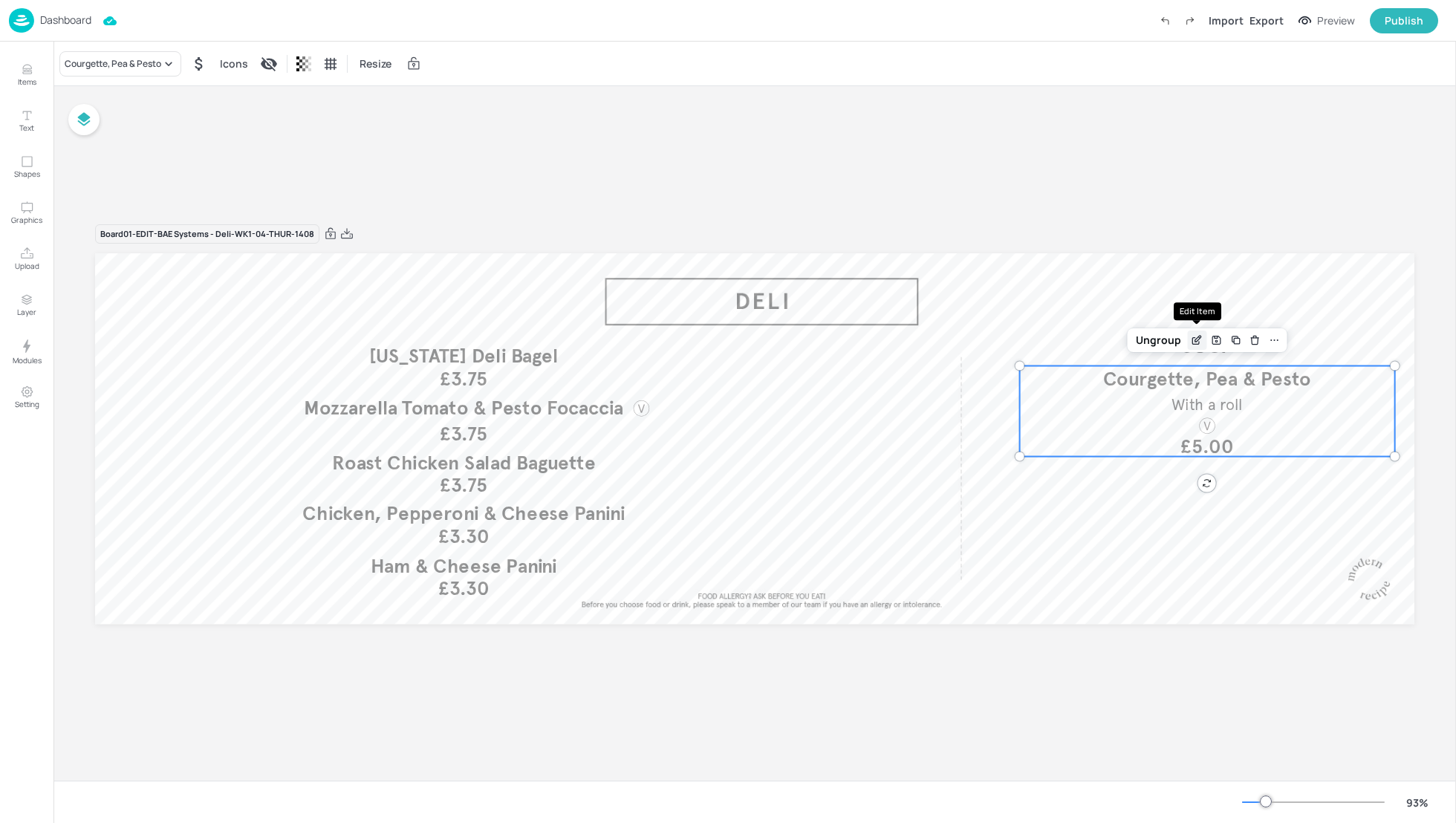
click at [1194, 342] on icon "Edit Item" at bounding box center [1197, 339] width 13 height 12
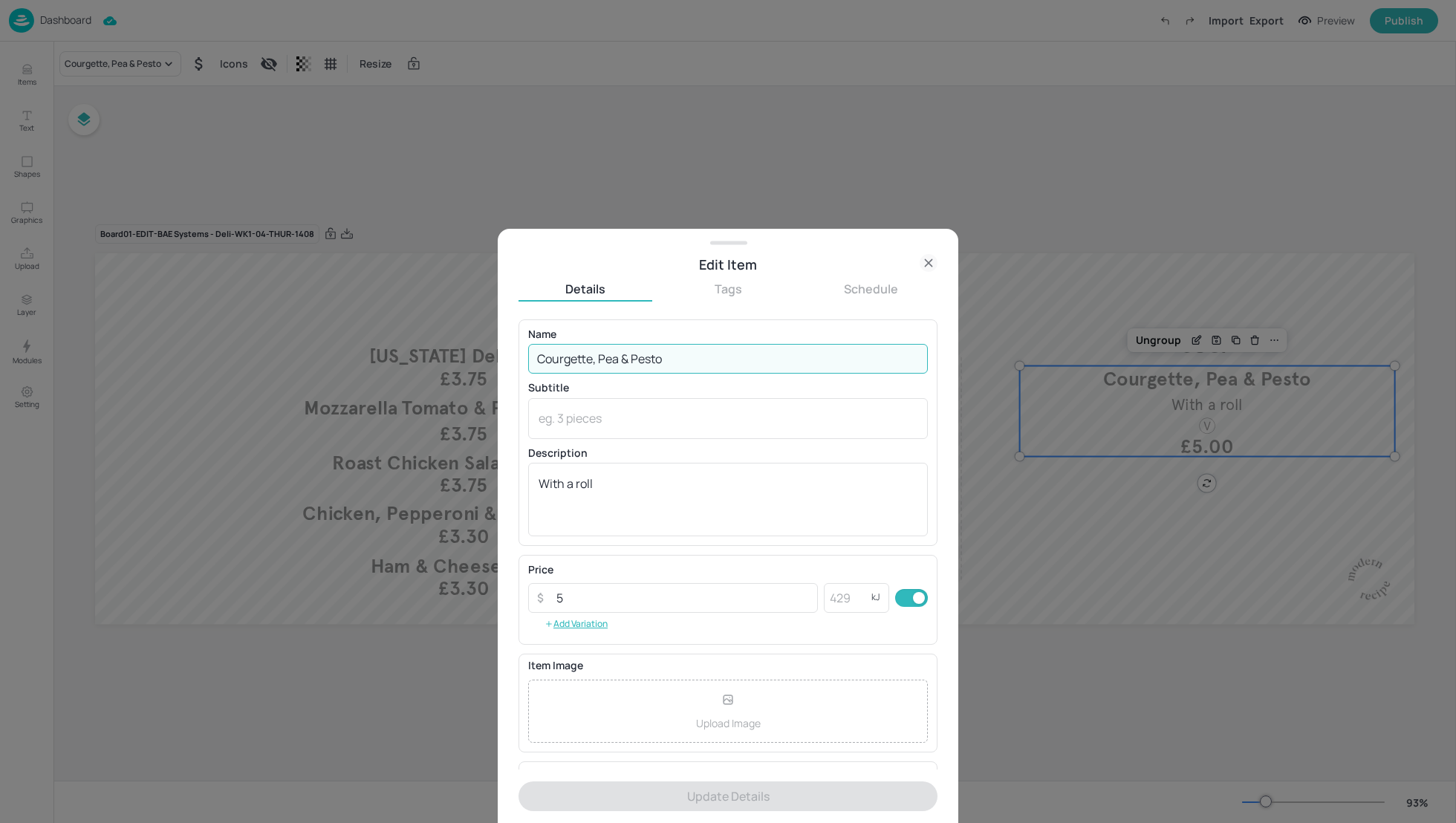
drag, startPoint x: 673, startPoint y: 361, endPoint x: 534, endPoint y: 363, distance: 139.0
click at [534, 363] on input "Courgette, Pea & Pesto" at bounding box center [727, 358] width 400 height 29
click at [926, 264] on icon at bounding box center [927, 262] width 17 height 17
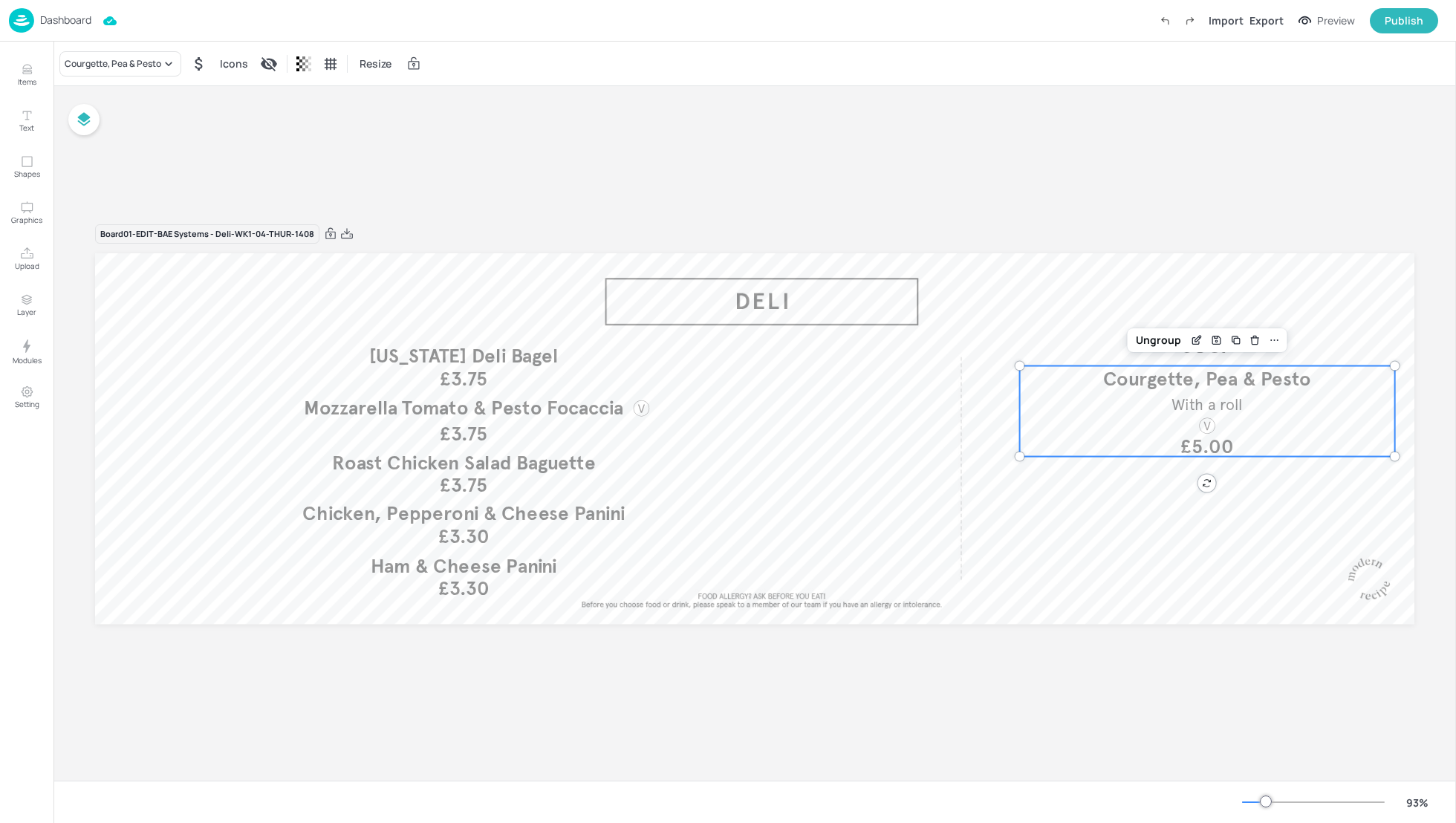
click at [1119, 214] on div "Board 01-EDIT-BAE Systems - Deli-WK1-04-THUR-1408 SOUP £3.75 New York Deli Bage…" at bounding box center [755, 433] width 1319 height 456
click at [787, 66] on div "Courgette, Pea & Pesto Icons Resize" at bounding box center [754, 63] width 1402 height 44
click at [27, 74] on icon "Items" at bounding box center [27, 69] width 14 height 14
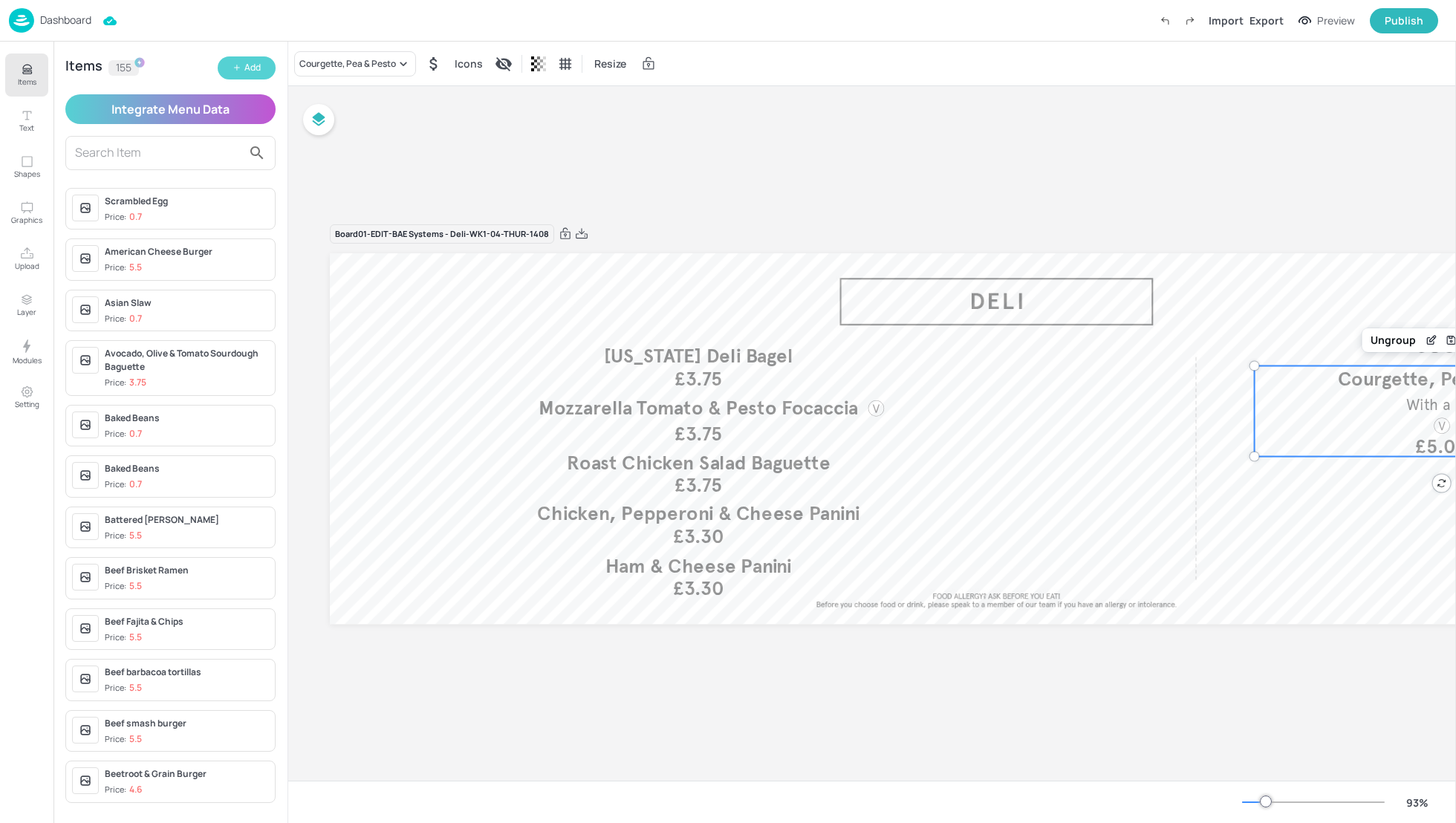
click at [231, 63] on button "Add" at bounding box center [246, 68] width 58 height 23
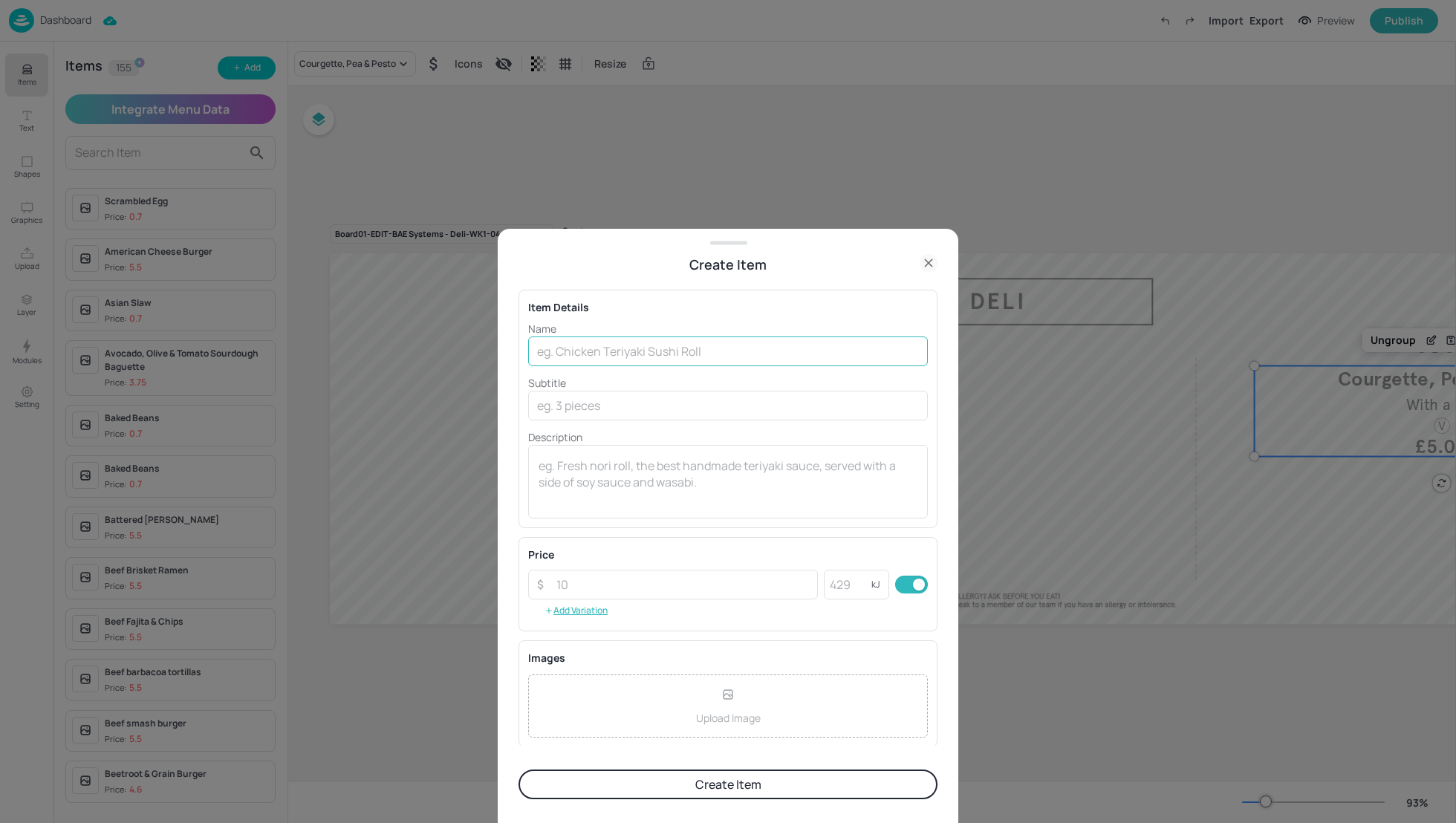
click at [603, 353] on input "text" at bounding box center [727, 351] width 400 height 29
type input "Vegetable Soup"
click at [579, 457] on textarea at bounding box center [728, 482] width 379 height 49
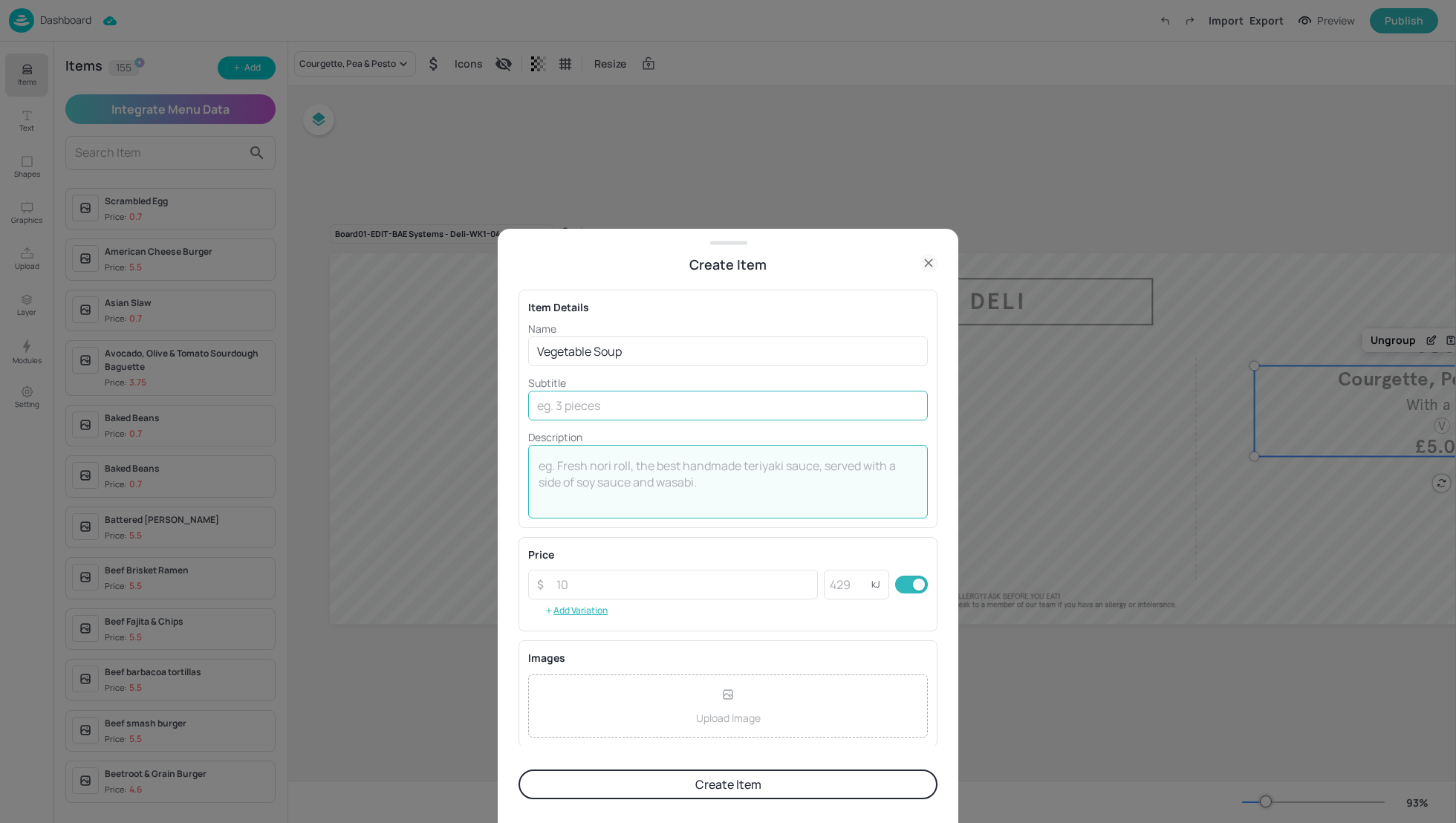
click at [563, 412] on input "text" at bounding box center [727, 405] width 400 height 29
click at [564, 461] on textarea at bounding box center [728, 482] width 379 height 49
type textarea "With a Roll"
click at [694, 581] on input "number" at bounding box center [683, 584] width 271 height 29
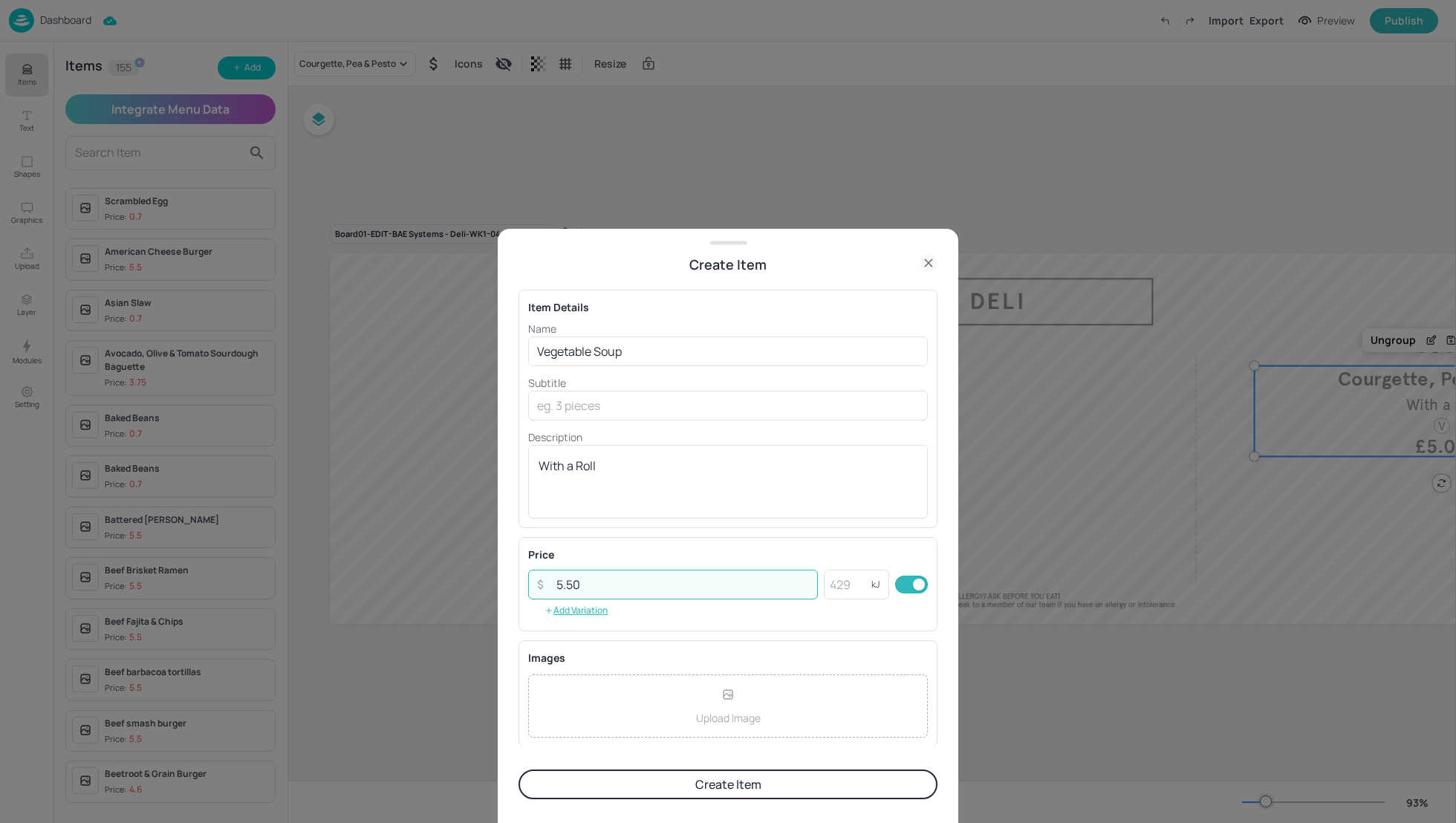
type input "5.50"
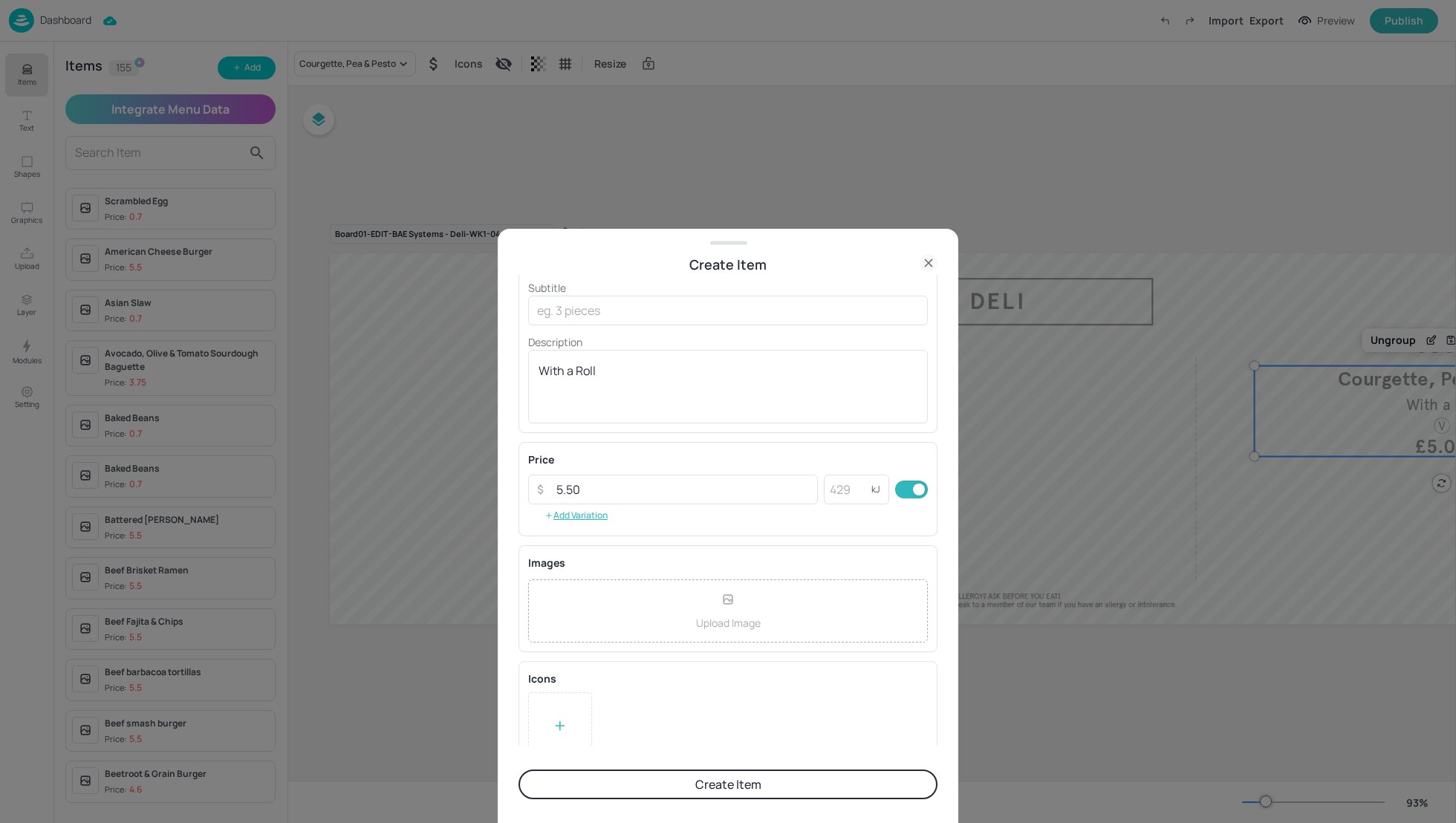
scroll to position [116, 0]
click at [551, 706] on div at bounding box center [560, 704] width 64 height 67
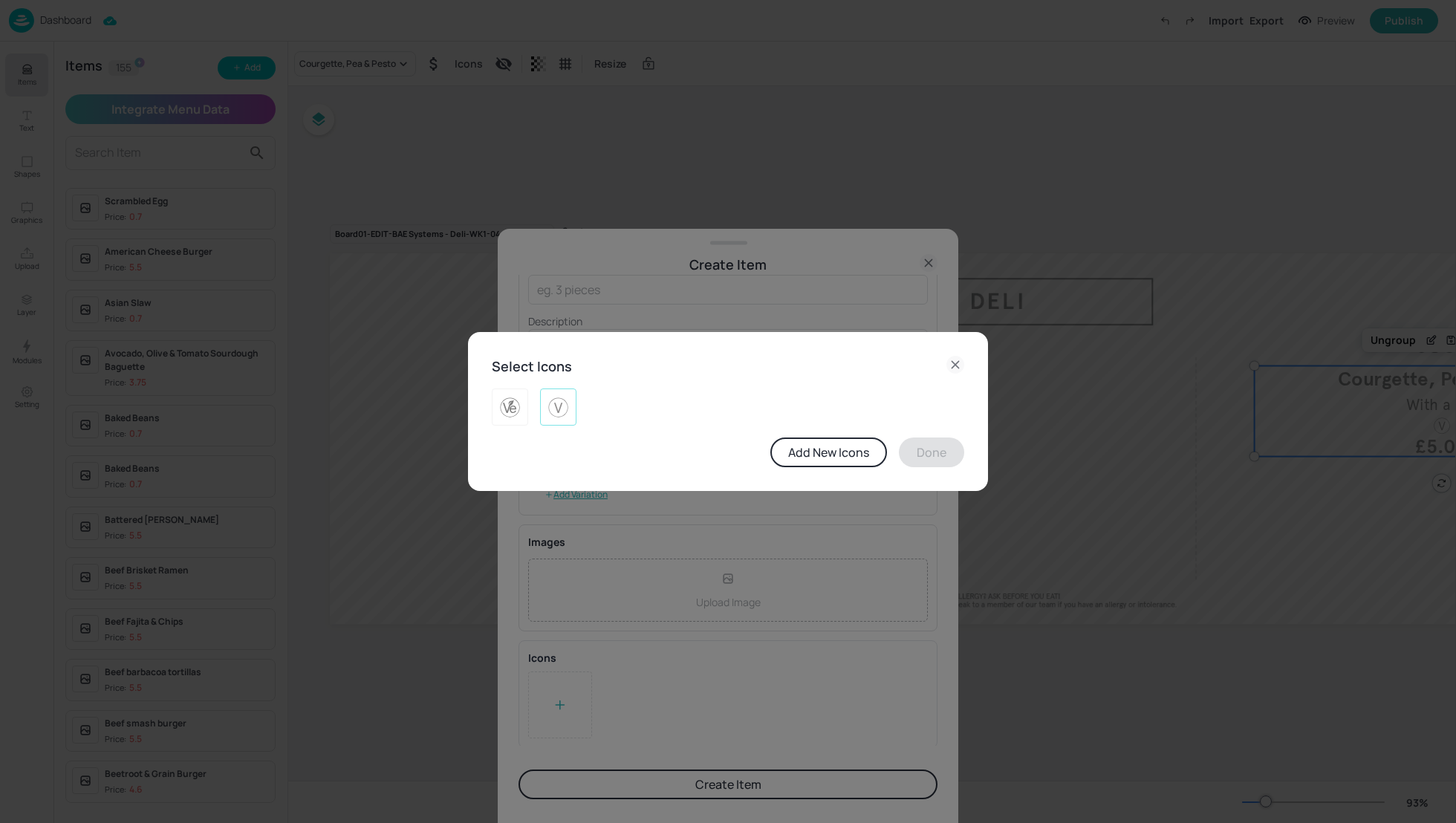
click at [556, 405] on img at bounding box center [558, 407] width 23 height 24
click at [935, 458] on button "Done" at bounding box center [931, 452] width 65 height 29
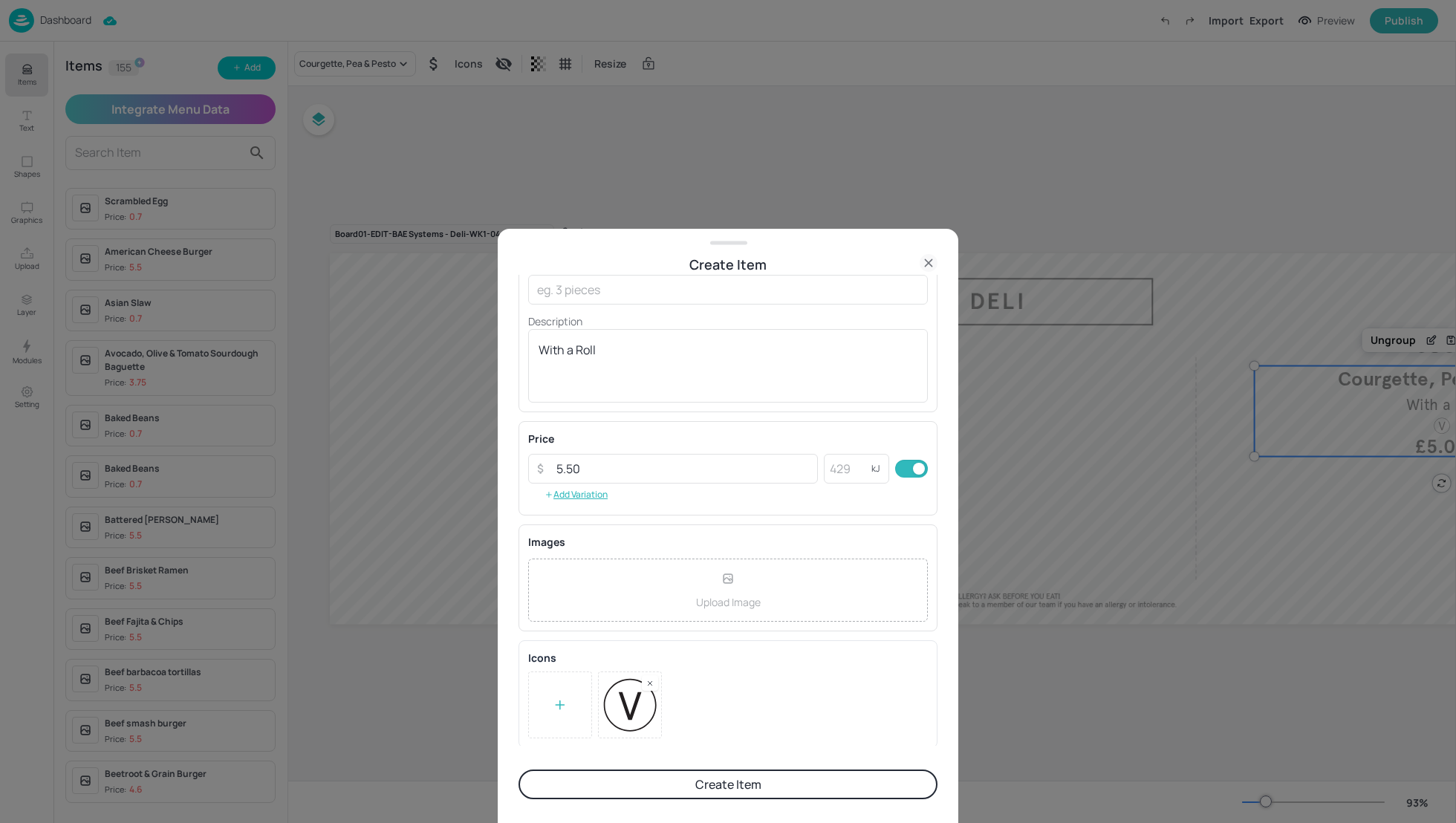
click at [802, 792] on button "Create Item" at bounding box center [728, 784] width 419 height 29
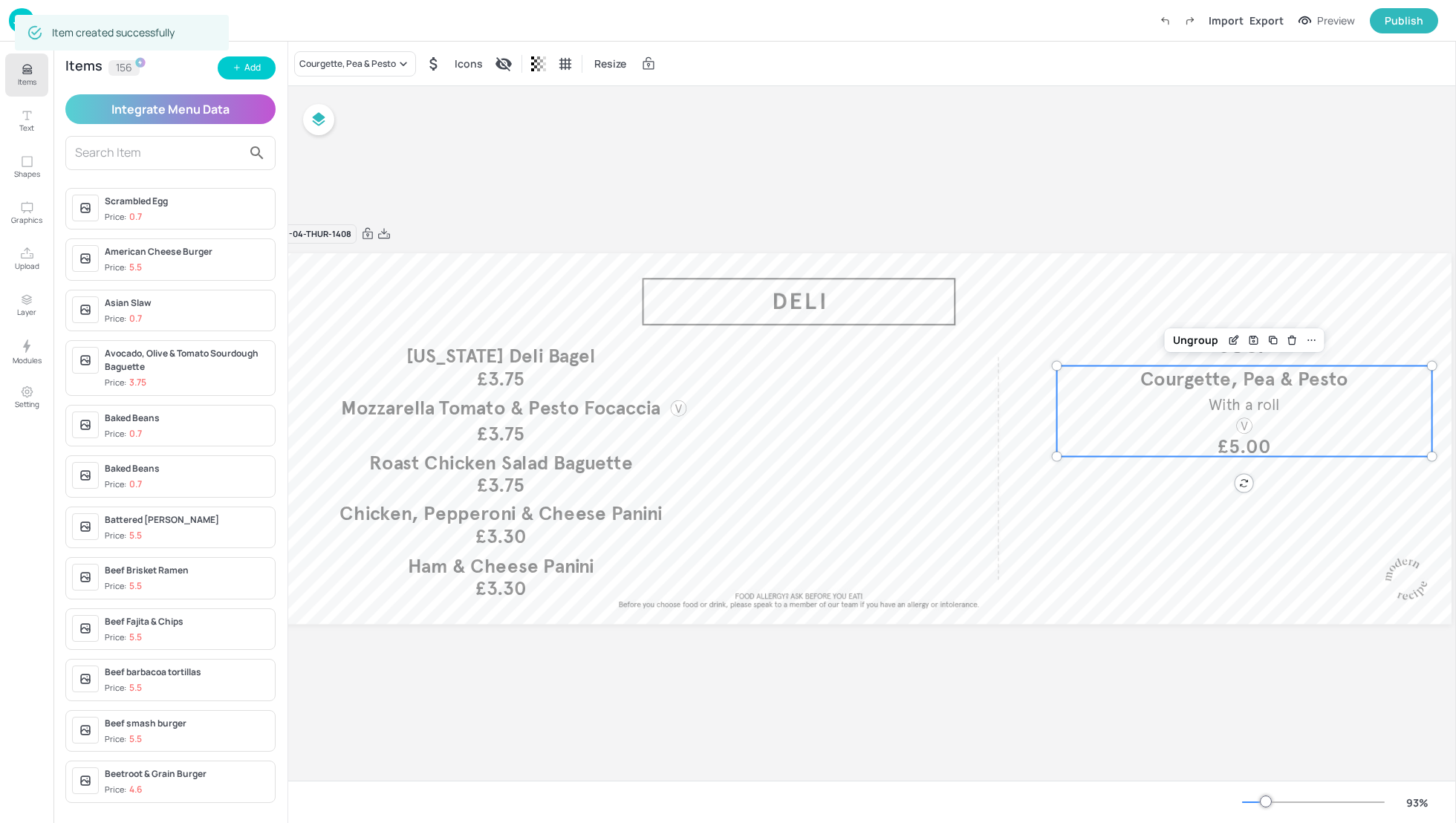
scroll to position [0, 202]
click at [37, 75] on button "Items" at bounding box center [27, 74] width 43 height 43
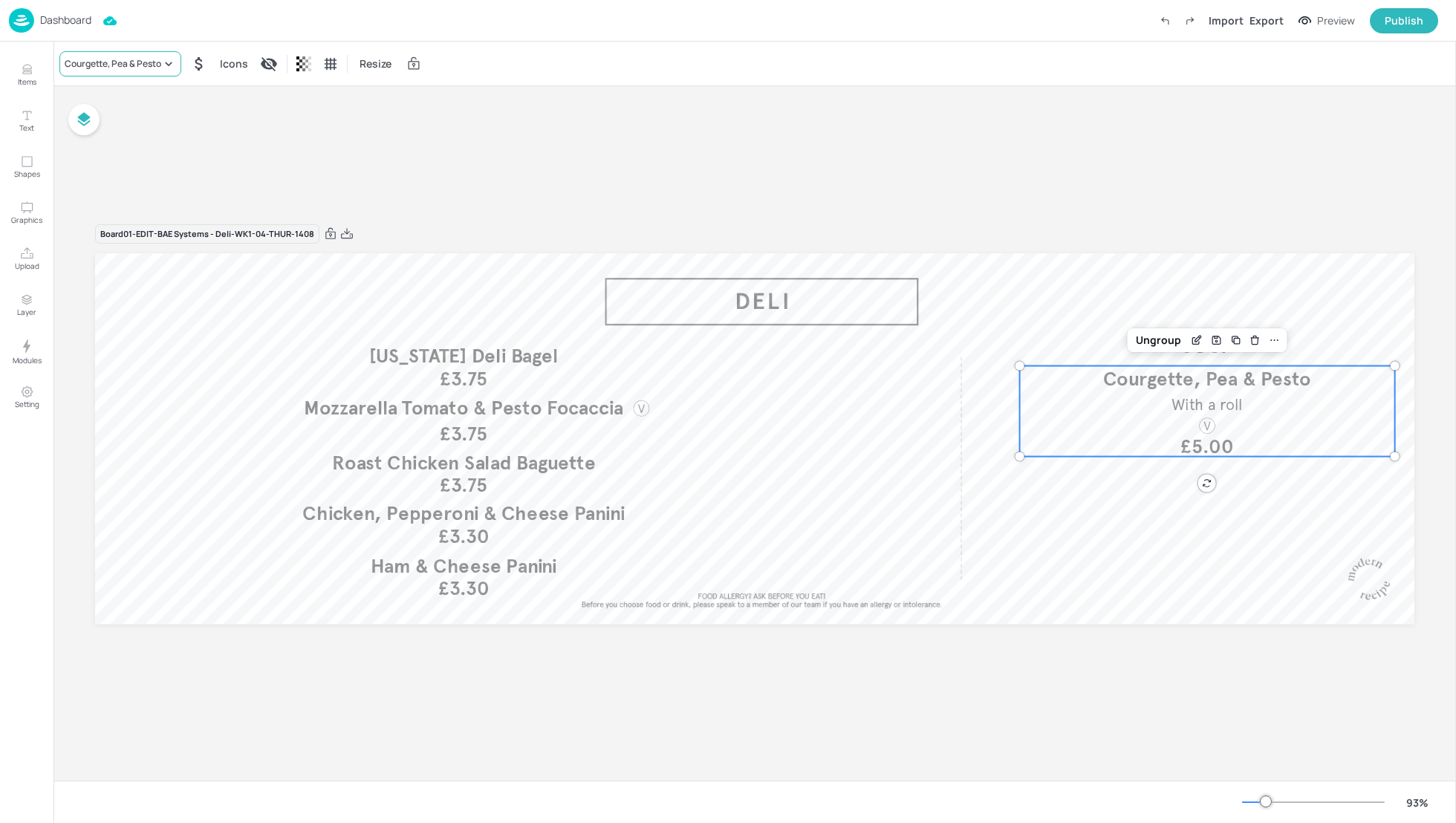
click at [107, 69] on div "Courgette, Pea & Pesto" at bounding box center [120, 64] width 122 height 26
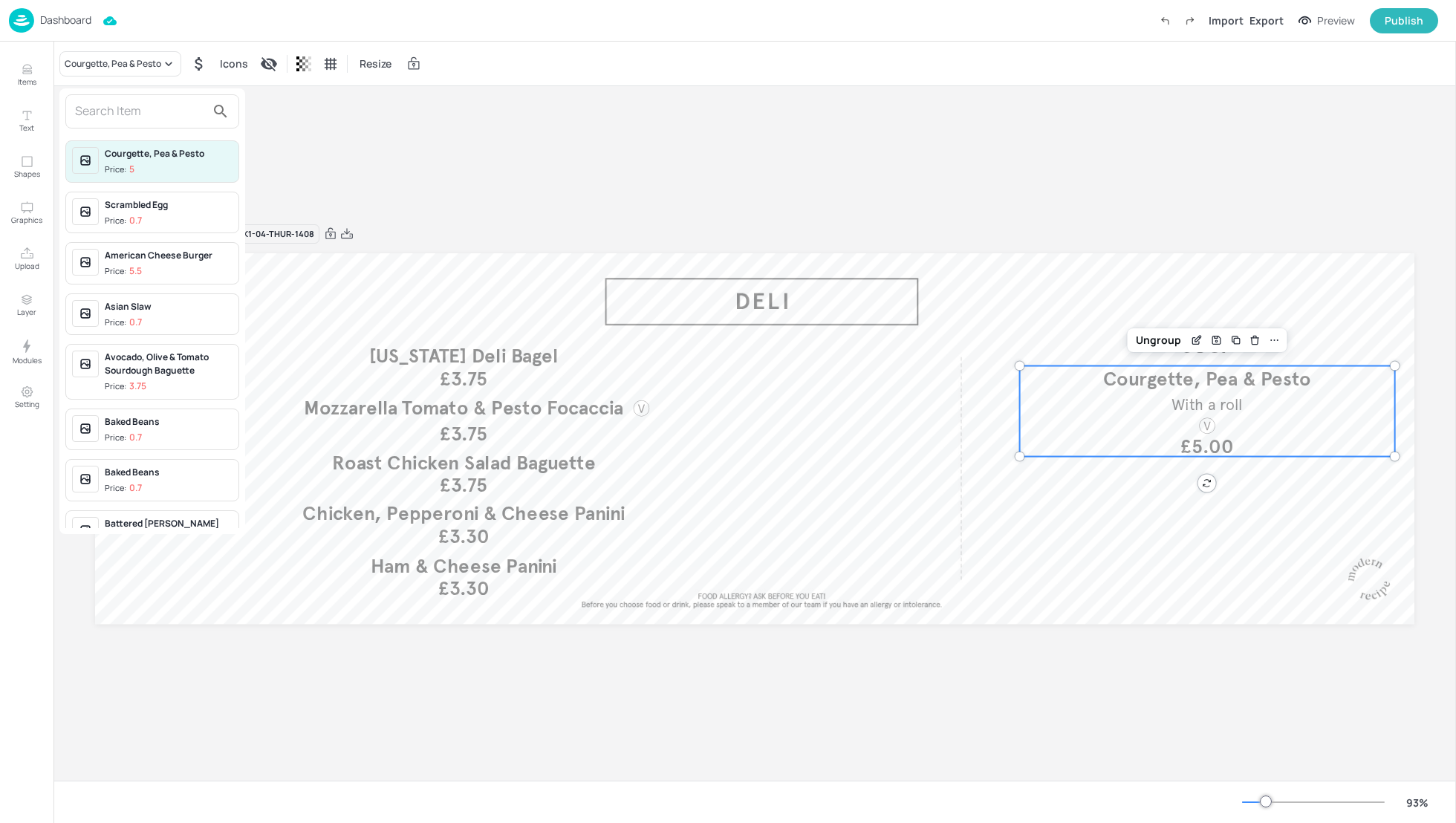
click at [89, 112] on input "text" at bounding box center [140, 112] width 131 height 24
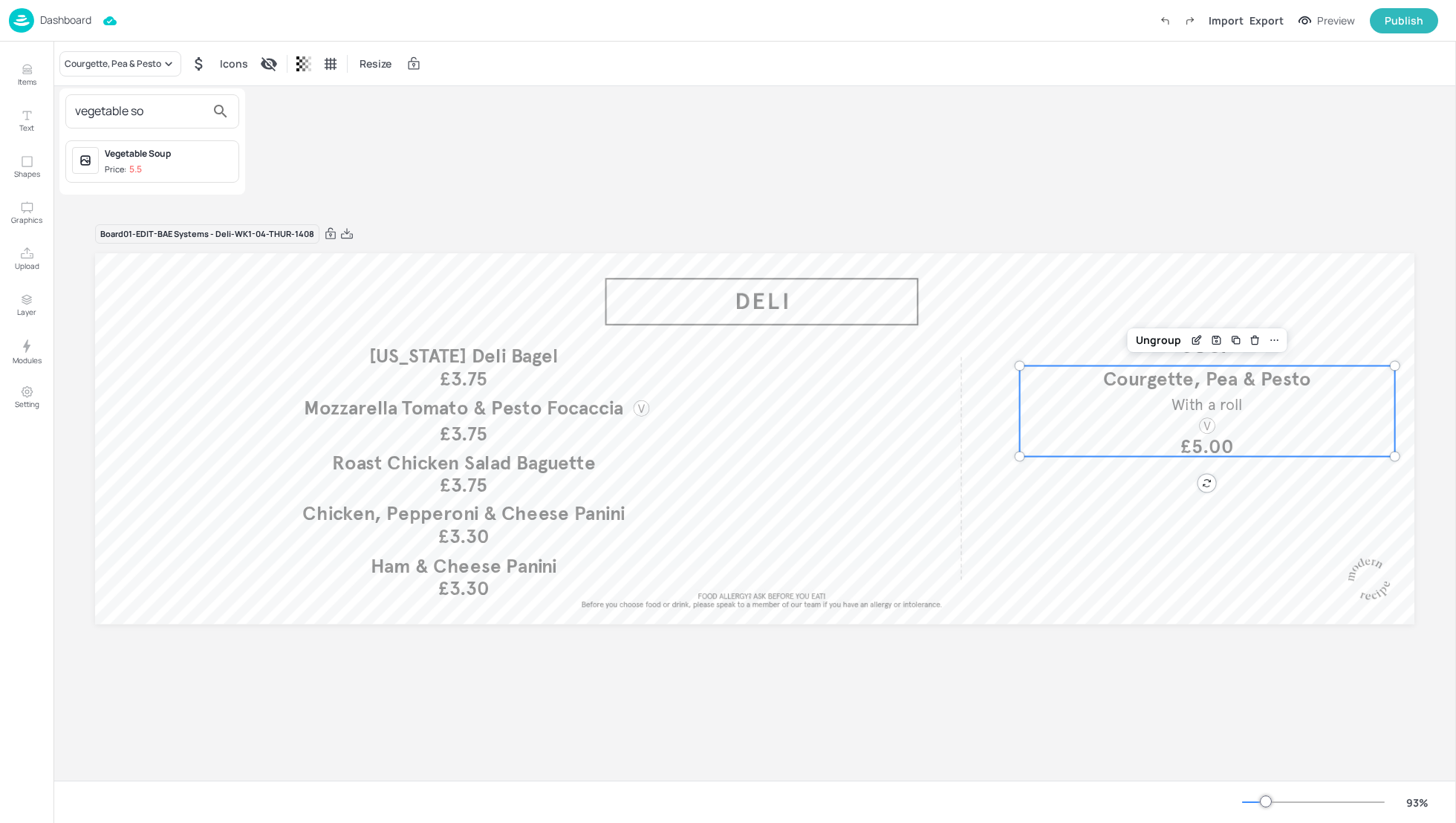
type input "vegetable so"
click at [111, 154] on div "Vegetable Soup" at bounding box center [169, 154] width 128 height 14
click at [1074, 160] on div "Board 01-EDIT-BAE Systems - Deli-WK1-04-THUR-1408 SOUP £3.75 New York Deli Bage…" at bounding box center [754, 433] width 1402 height 694
click at [1275, 25] on div "Export" at bounding box center [1266, 20] width 34 height 16
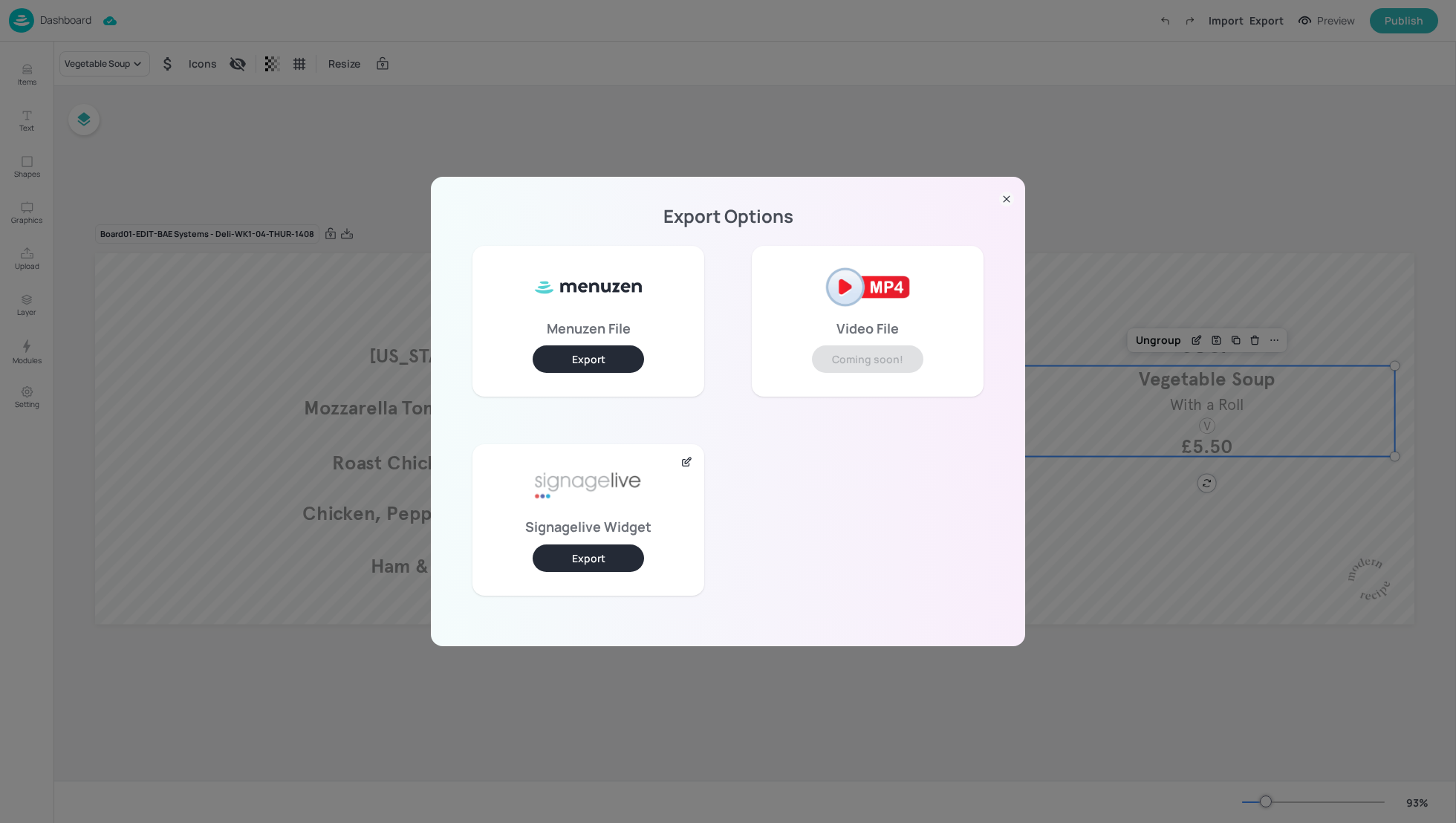
click at [609, 556] on button "Export" at bounding box center [588, 558] width 112 height 27
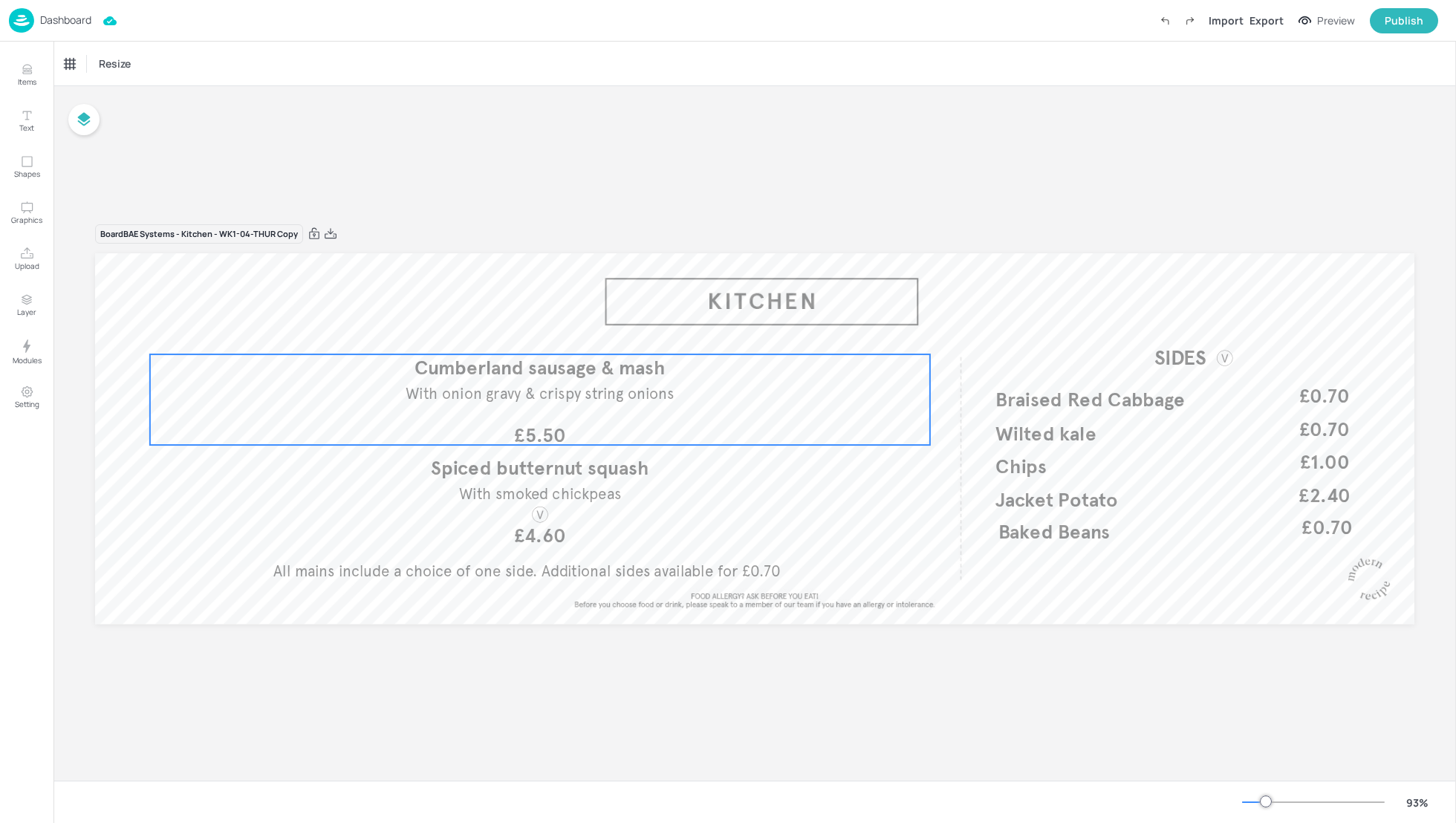
click at [536, 378] on span "Cumberland sausage & mash" at bounding box center [540, 368] width 252 height 24
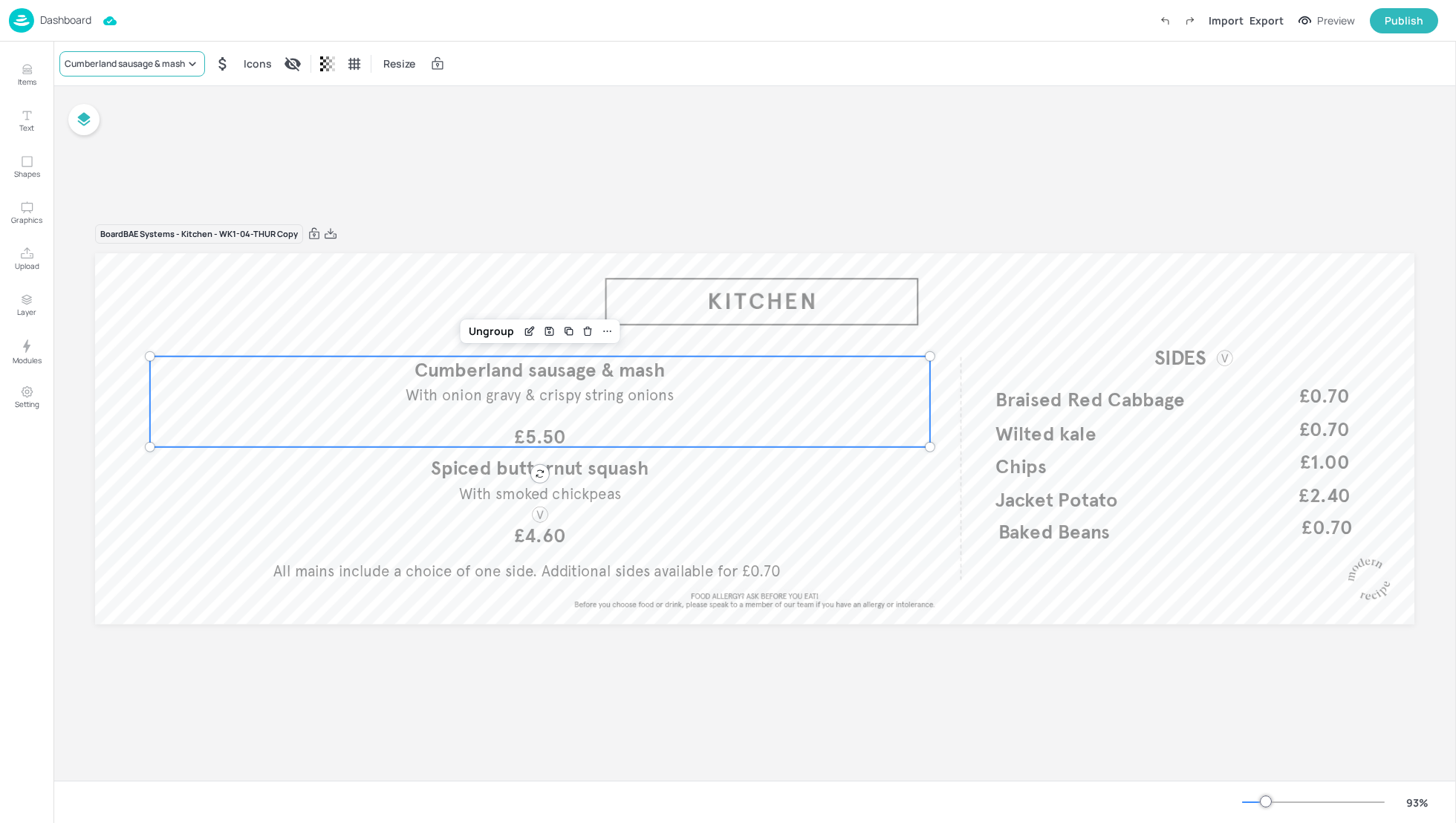
click at [137, 64] on div "Cumberland sausage & mash" at bounding box center [125, 64] width 121 height 14
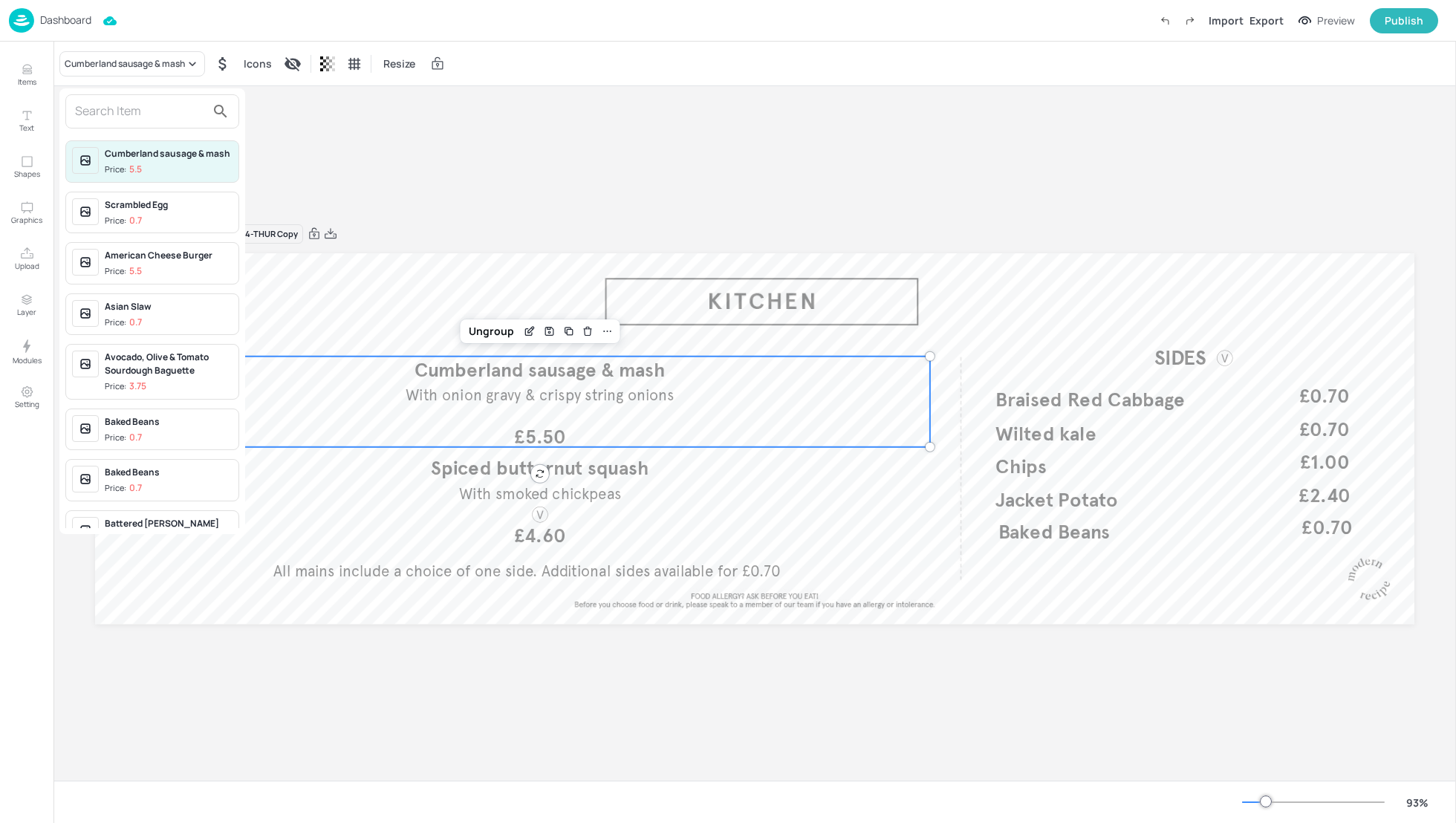
click at [115, 100] on input "text" at bounding box center [140, 112] width 131 height 24
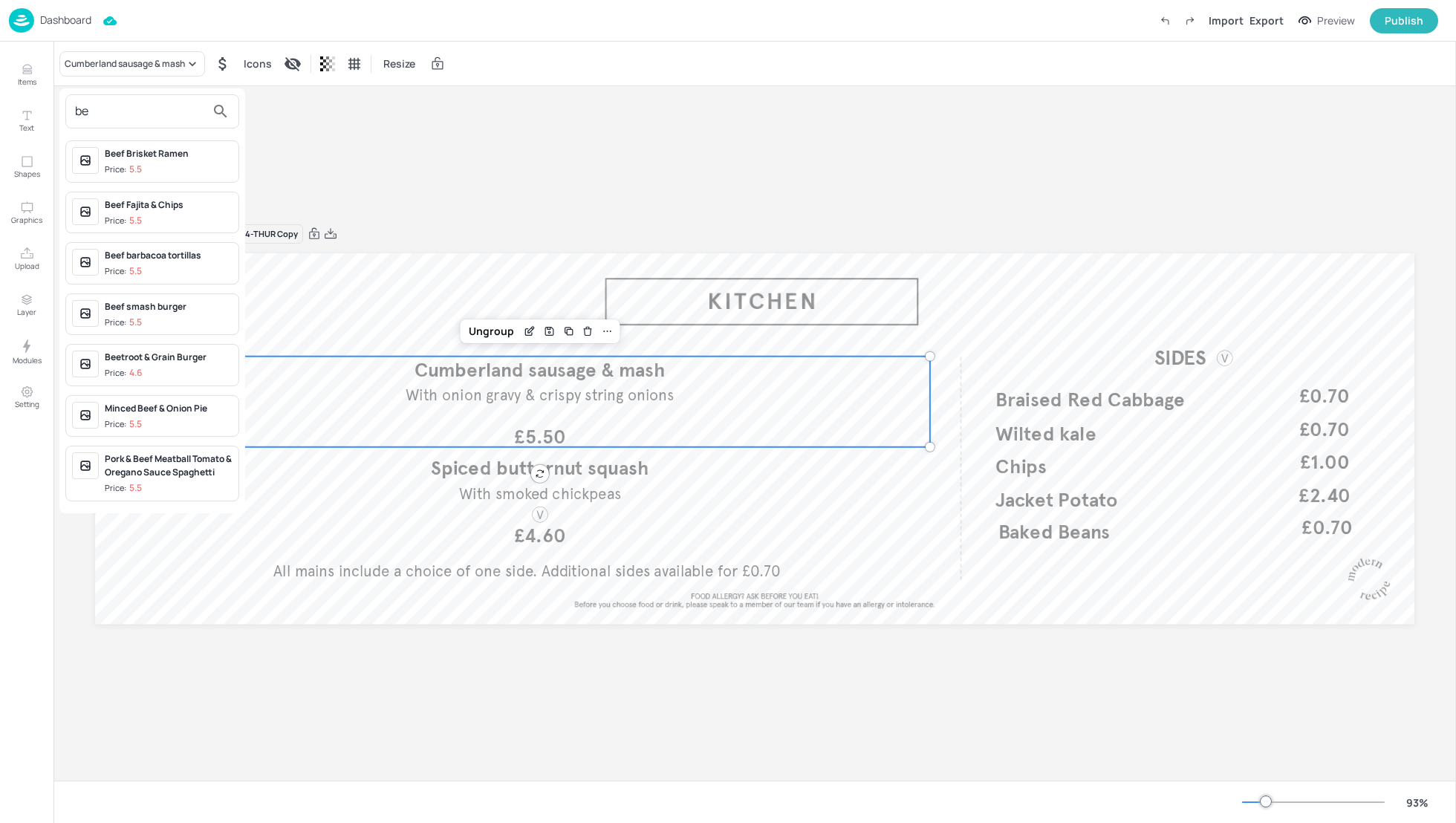
type input "b"
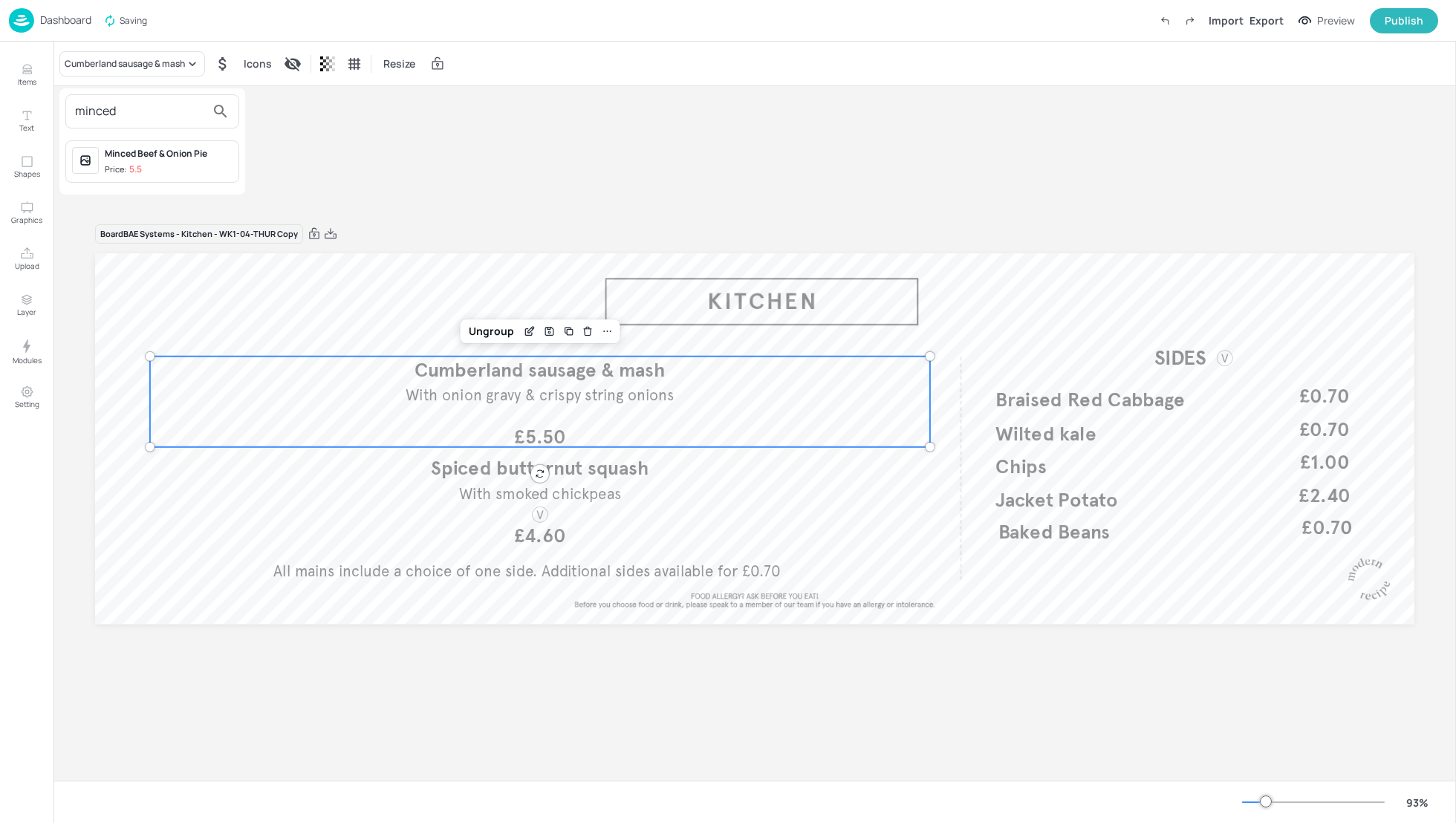
type input "minced"
click at [148, 153] on div "Minced Beef & Onion Pie" at bounding box center [169, 154] width 128 height 14
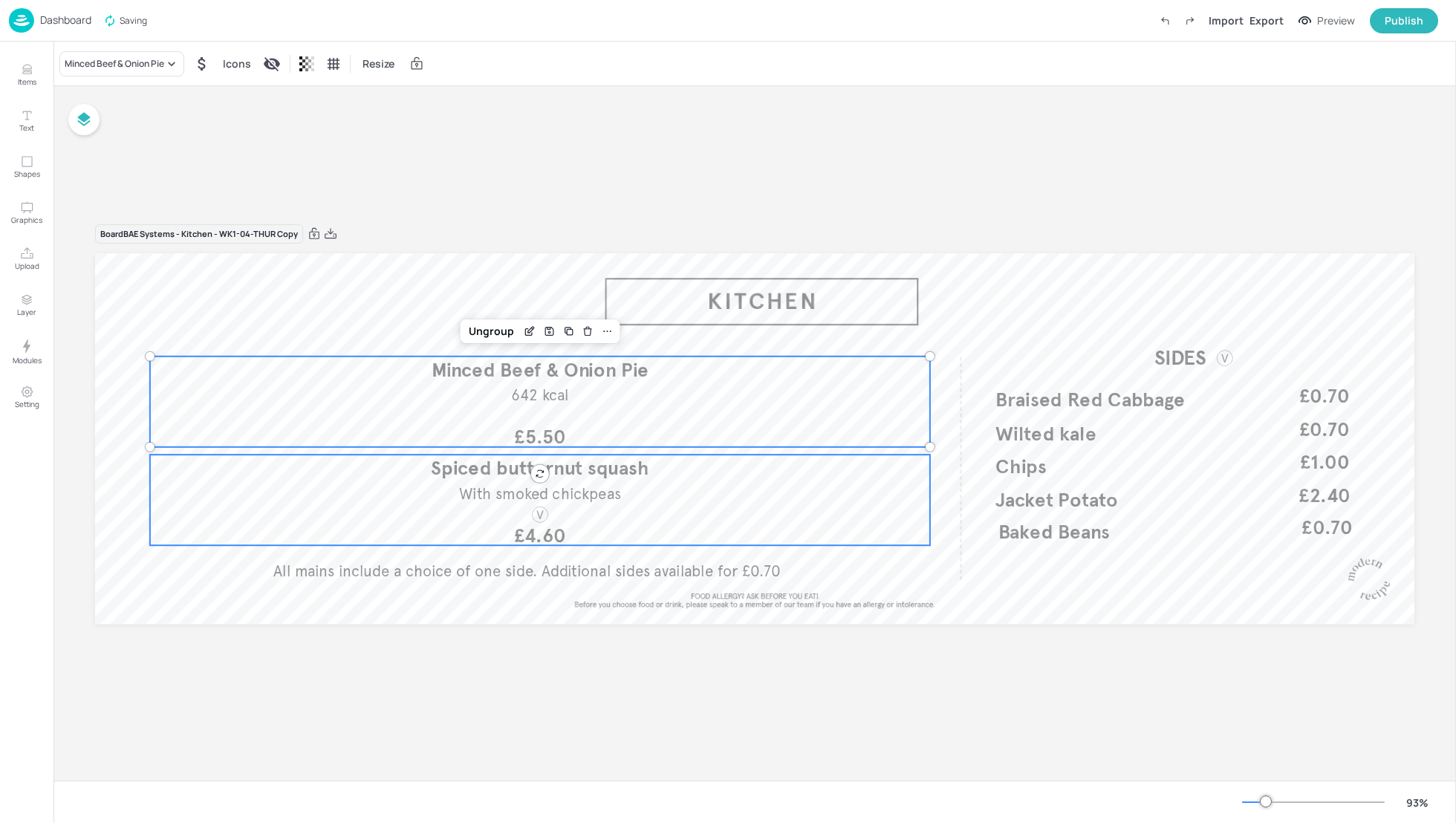
click at [531, 495] on span "With smoked chickpeas" at bounding box center [540, 494] width 162 height 18
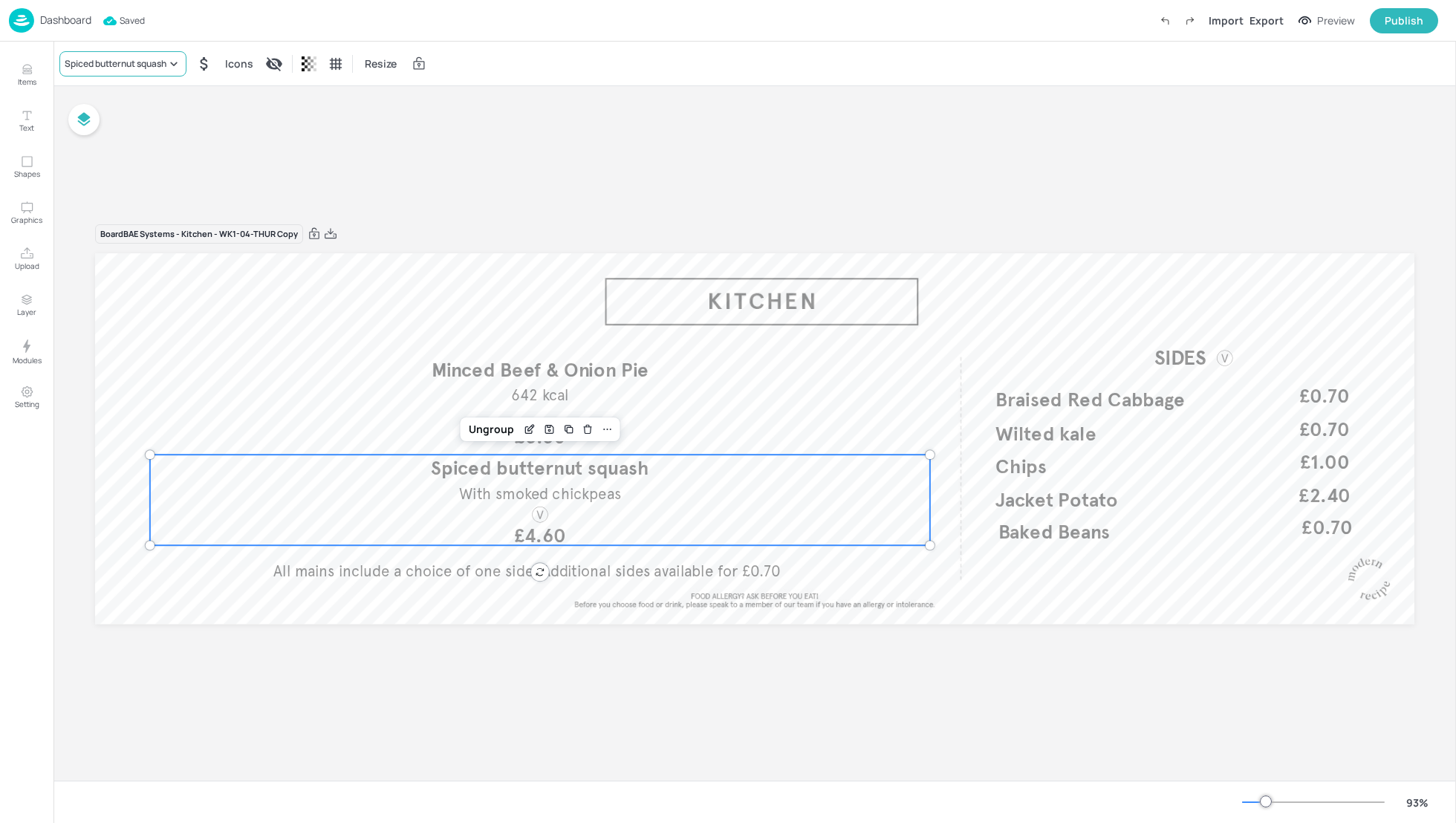
click at [120, 58] on div "Spiced butternut squash" at bounding box center [115, 64] width 102 height 14
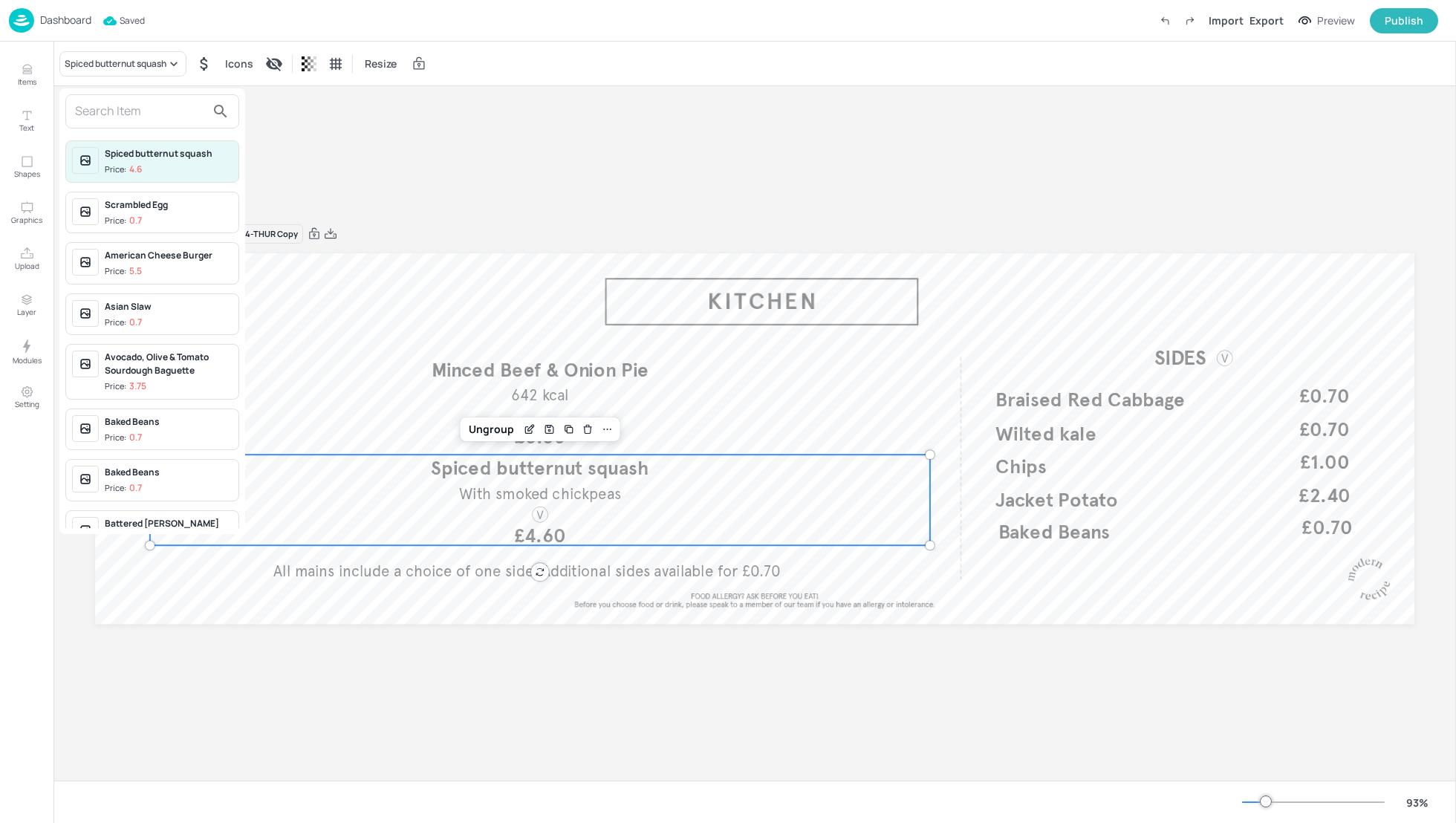
click at [102, 104] on input "text" at bounding box center [140, 112] width 131 height 24
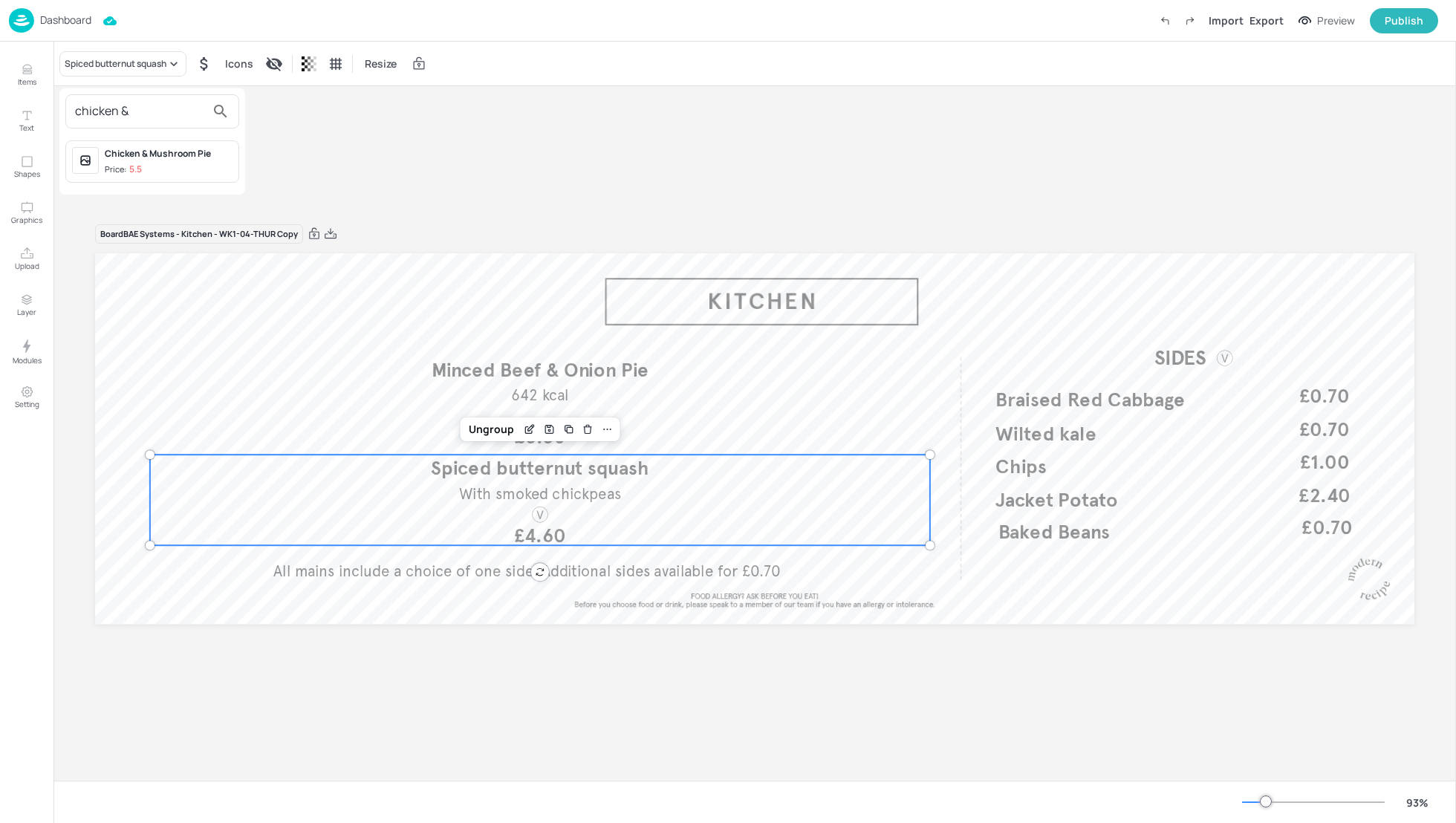
type input "chicken &"
click at [134, 149] on div "Chicken & Mushroom Pie" at bounding box center [169, 154] width 128 height 14
click at [546, 175] on div "Board BAE Systems - Kitchen - WK1-04-THUR Copy All mains include a choice of on…" at bounding box center [754, 433] width 1402 height 694
click at [480, 168] on div "Board BAE Systems - Kitchen - WK1-04-THUR Copy All mains include a choice of on…" at bounding box center [754, 433] width 1402 height 694
click at [66, 26] on p "Dashboard" at bounding box center [66, 19] width 51 height 10
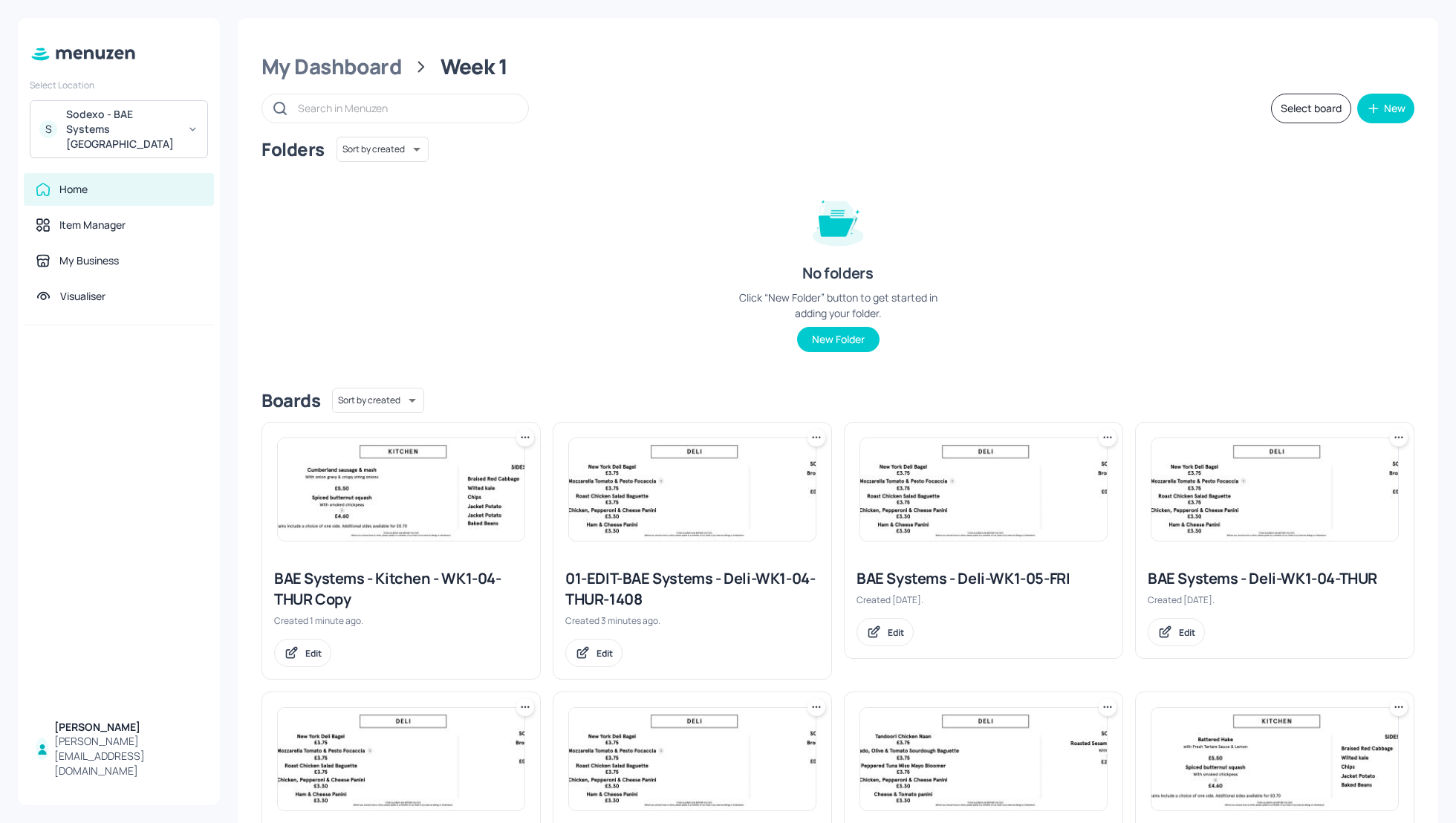
click at [524, 438] on icon at bounding box center [525, 437] width 15 height 15
click at [457, 495] on p "Duplicate" at bounding box center [451, 493] width 40 height 14
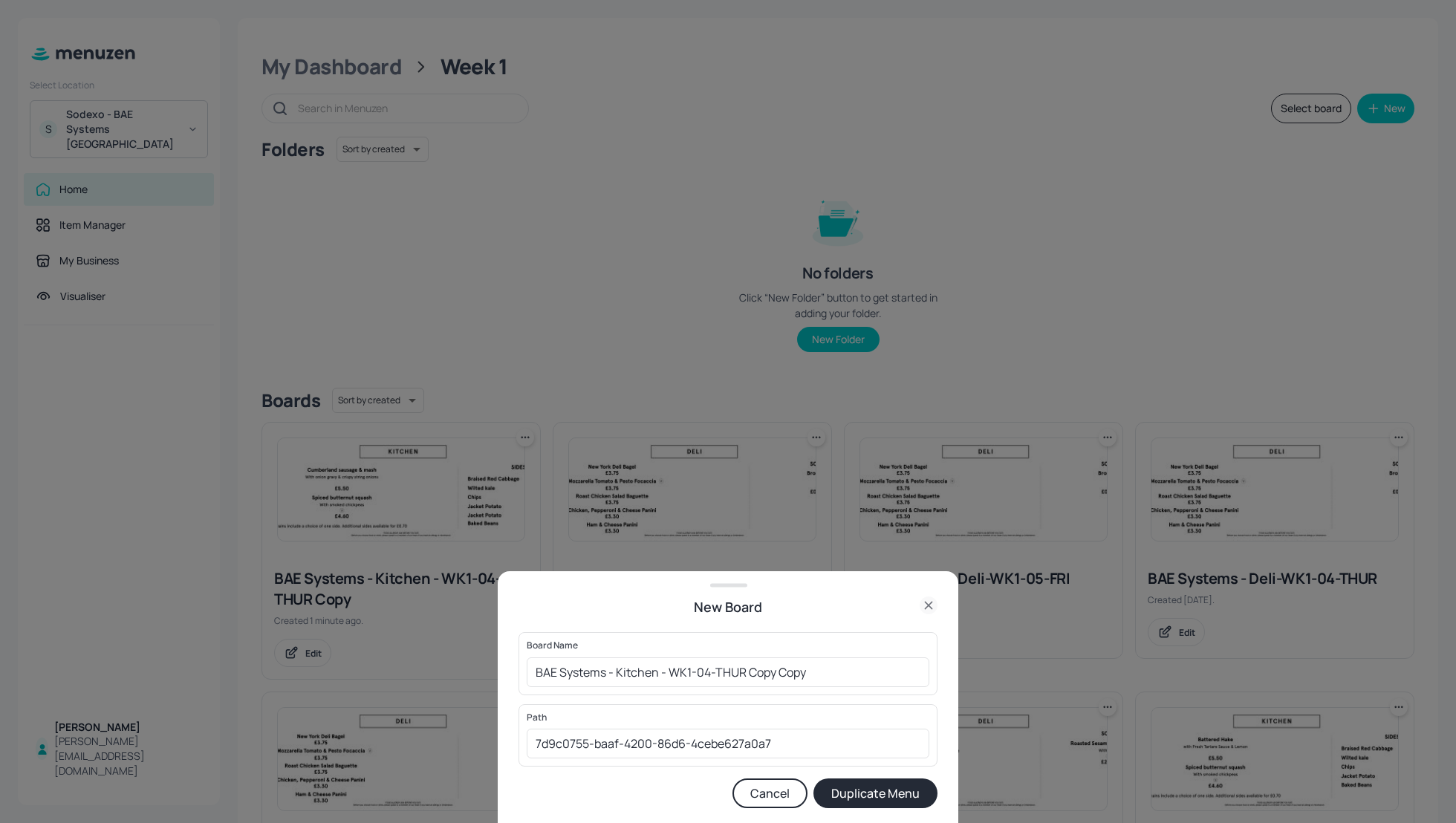
click at [932, 604] on icon at bounding box center [927, 604] width 17 height 17
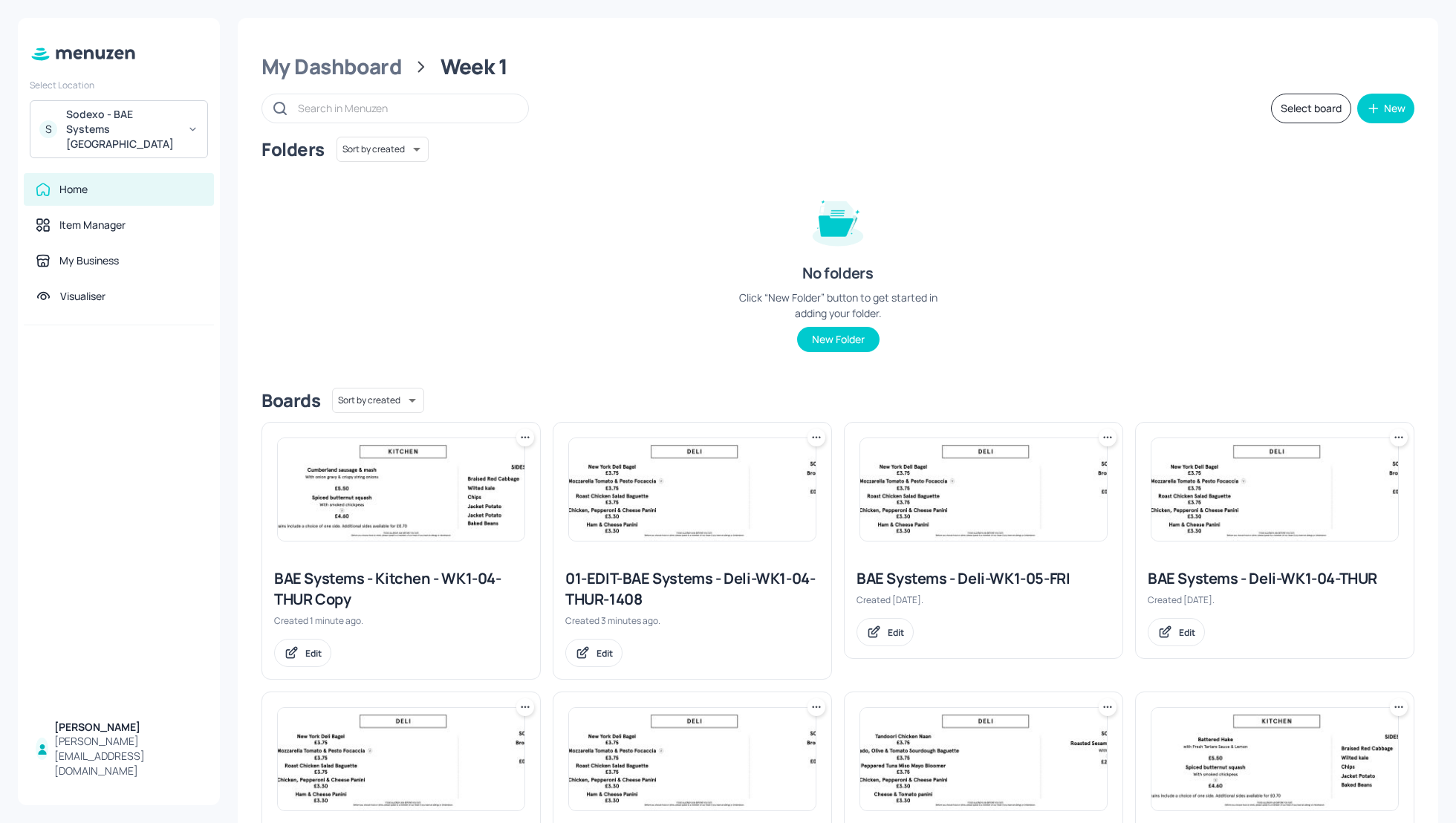
click at [524, 436] on icon at bounding box center [525, 437] width 2 height 2
click at [473, 468] on div "Rename" at bounding box center [468, 468] width 119 height 26
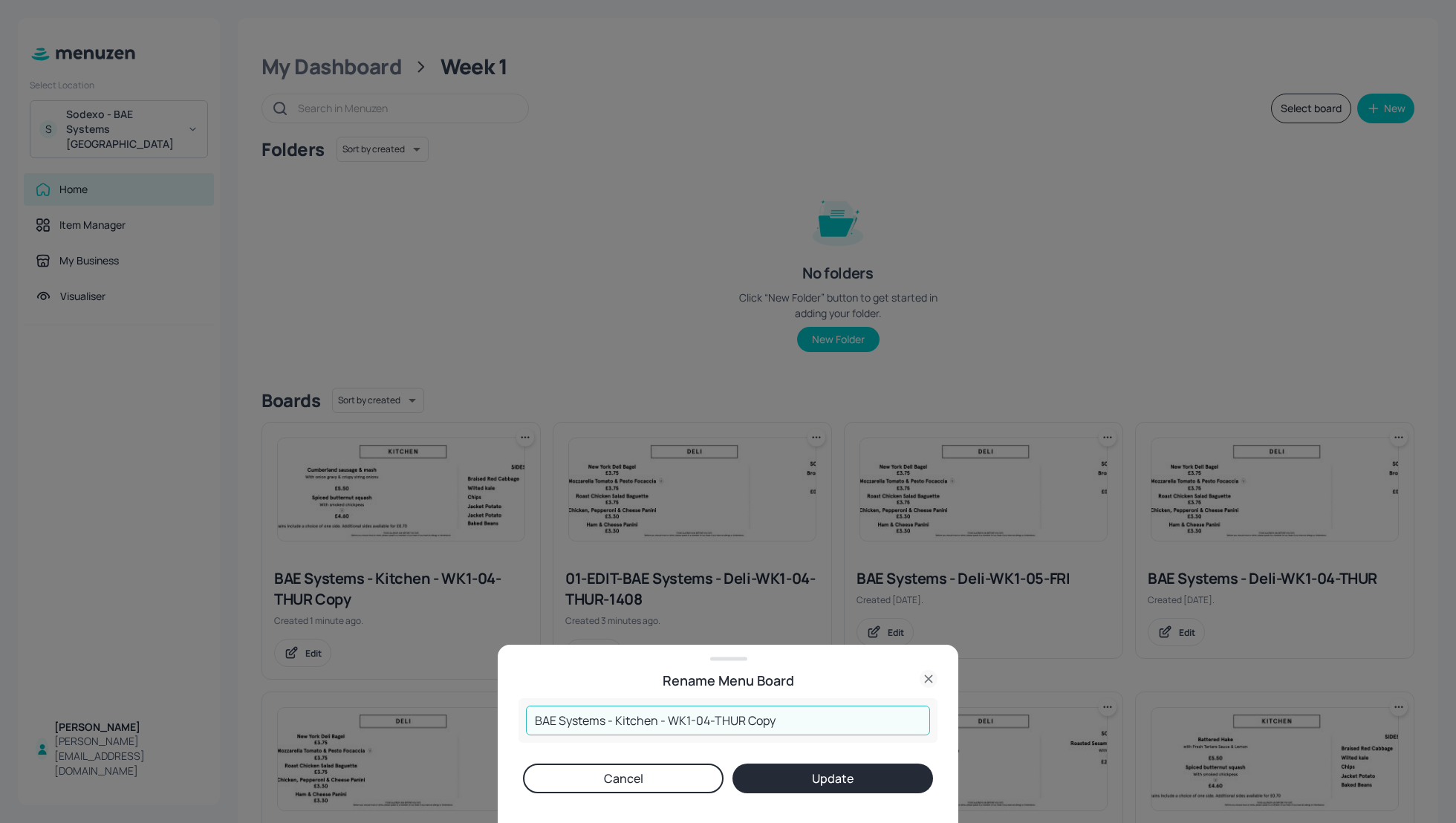
click at [533, 722] on input "BAE Systems - Kitchen - WK1-04-THUR Copy" at bounding box center [728, 721] width 404 height 29
click at [858, 719] on input "01-EDIT-BAE Systems - Kitchen - WK1-04-THUR Copy" at bounding box center [728, 721] width 404 height 29
type input "01-EDIT-BAE Systems - Kitchen - WK1-04-THUR-1408"
click at [882, 779] on button "Update" at bounding box center [832, 778] width 200 height 29
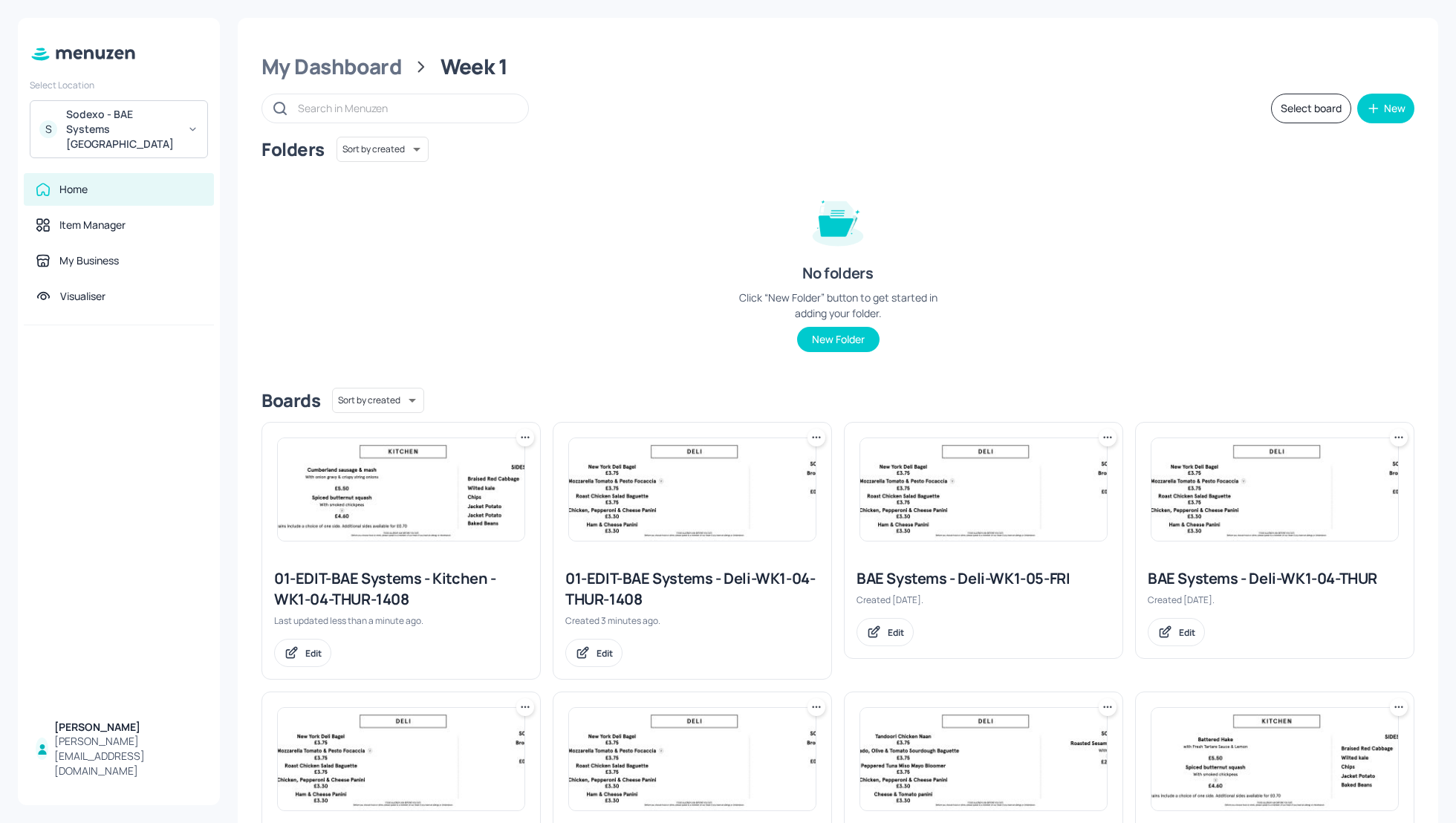
click at [372, 595] on div "01-EDIT-BAE Systems - Kitchen - WK1-04-THUR-1408" at bounding box center [401, 588] width 254 height 41
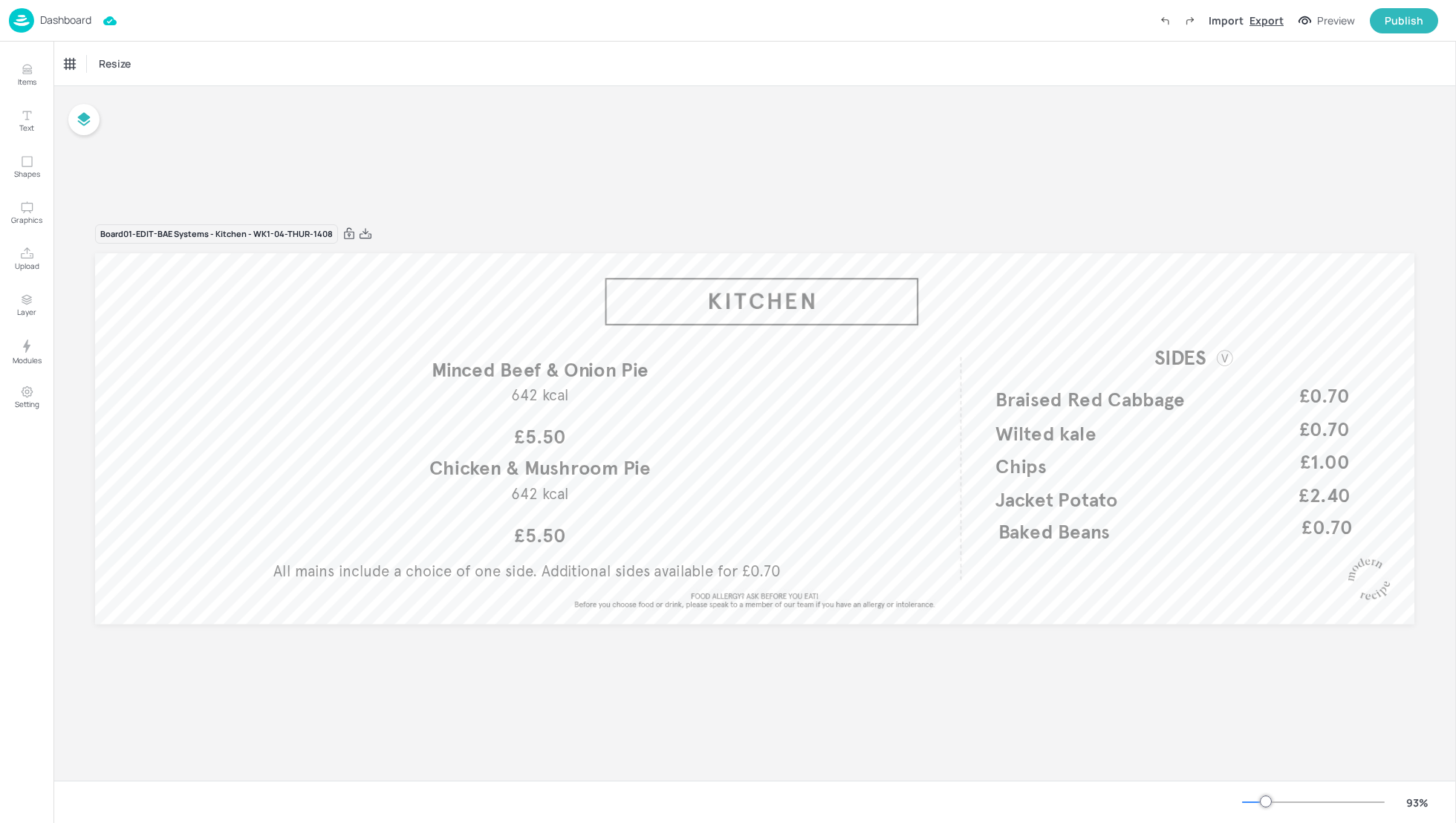
click at [1268, 22] on div "Export" at bounding box center [1266, 20] width 34 height 16
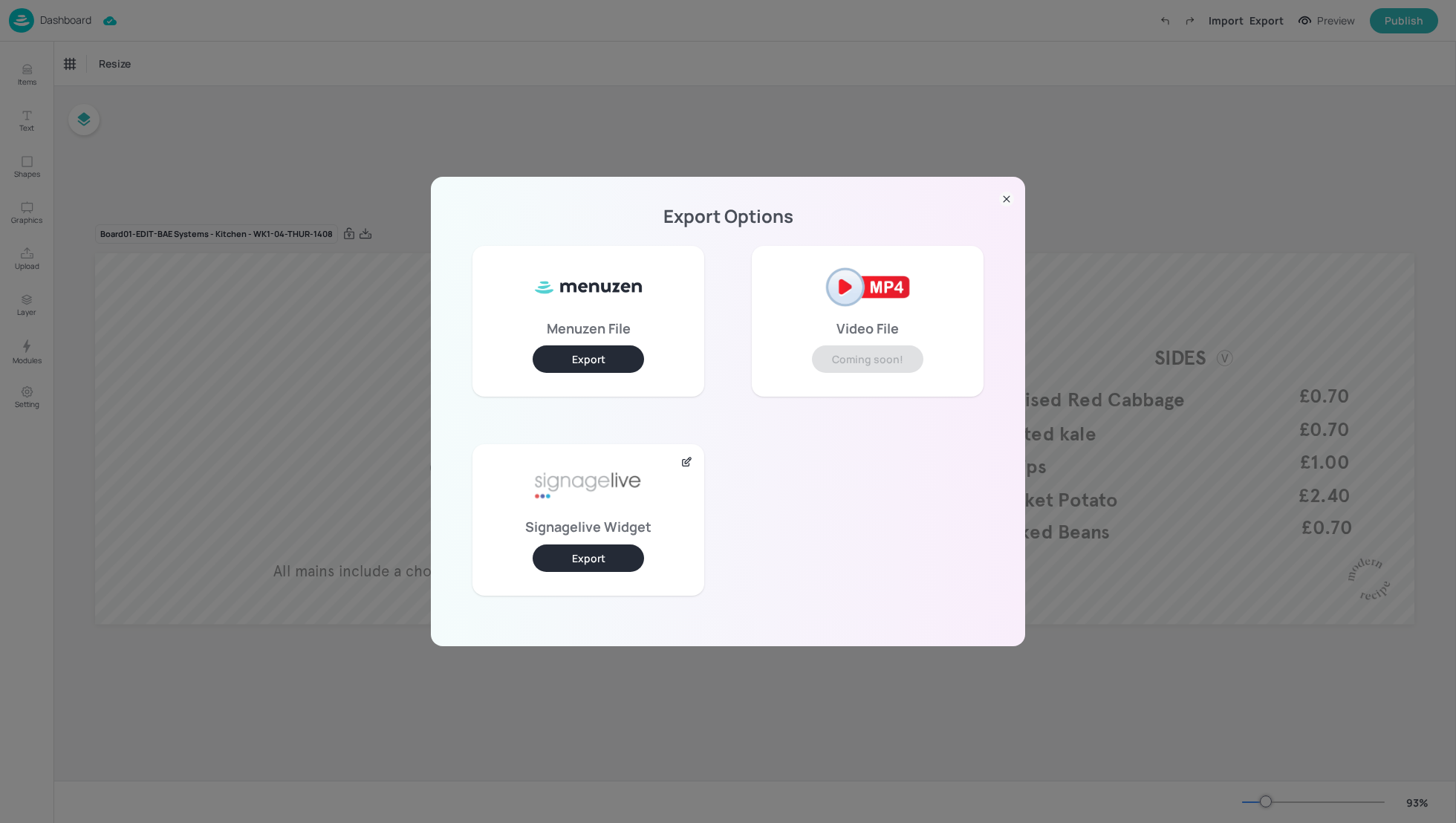
click at [616, 560] on button "Export" at bounding box center [588, 558] width 112 height 27
